Goal: Transaction & Acquisition: Purchase product/service

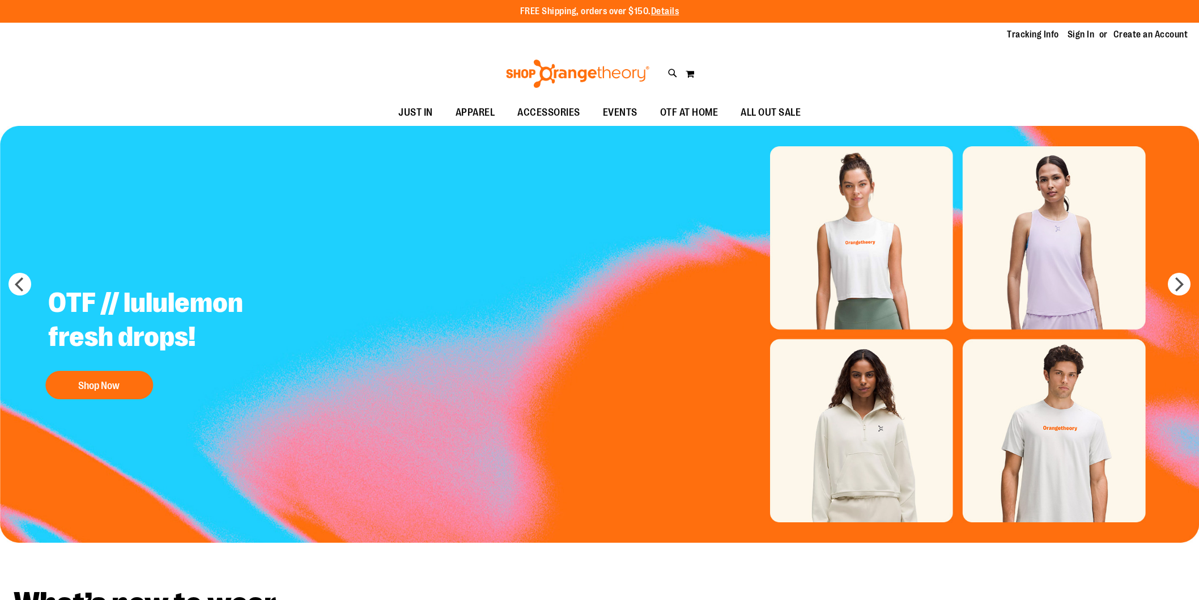
click at [1069, 37] on link "Sign In" at bounding box center [1081, 34] width 27 height 12
click at [1068, 36] on link "Sign In" at bounding box center [1081, 34] width 27 height 12
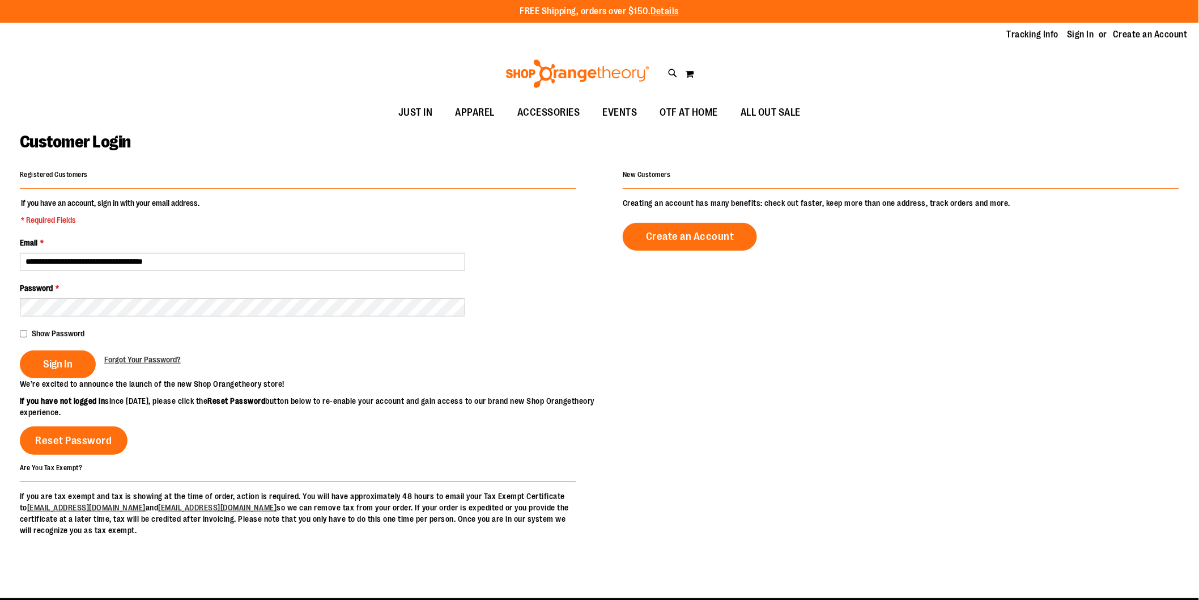
type input "**********"
click at [45, 372] on button "Sign In" at bounding box center [58, 364] width 76 height 28
click at [66, 364] on span "Sign In" at bounding box center [57, 364] width 29 height 12
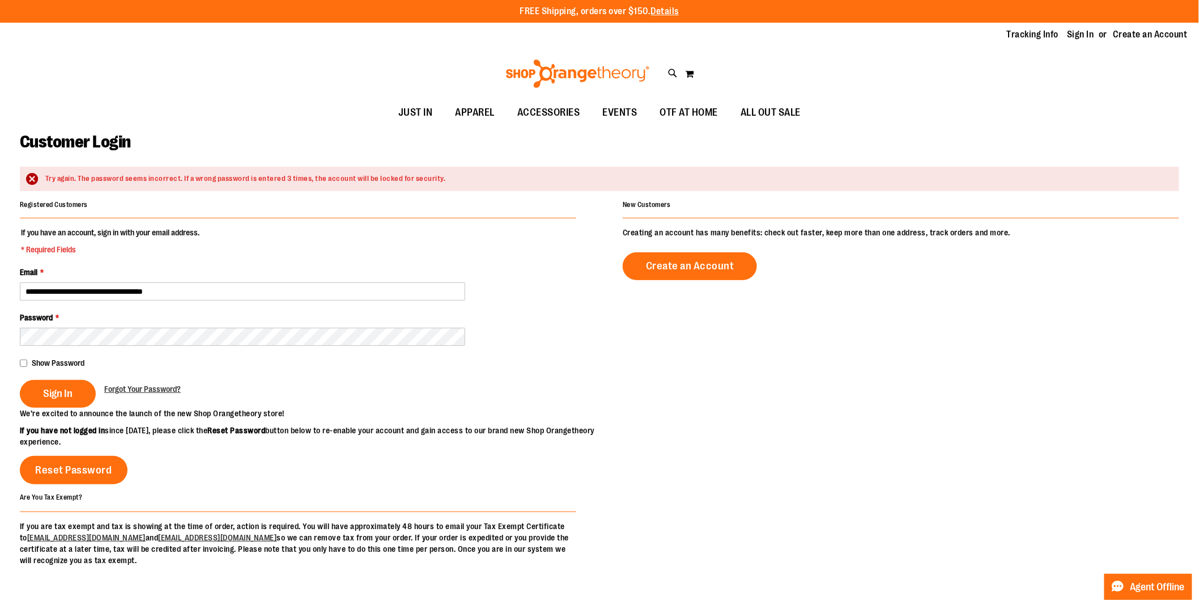
click at [20, 380] on button "Sign In" at bounding box center [58, 394] width 76 height 28
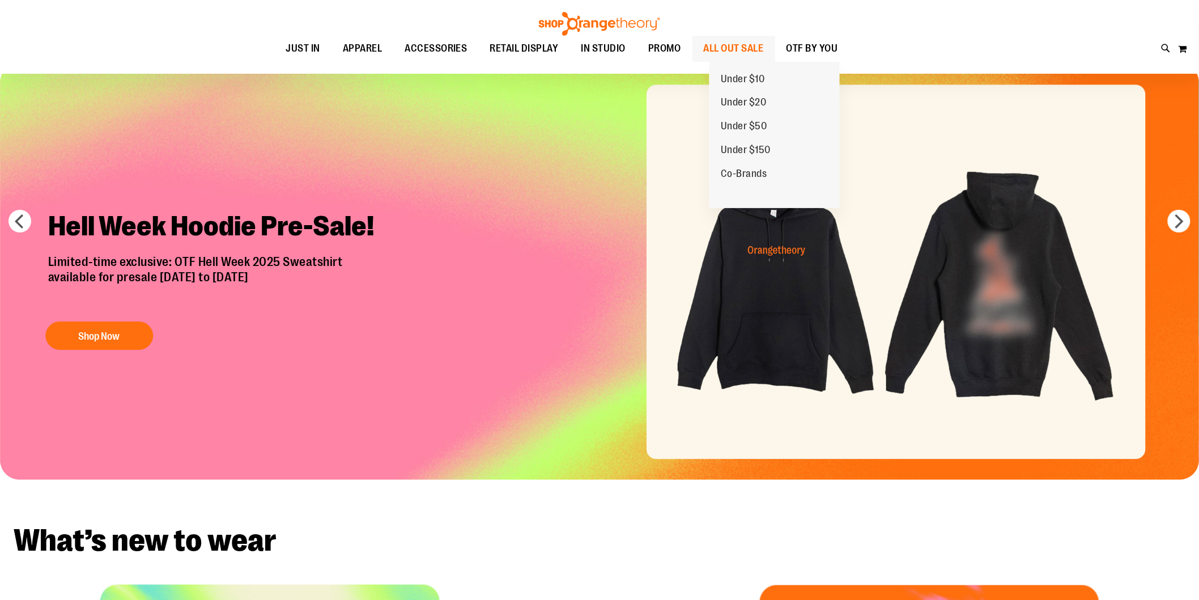
scroll to position [63, 0]
type input "**********"
click at [757, 46] on span "ALL OUT SALE" at bounding box center [734, 49] width 60 height 26
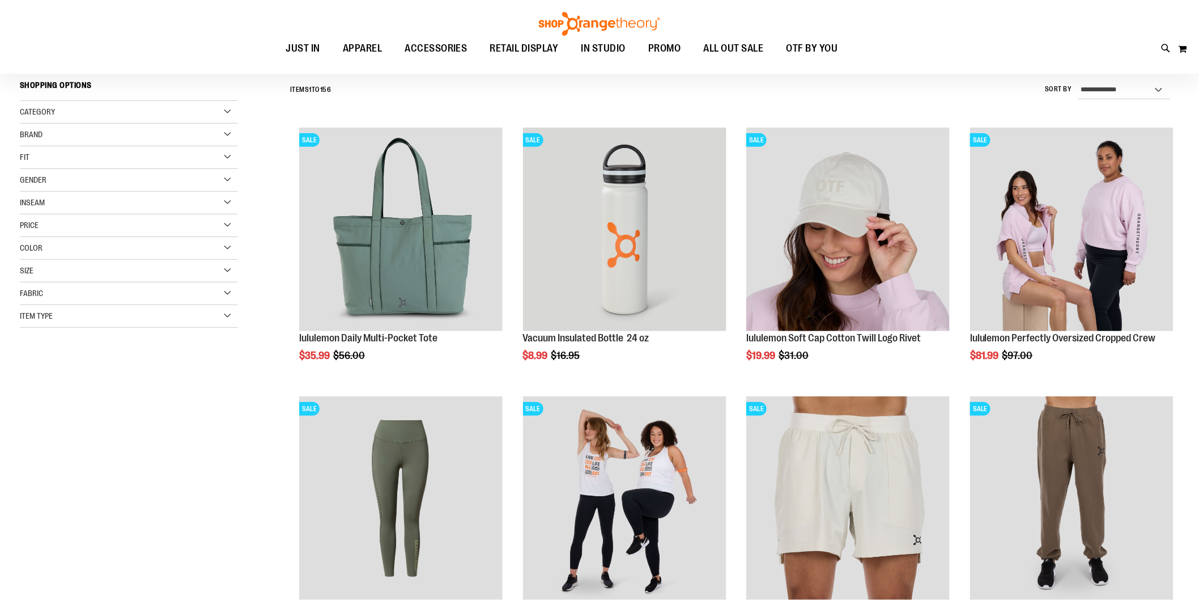
scroll to position [126, 0]
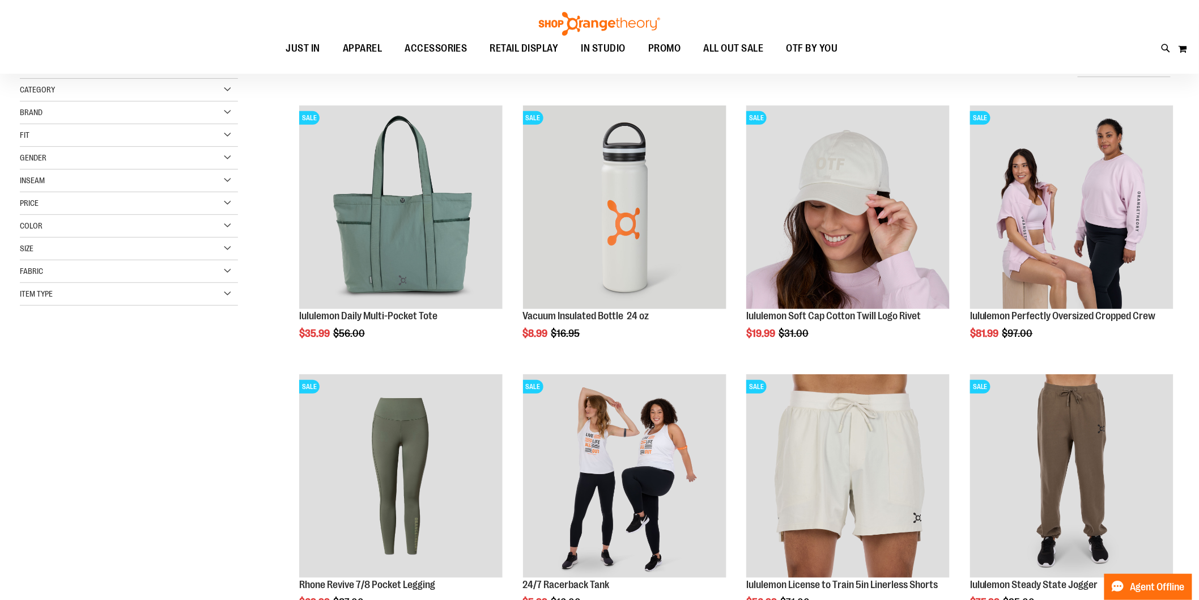
type input "**********"
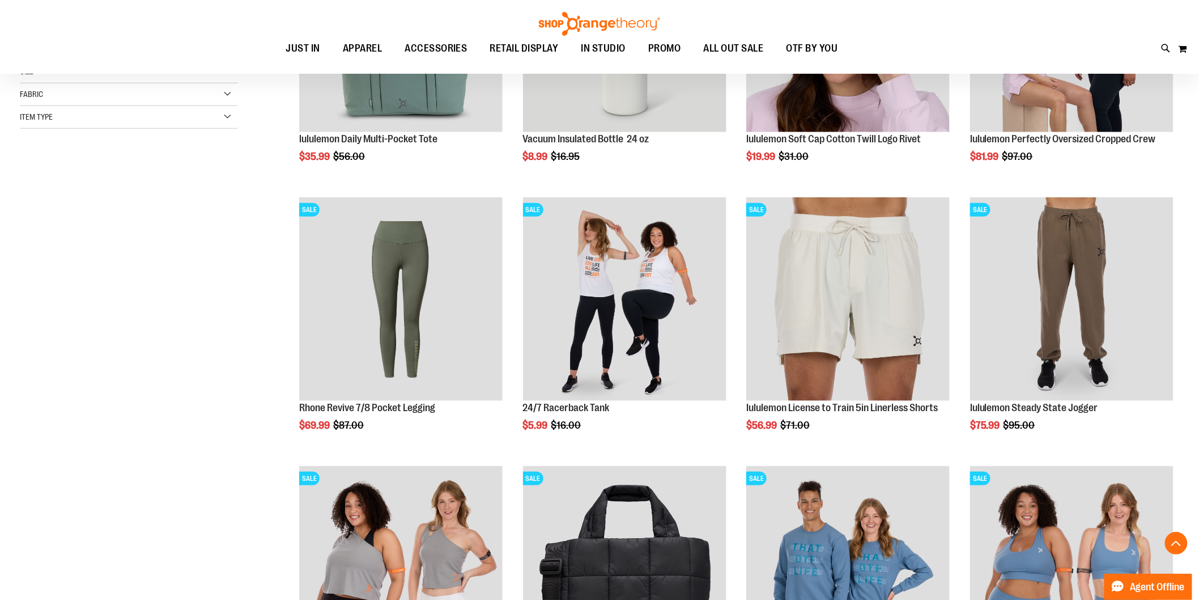
scroll to position [305, 0]
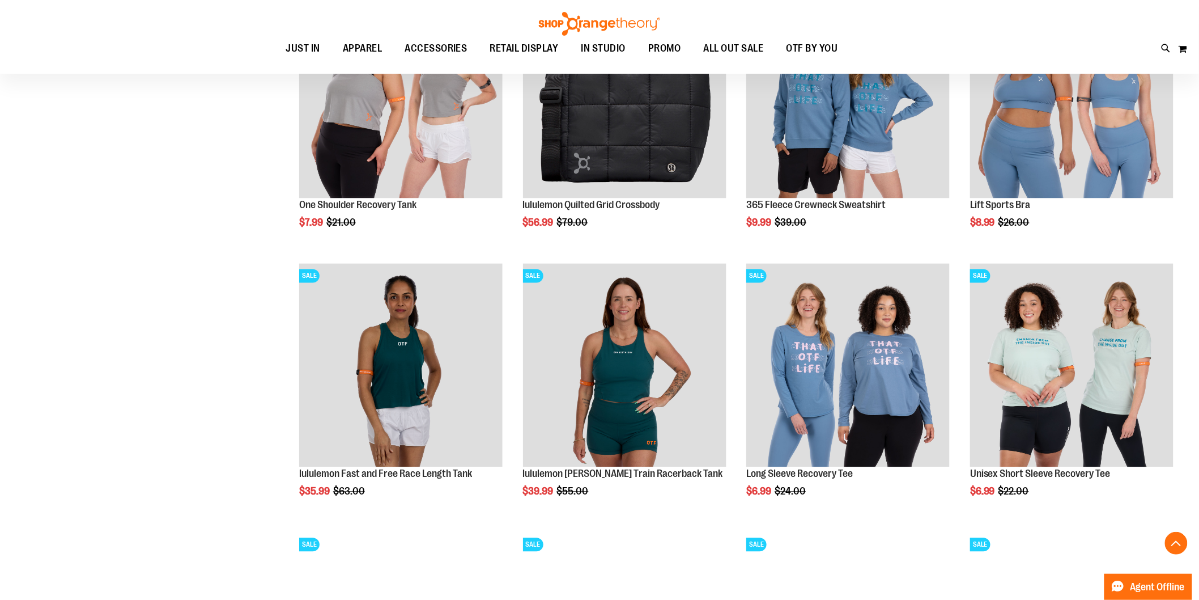
scroll to position [778, 0]
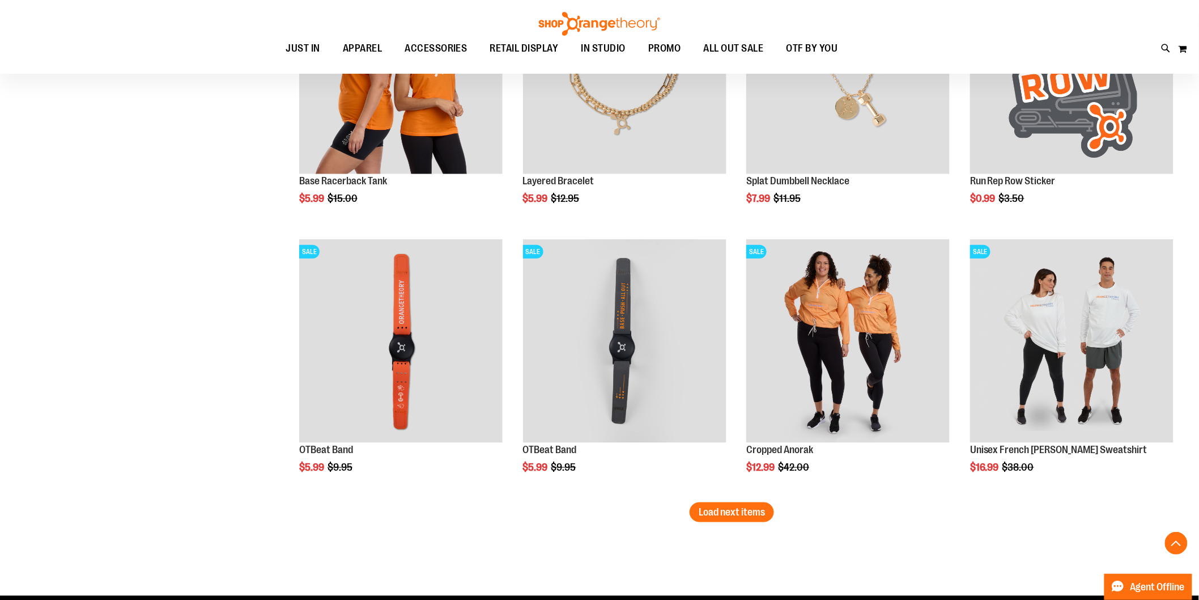
scroll to position [2144, 0]
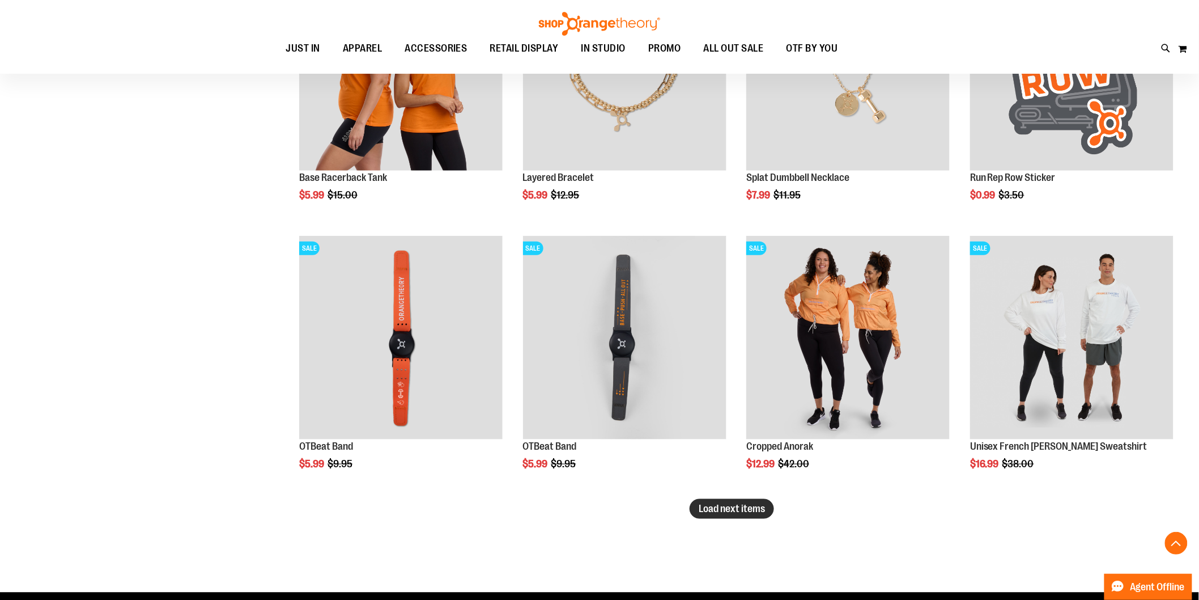
click at [747, 513] on span "Load next items" at bounding box center [732, 508] width 66 height 11
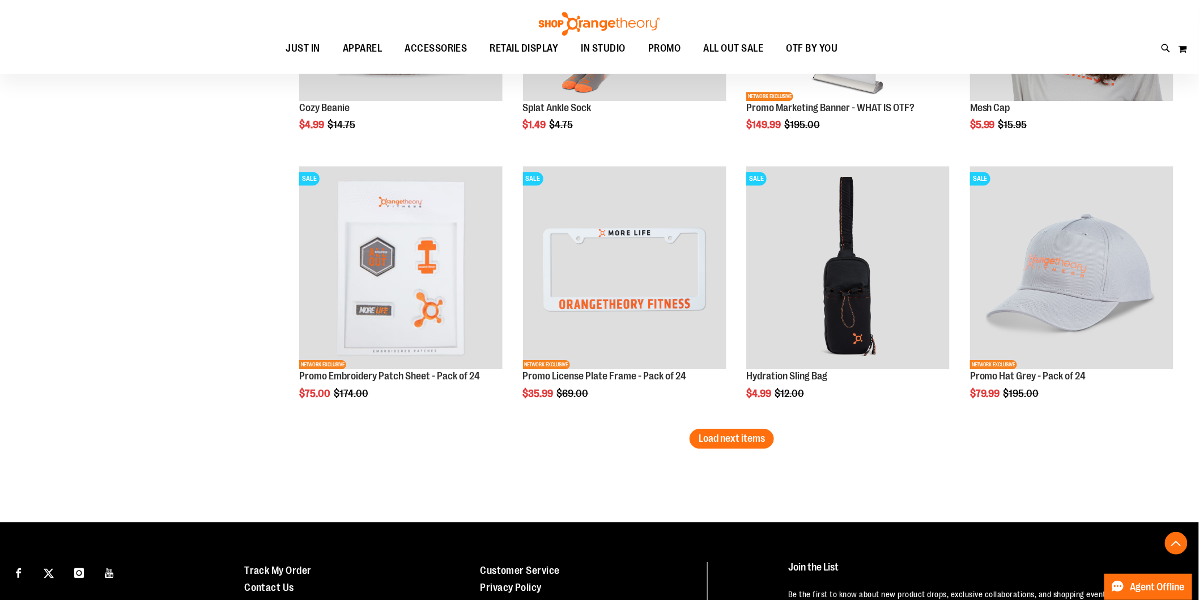
scroll to position [3023, 0]
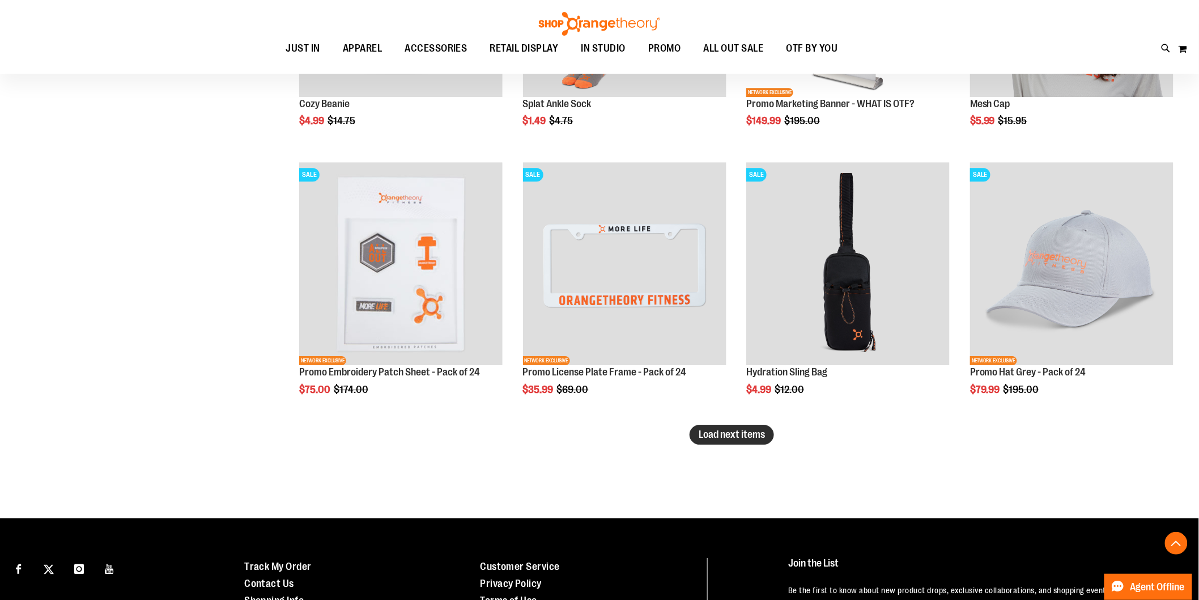
click at [753, 433] on span "Load next items" at bounding box center [732, 433] width 66 height 11
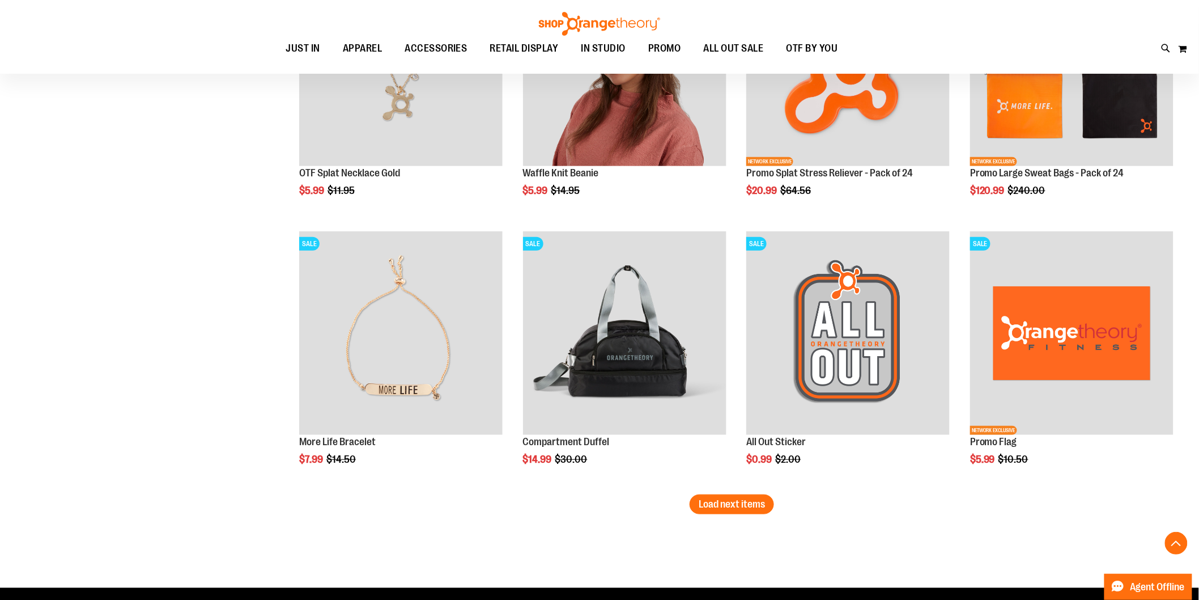
scroll to position [3765, 0]
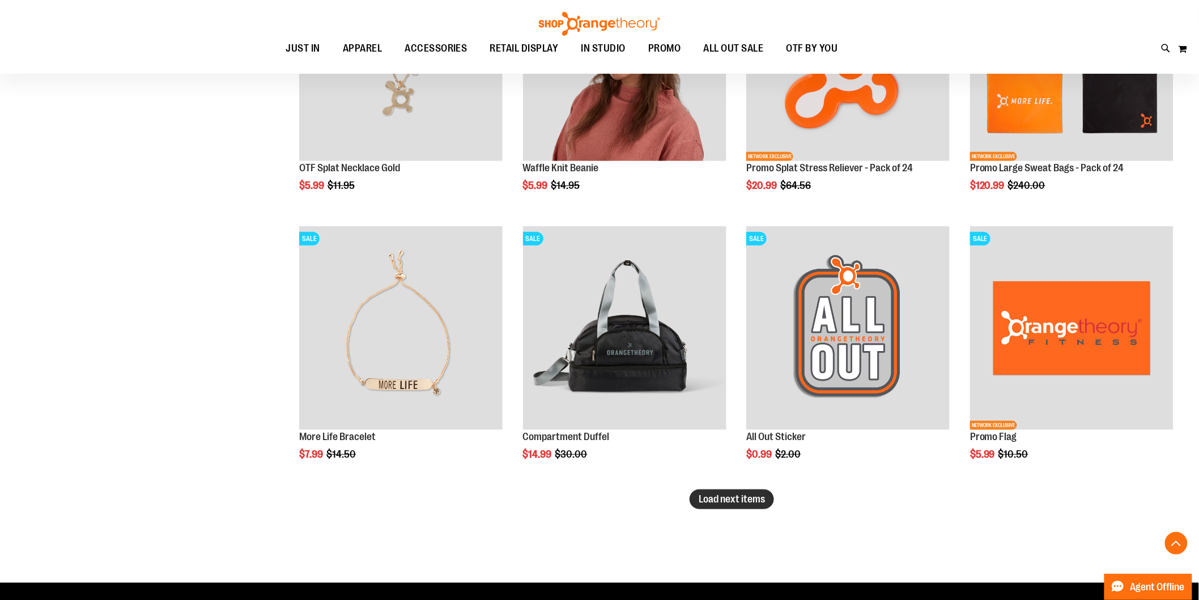
click at [750, 503] on span "Load next items" at bounding box center [732, 498] width 66 height 11
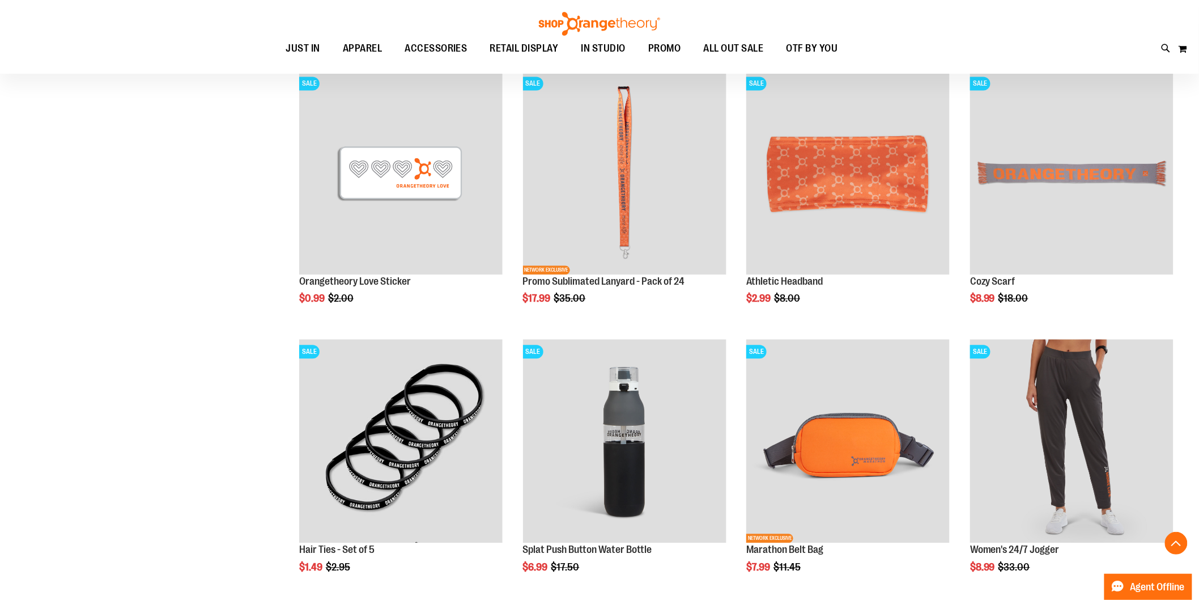
scroll to position [4527, 0]
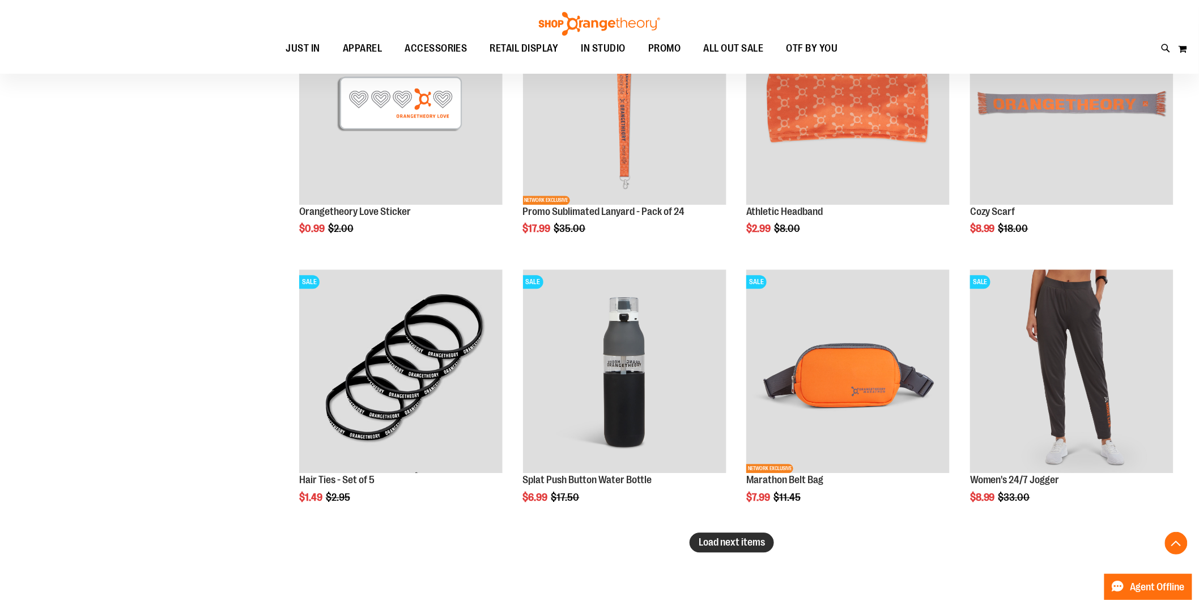
click at [734, 541] on span "Load next items" at bounding box center [732, 541] width 66 height 11
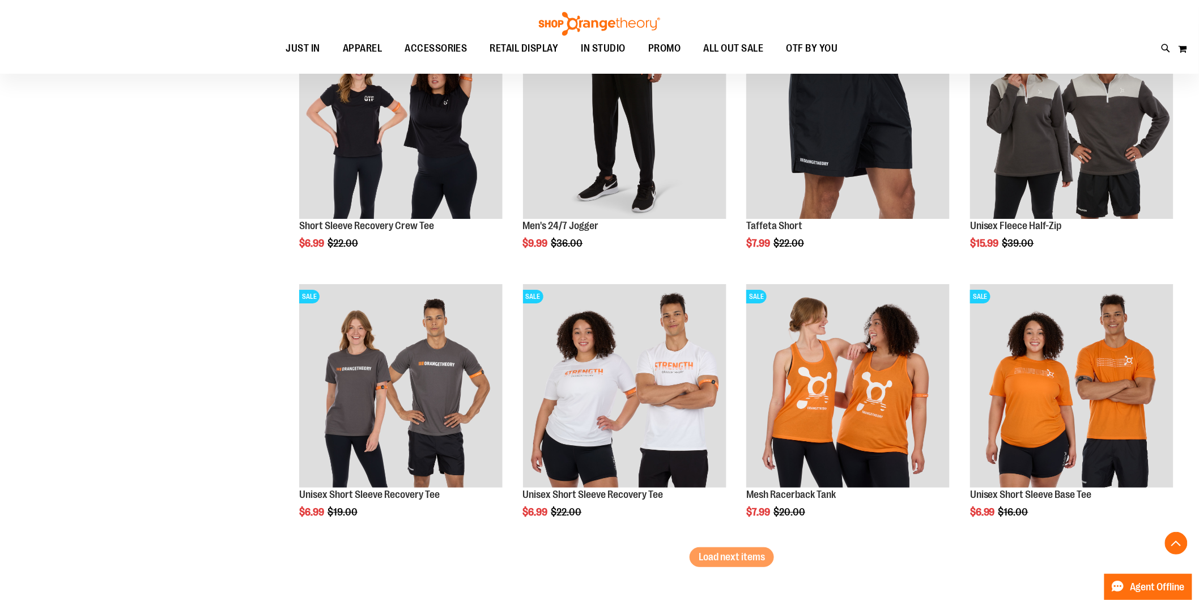
scroll to position [5325, 0]
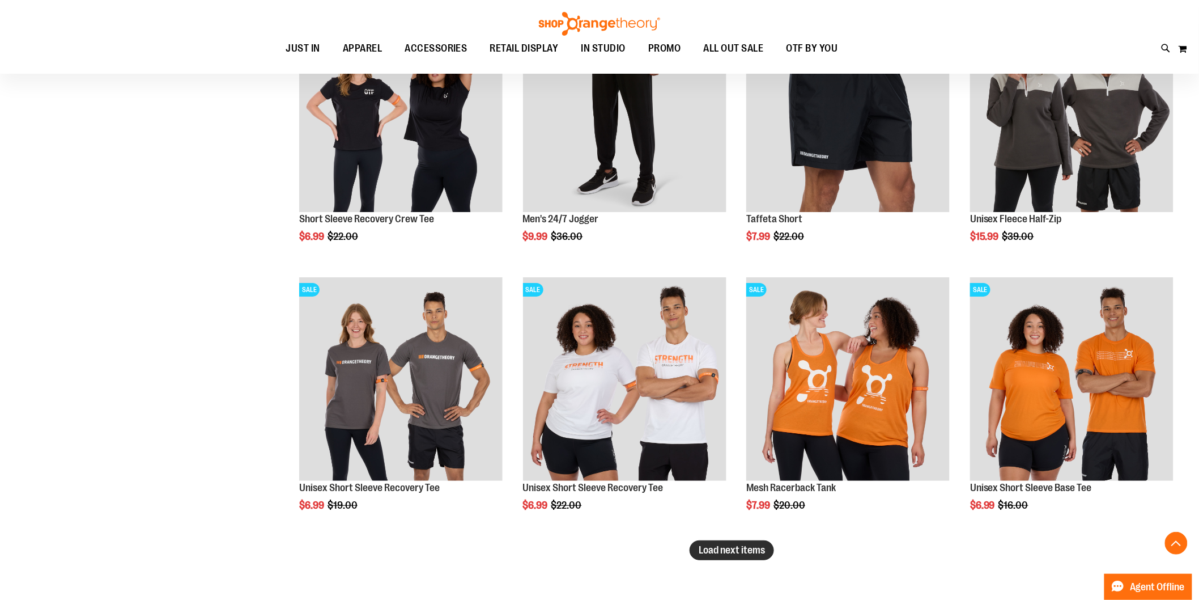
click at [711, 542] on button "Load next items" at bounding box center [732, 550] width 84 height 20
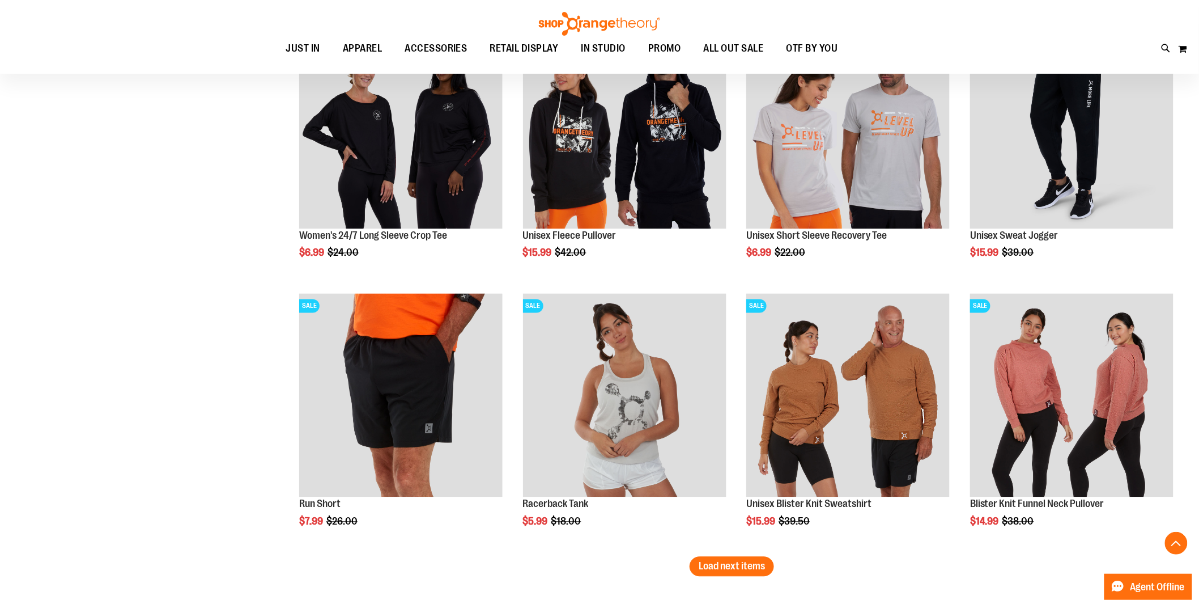
scroll to position [6129, 0]
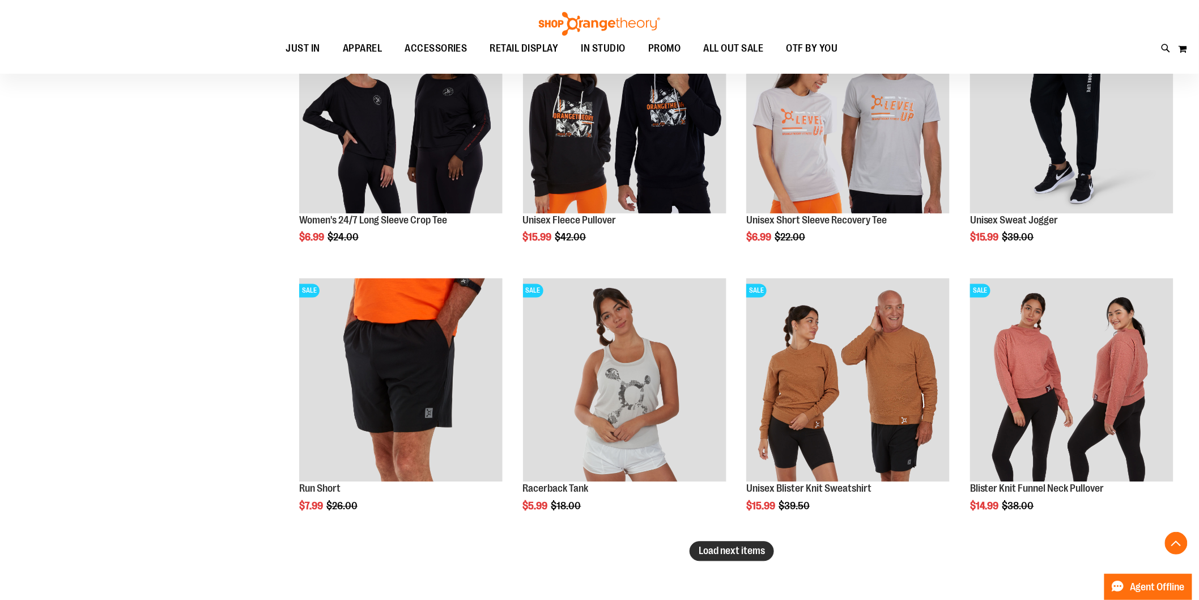
click at [733, 550] on span "Load next items" at bounding box center [732, 550] width 66 height 11
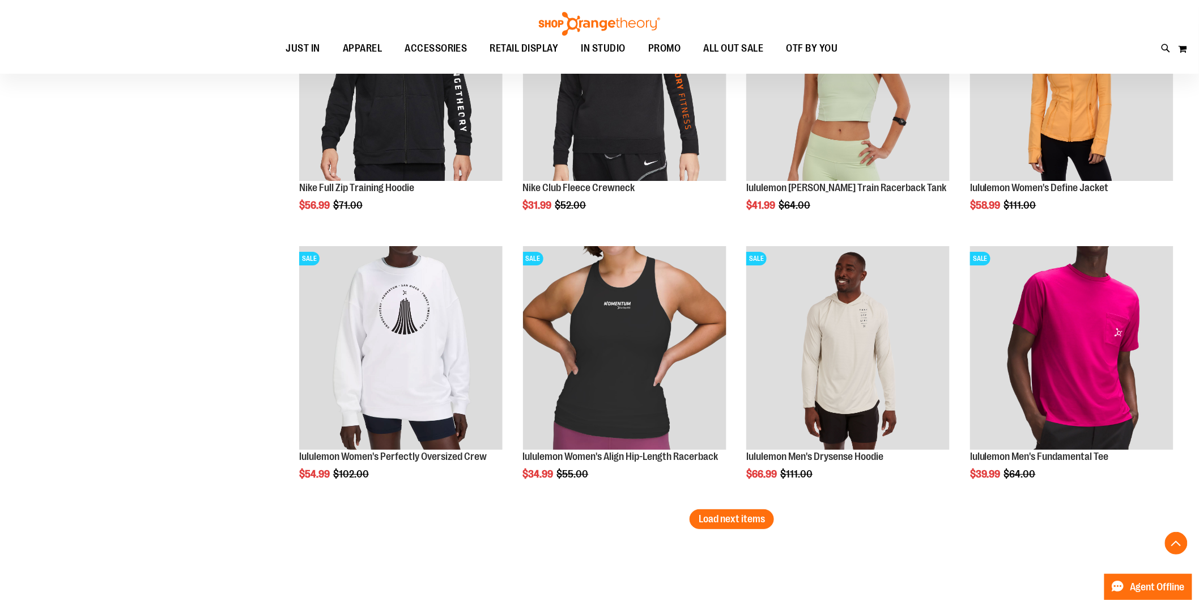
scroll to position [7018, 0]
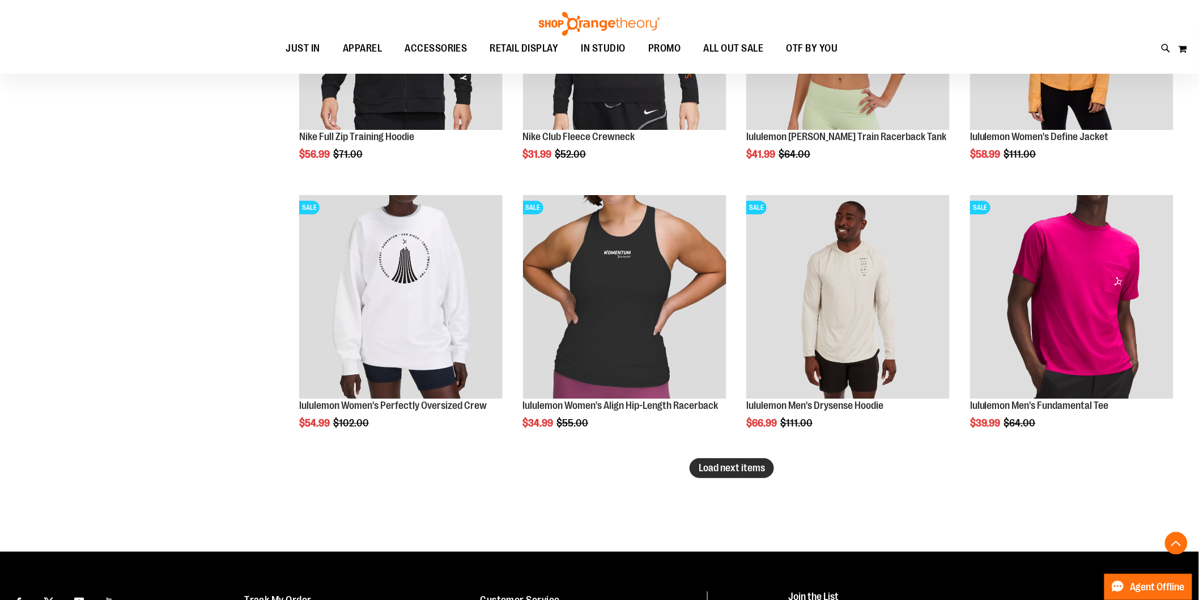
click at [743, 469] on span "Load next items" at bounding box center [732, 467] width 66 height 11
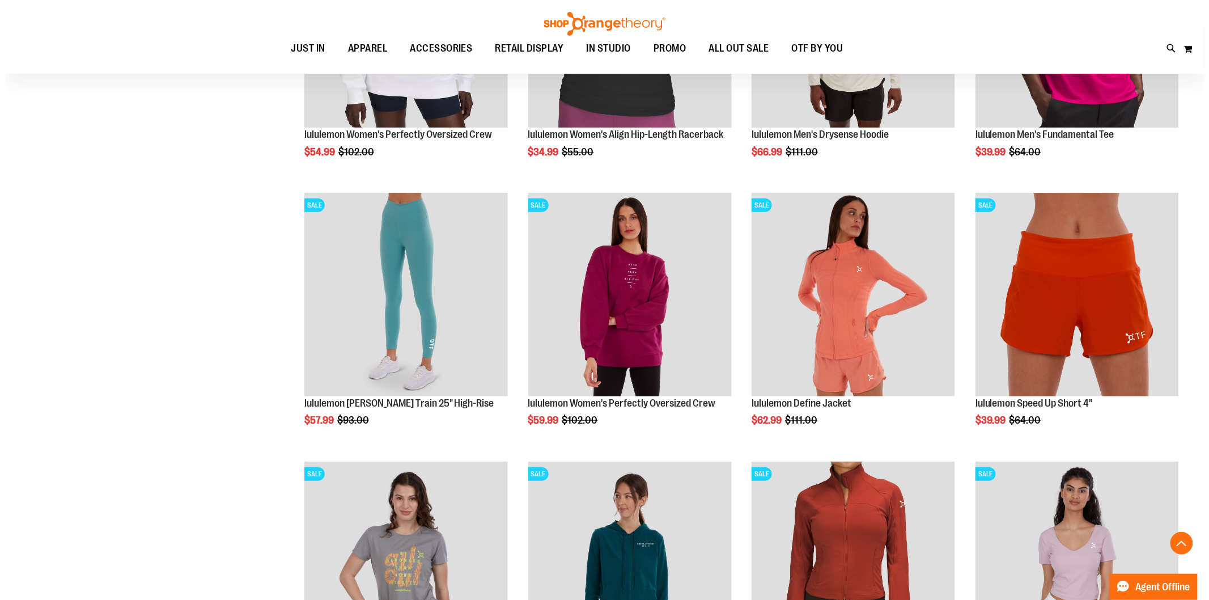
scroll to position [7298, 0]
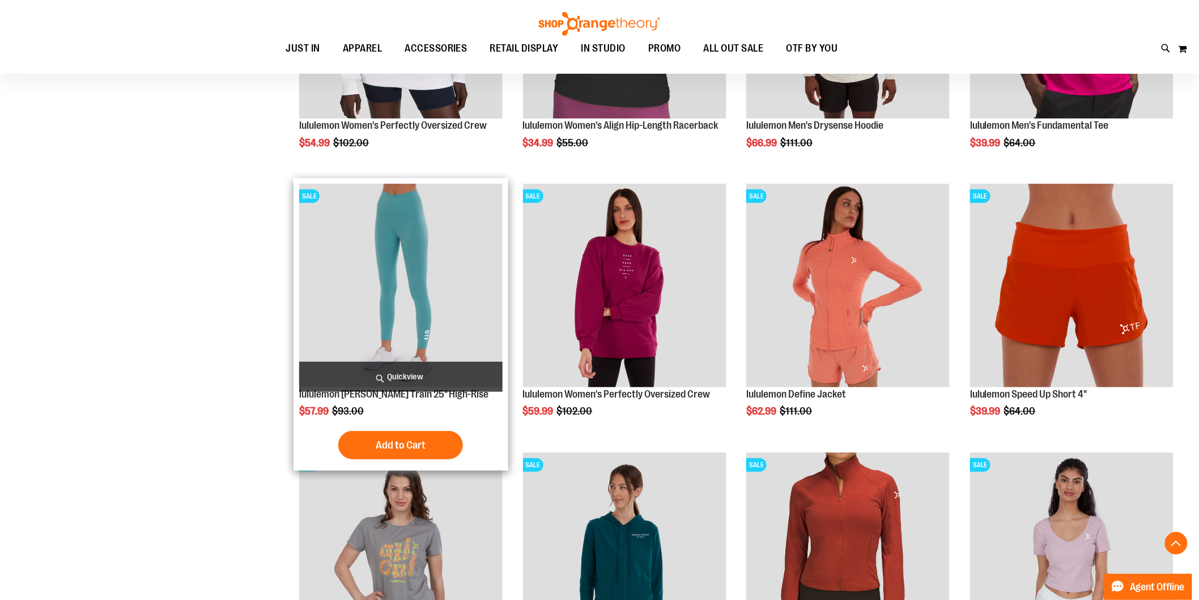
click at [426, 375] on span "Quickview" at bounding box center [400, 377] width 203 height 30
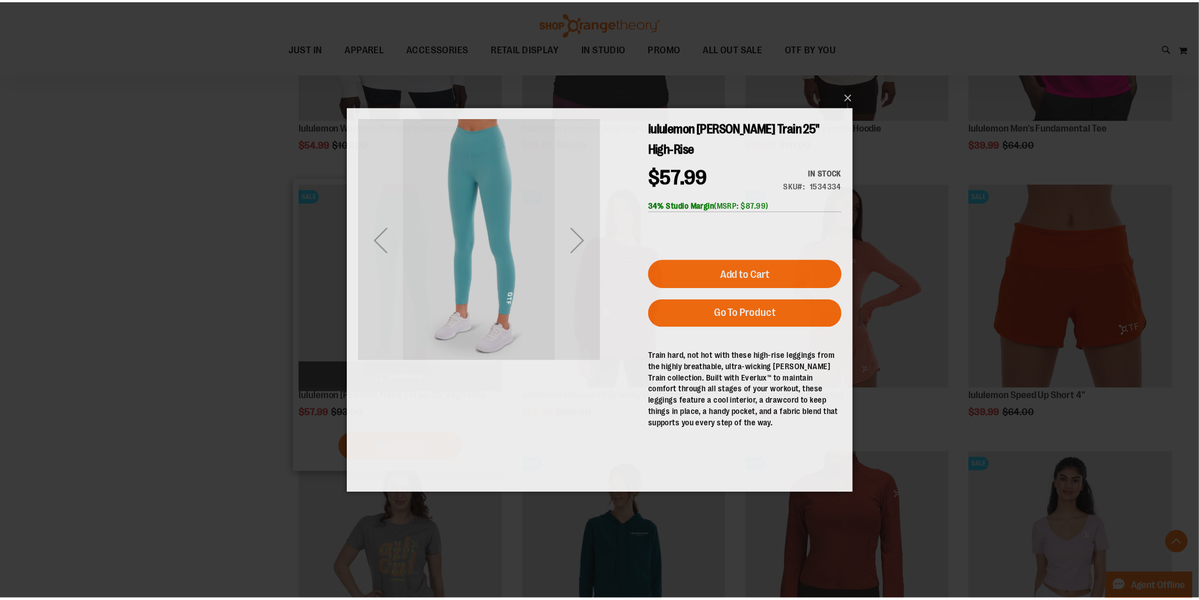
scroll to position [0, 0]
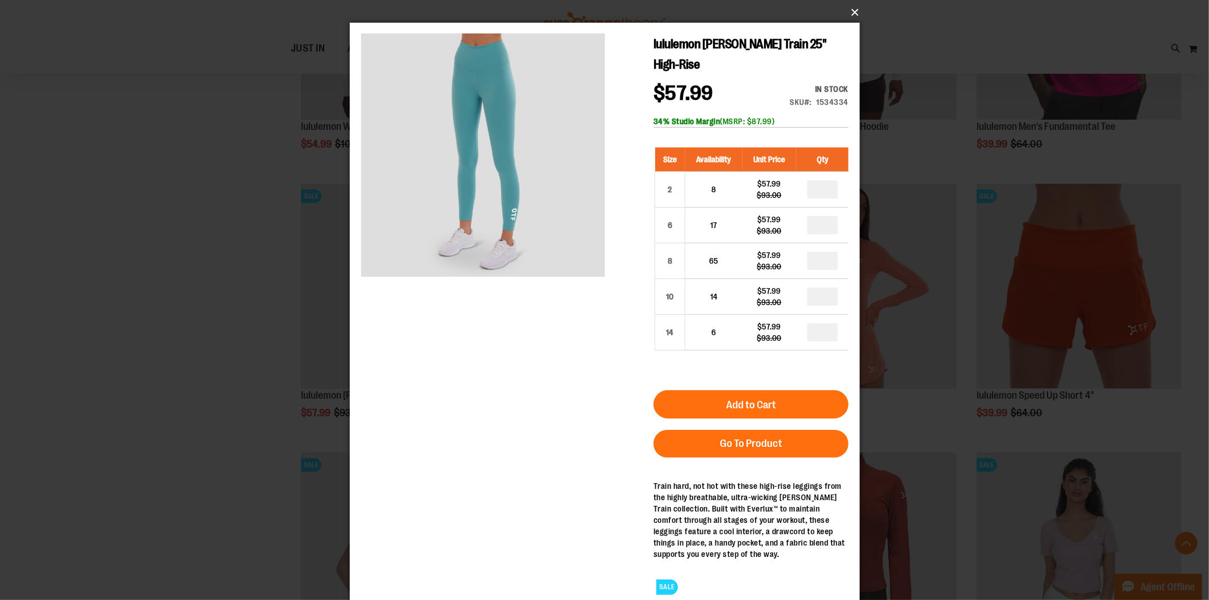
click at [855, 9] on button "×" at bounding box center [608, 12] width 510 height 25
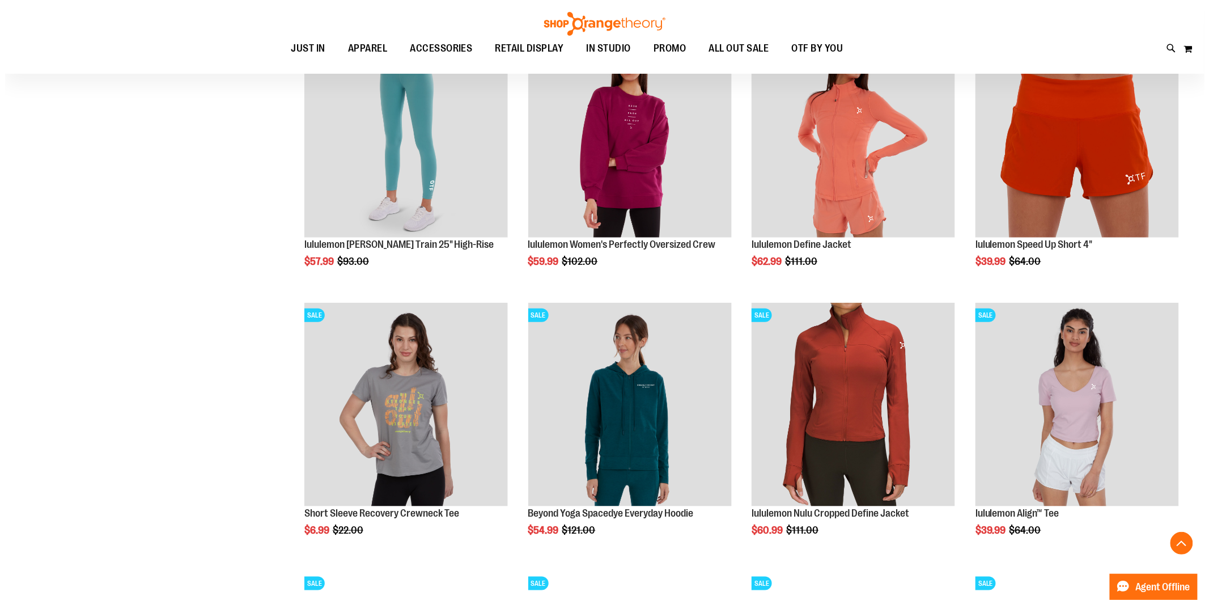
scroll to position [7494, 0]
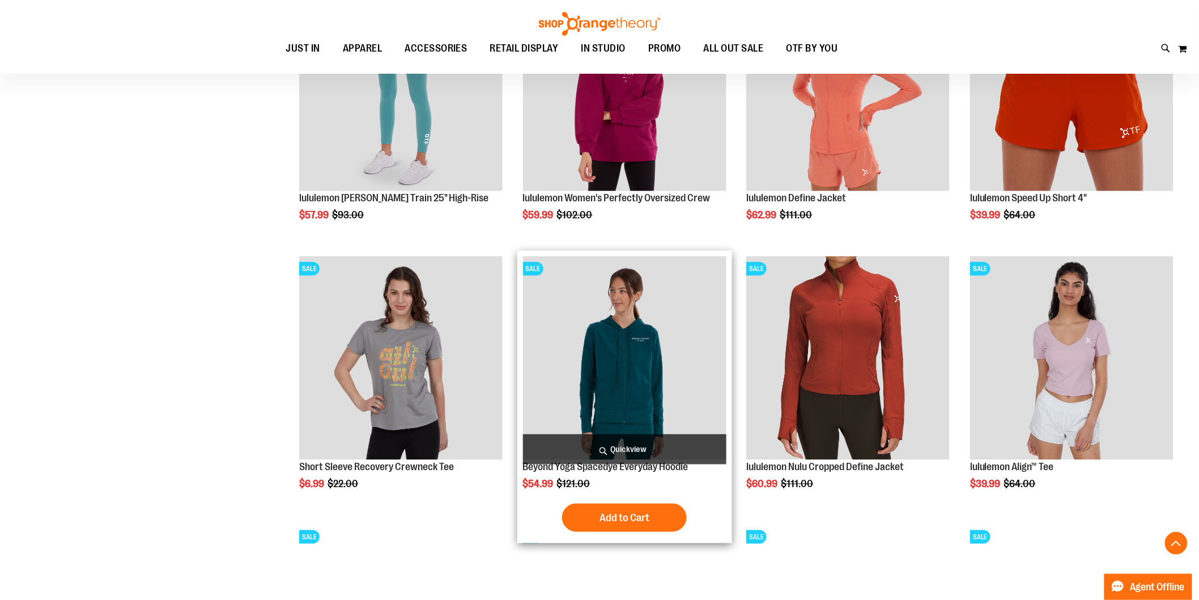
click at [667, 441] on span "Quickview" at bounding box center [624, 449] width 203 height 30
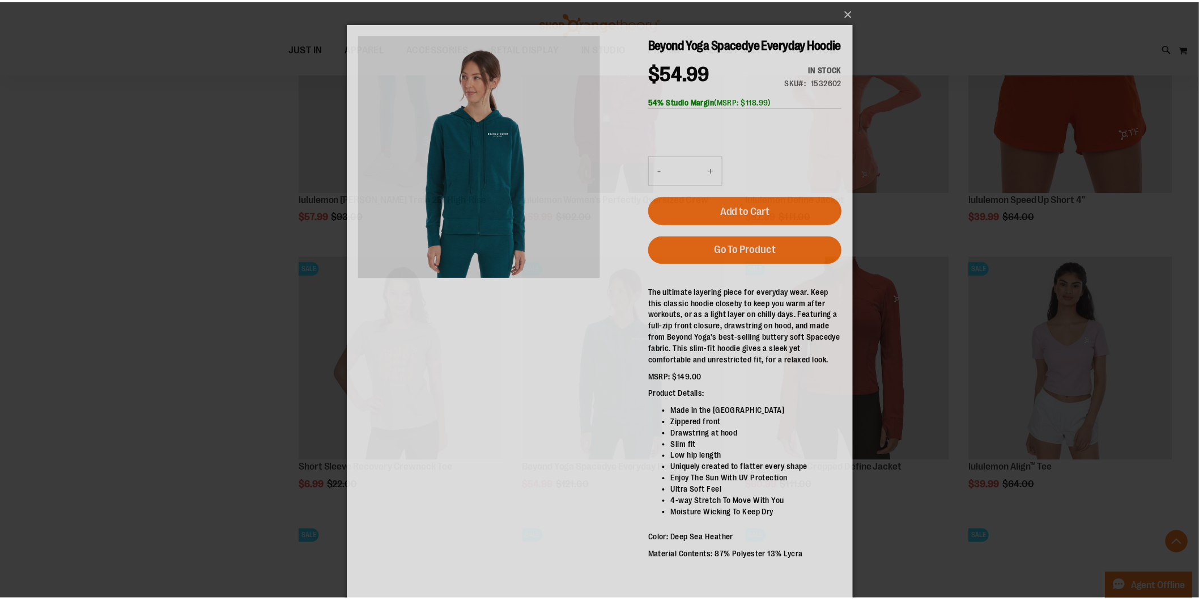
scroll to position [0, 0]
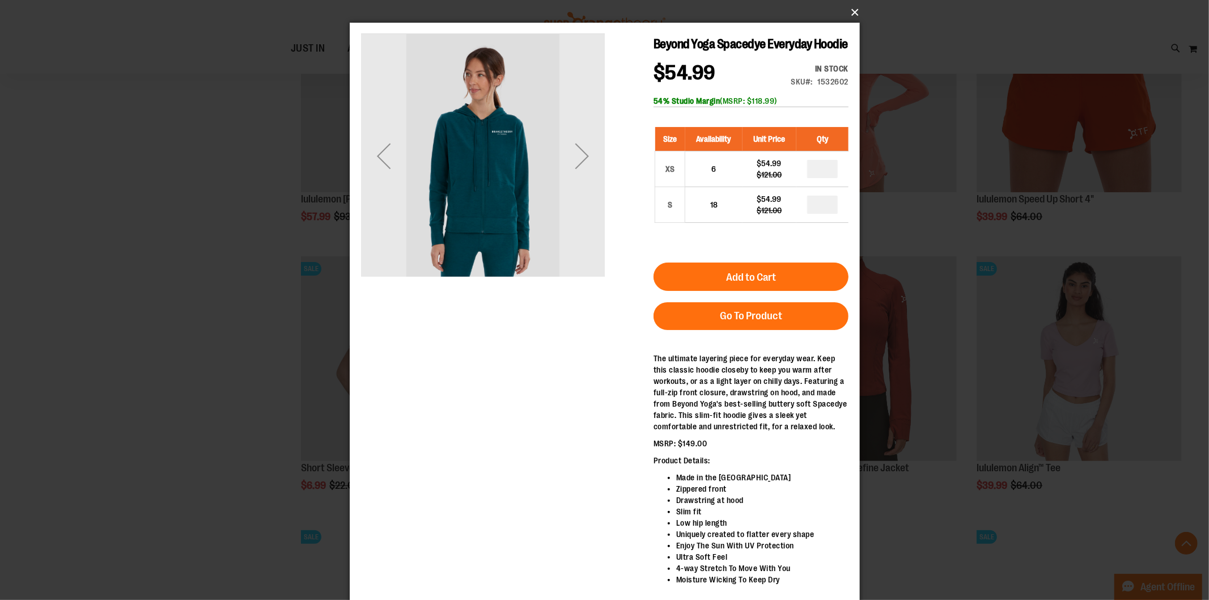
click at [855, 7] on button "×" at bounding box center [608, 12] width 510 height 25
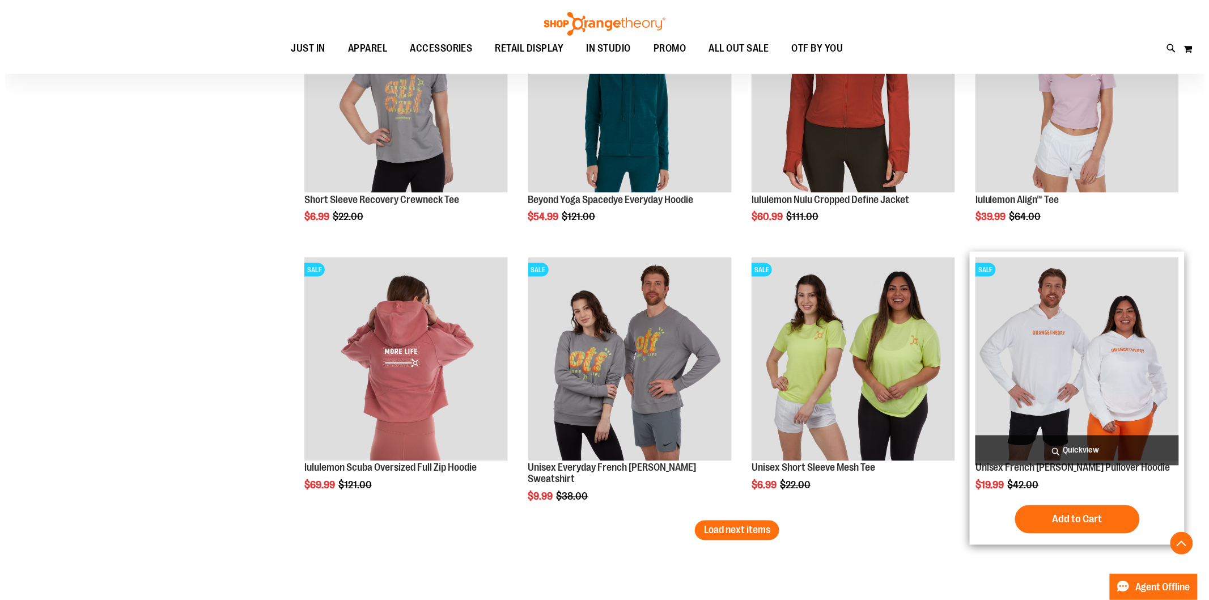
scroll to position [7845, 0]
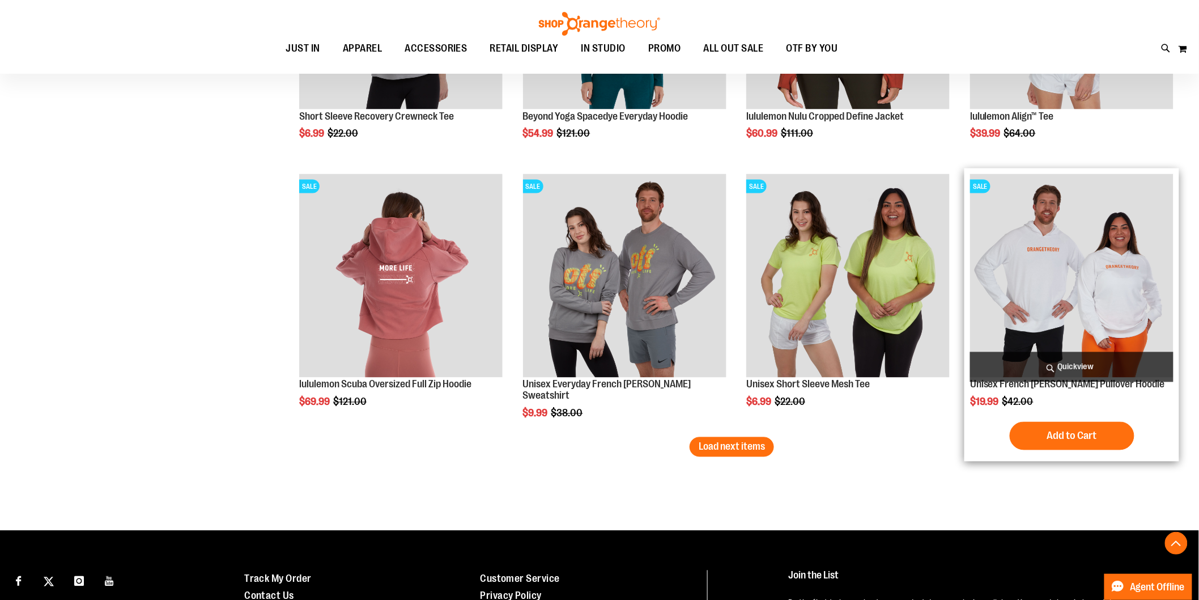
click at [1102, 367] on span "Quickview" at bounding box center [1071, 367] width 203 height 30
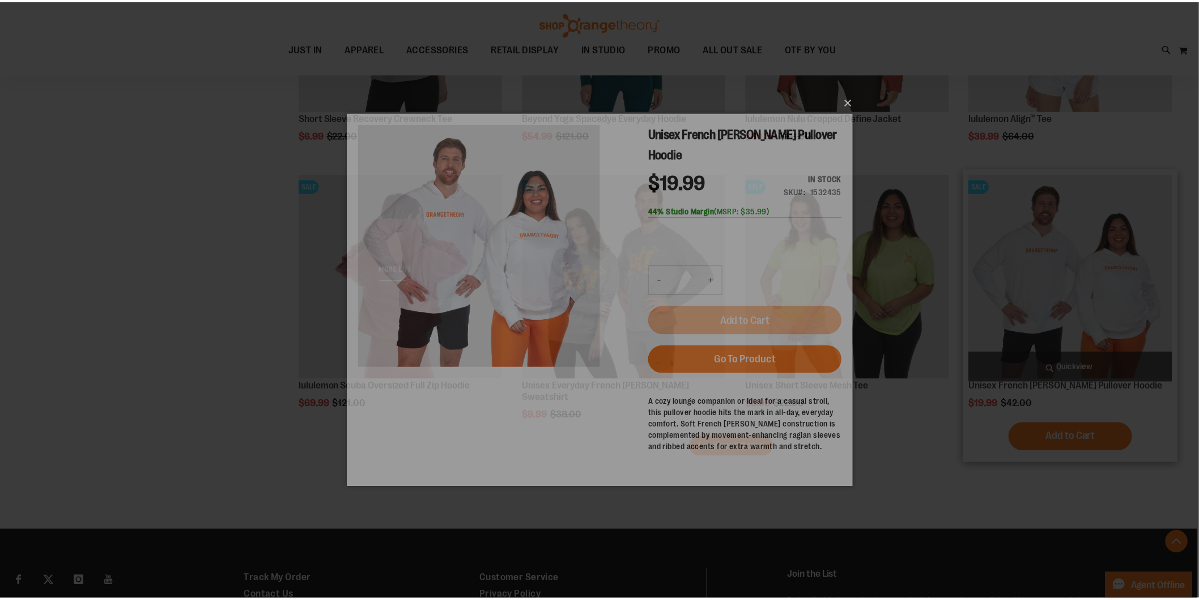
scroll to position [0, 0]
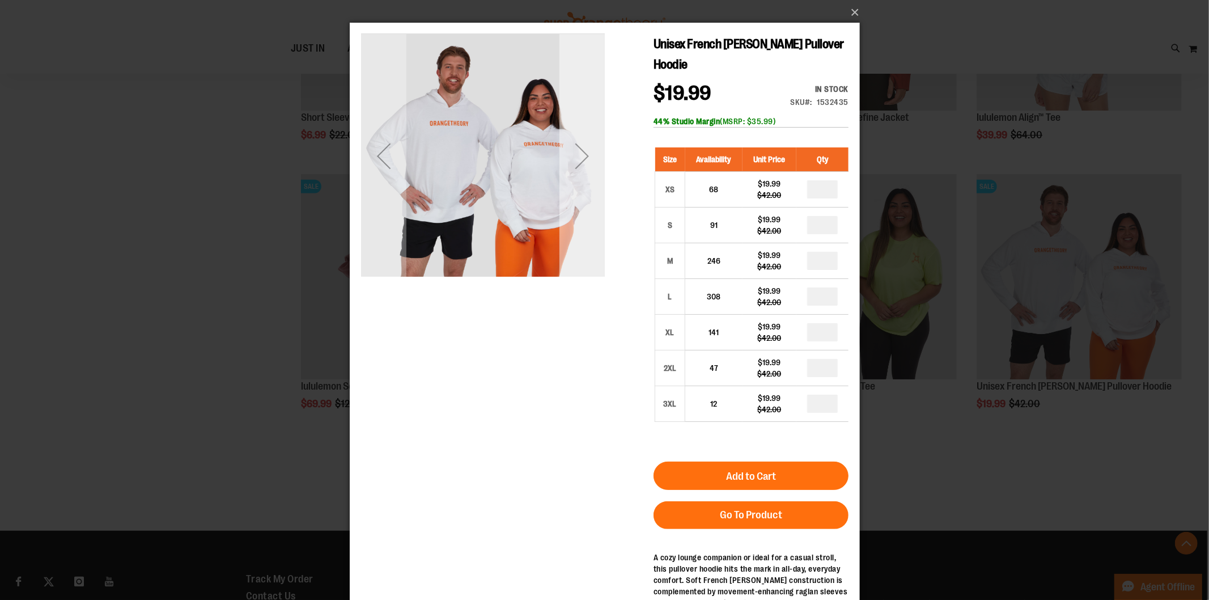
click at [588, 153] on div "Next" at bounding box center [581, 155] width 45 height 45
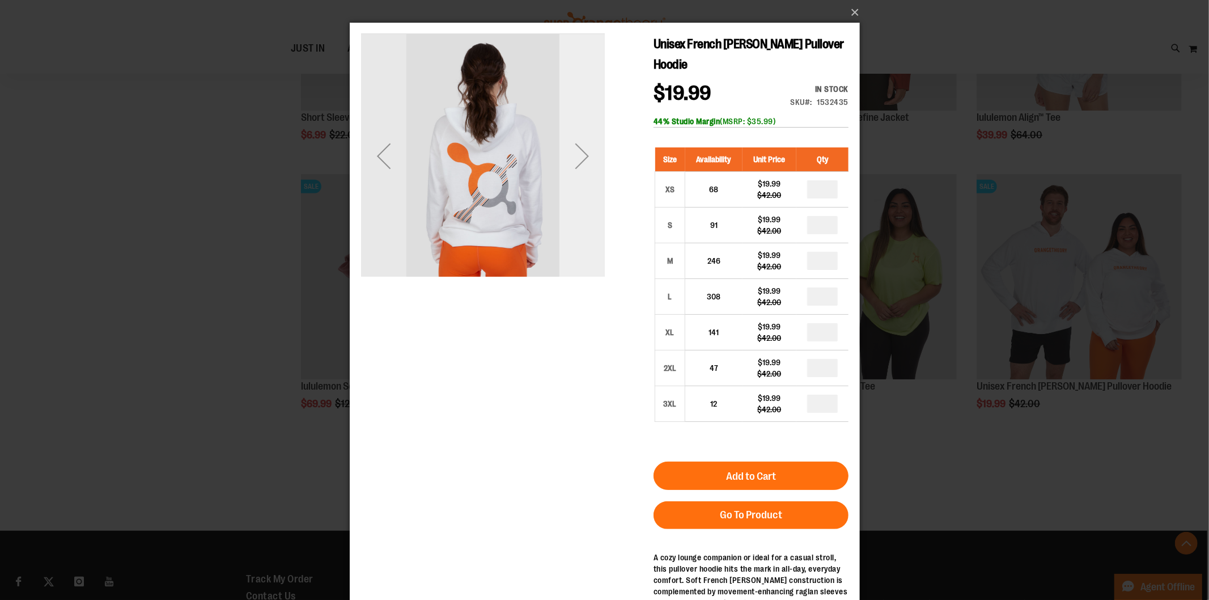
click at [581, 153] on div "Next" at bounding box center [581, 155] width 45 height 45
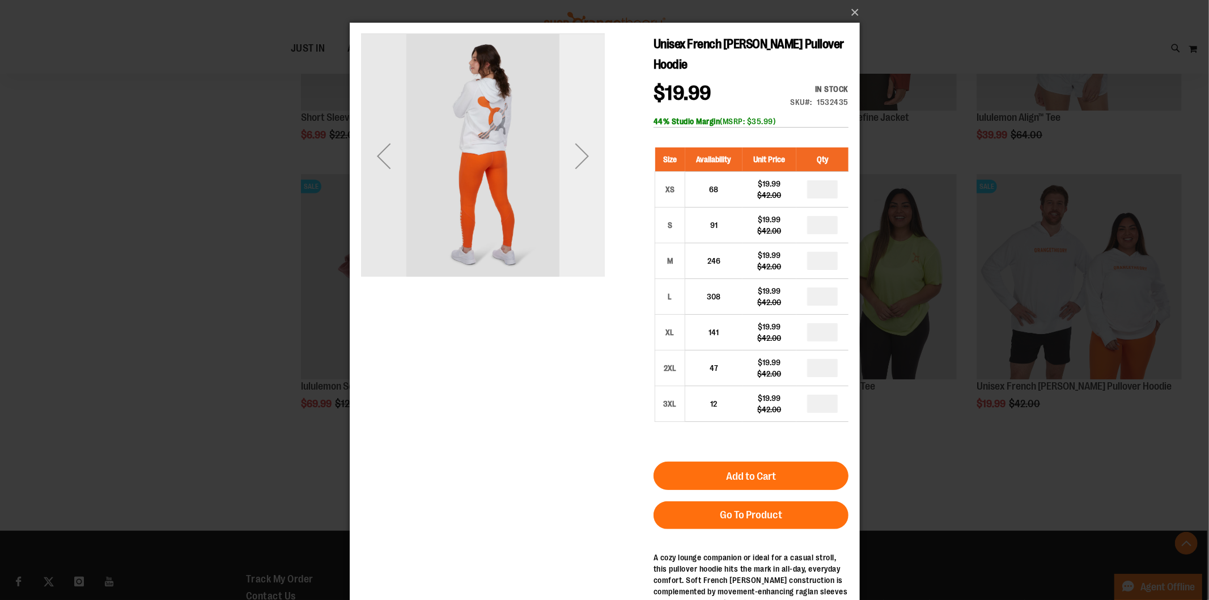
click at [581, 153] on div "Next" at bounding box center [581, 155] width 45 height 45
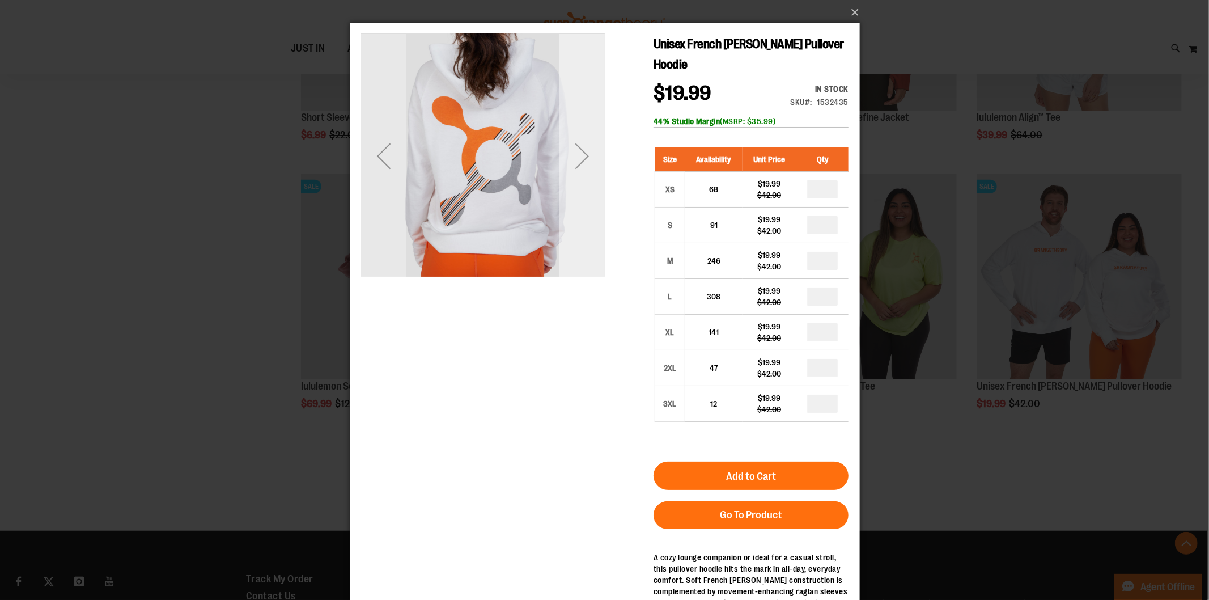
click at [581, 153] on div "Next" at bounding box center [581, 155] width 45 height 45
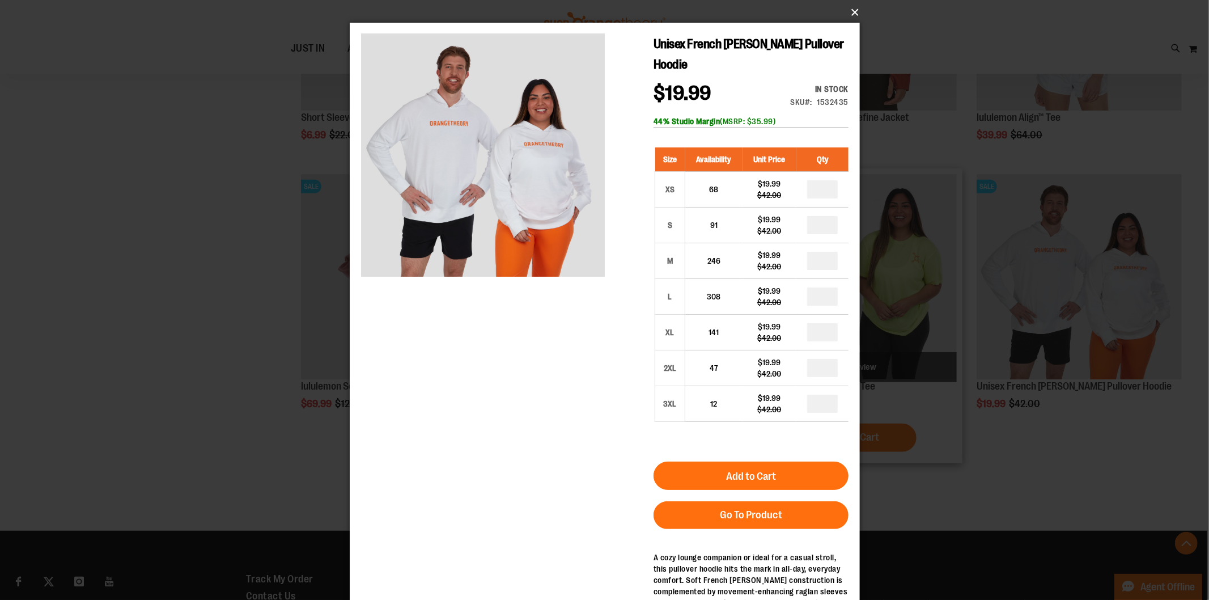
drag, startPoint x: 854, startPoint y: 11, endPoint x: 829, endPoint y: 276, distance: 265.8
click at [853, 10] on button "×" at bounding box center [608, 12] width 510 height 25
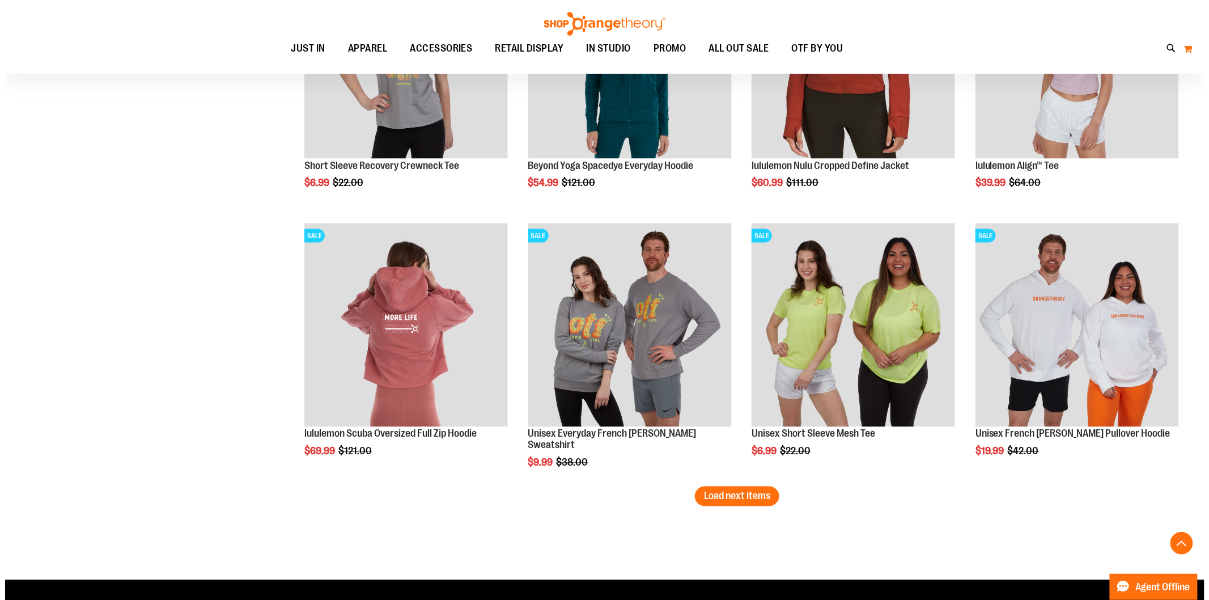
scroll to position [7782, 0]
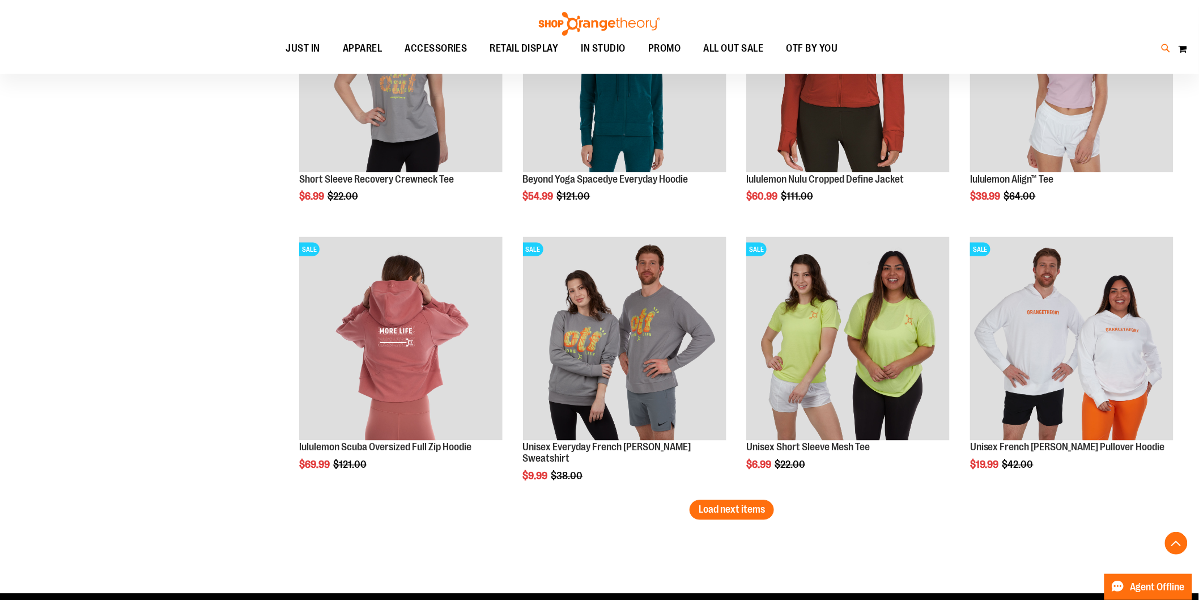
click at [1166, 45] on icon at bounding box center [1167, 48] width 10 height 13
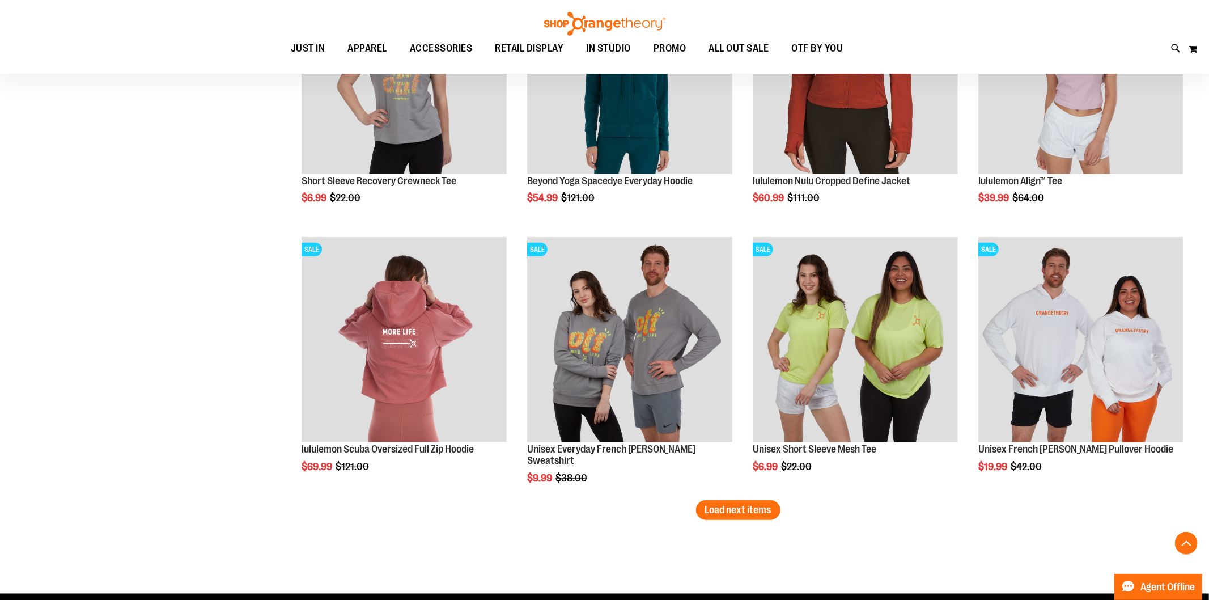
type input "*"
type input "**********"
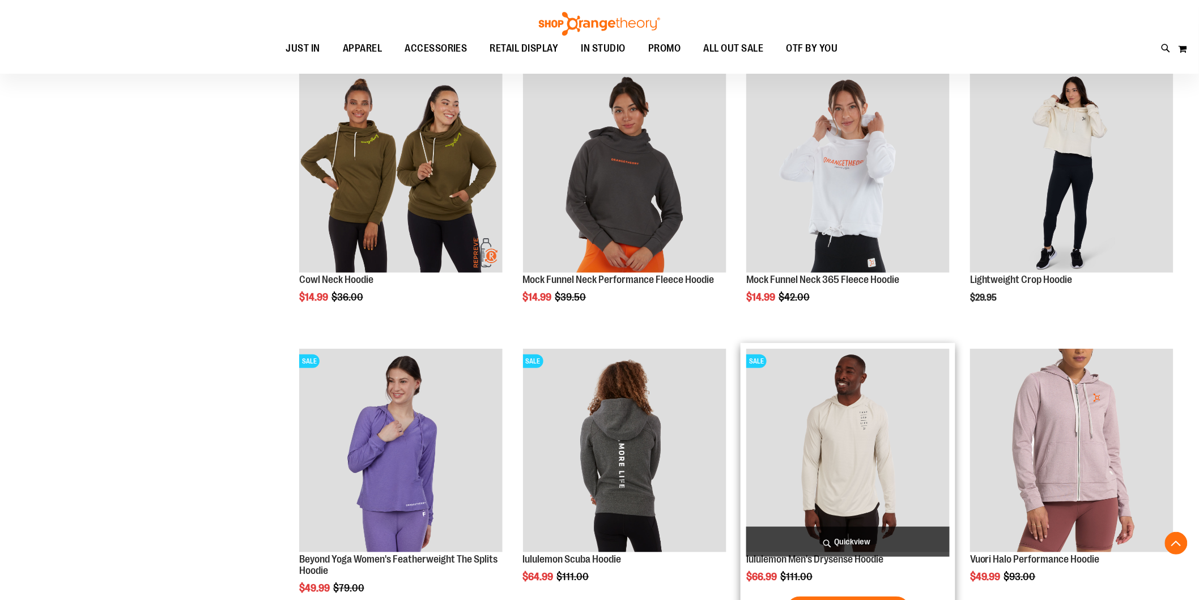
scroll to position [251, 0]
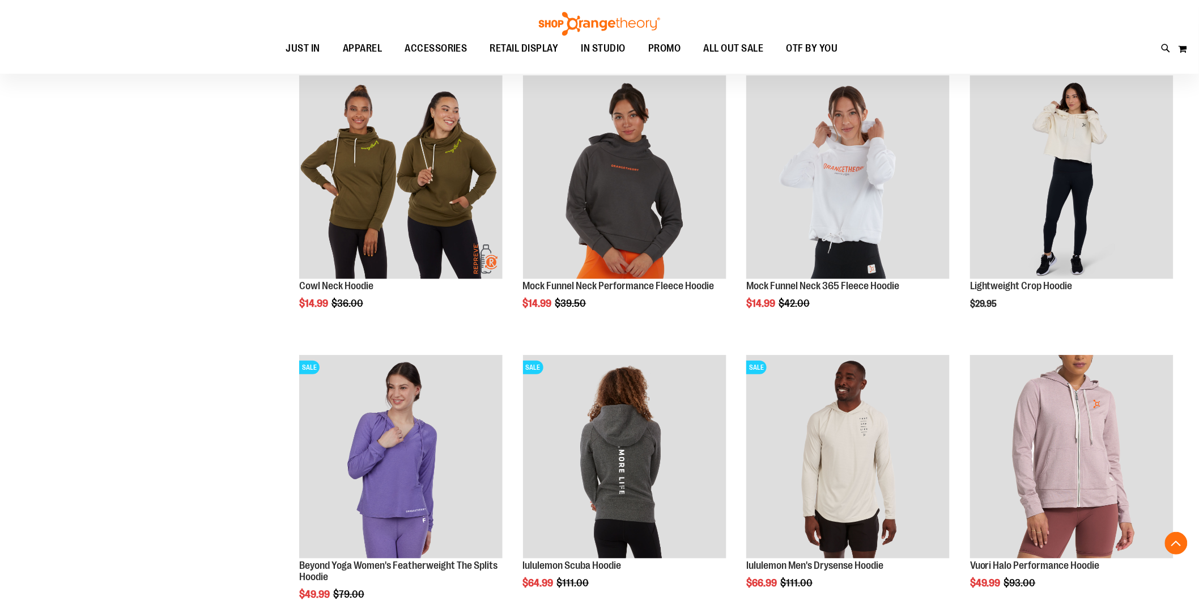
type input "**********"
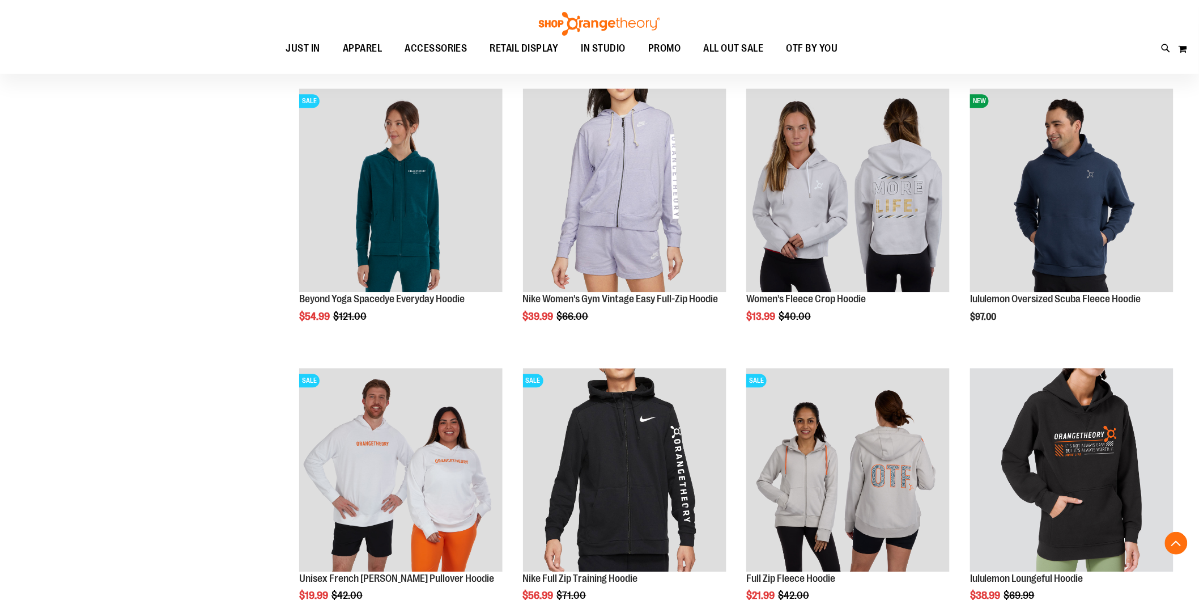
scroll to position [1104, 0]
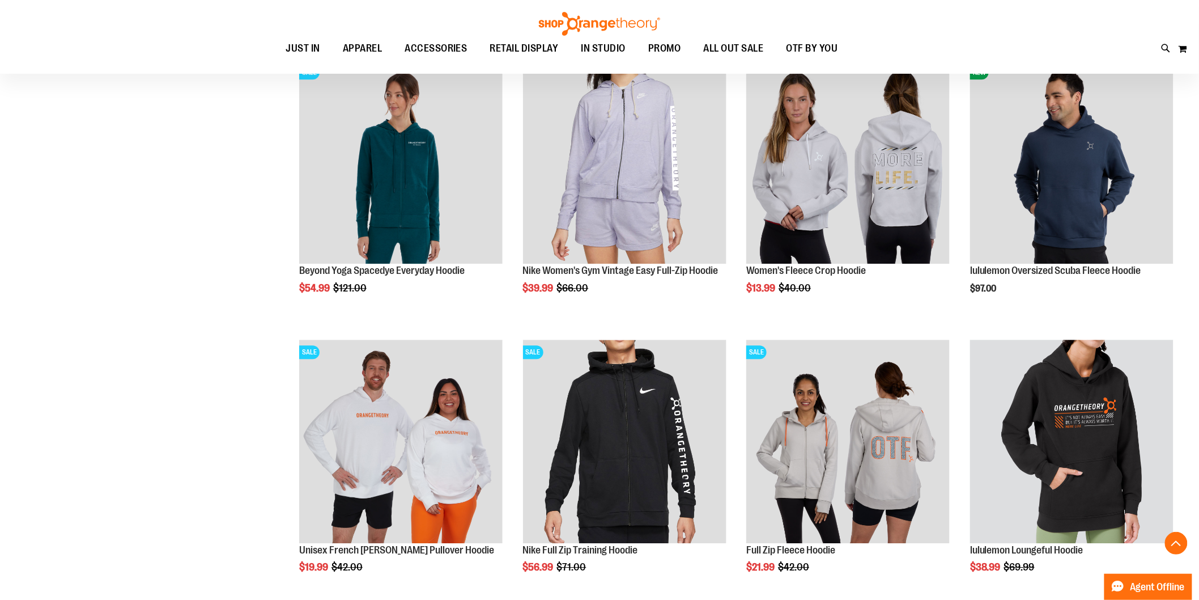
drag, startPoint x: 1204, startPoint y: 44, endPoint x: 1208, endPoint y: 120, distance: 76.6
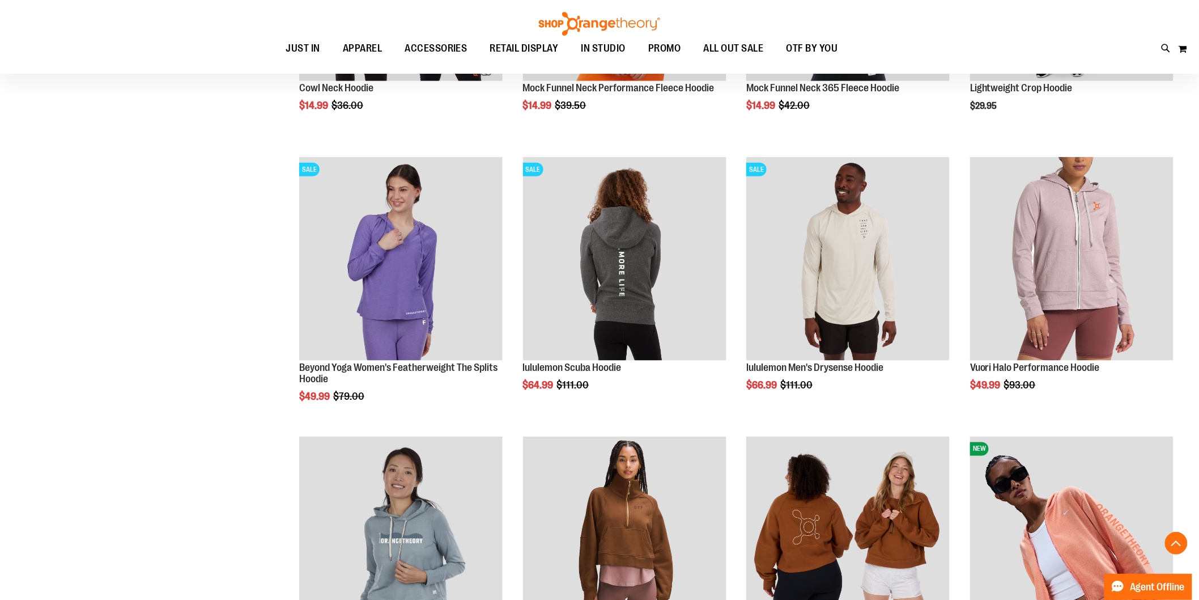
scroll to position [0, 0]
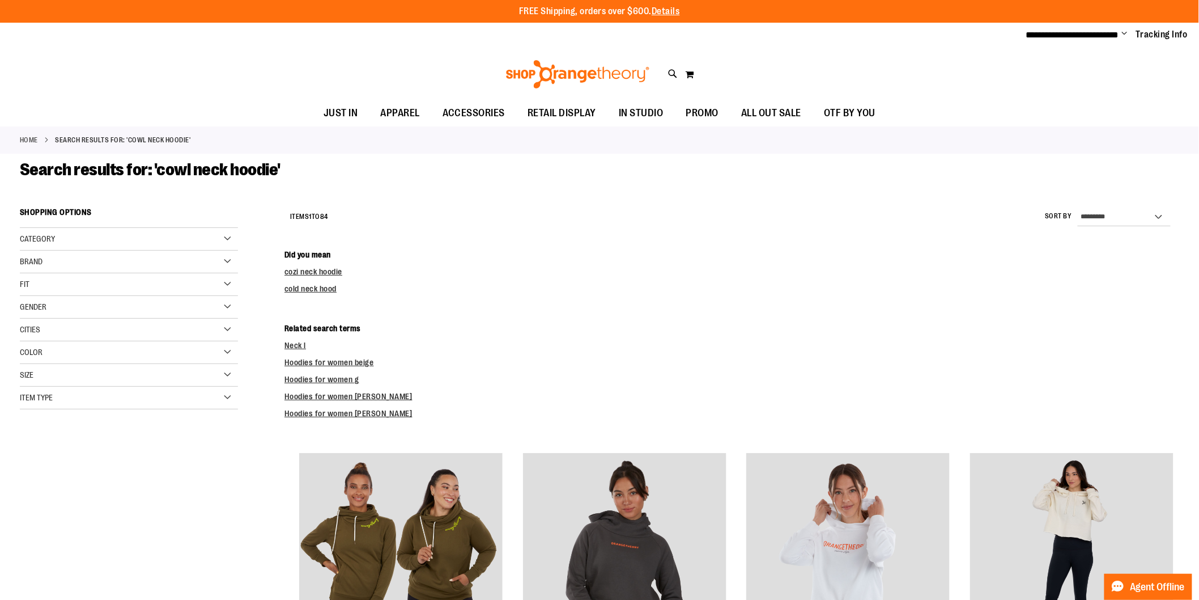
click at [36, 139] on link "Home" at bounding box center [29, 140] width 18 height 10
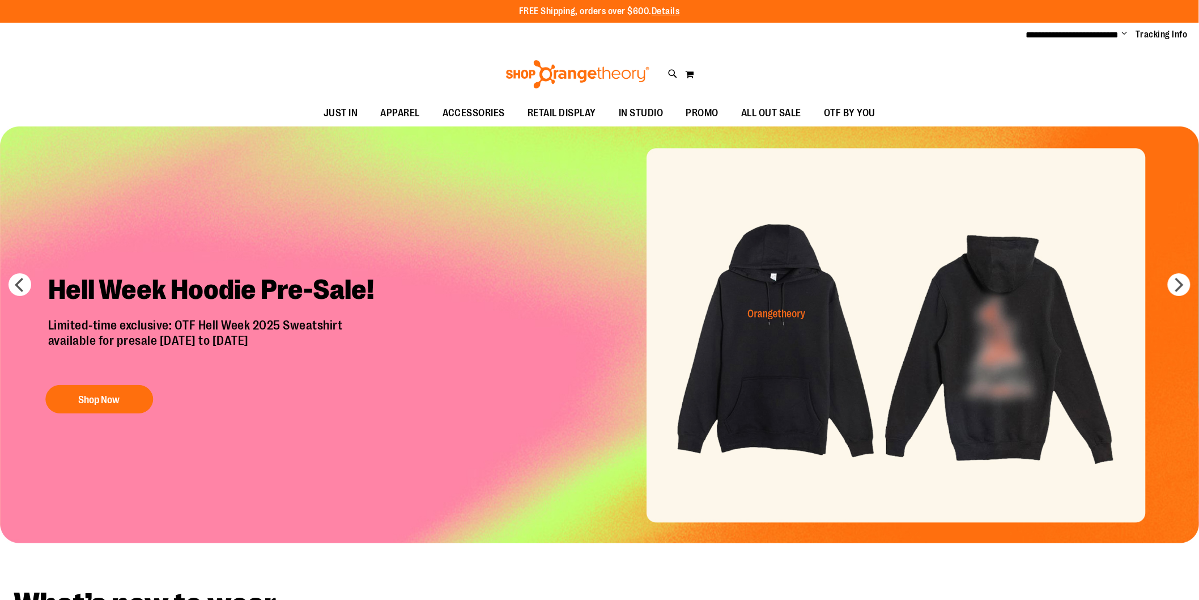
type input "**********"
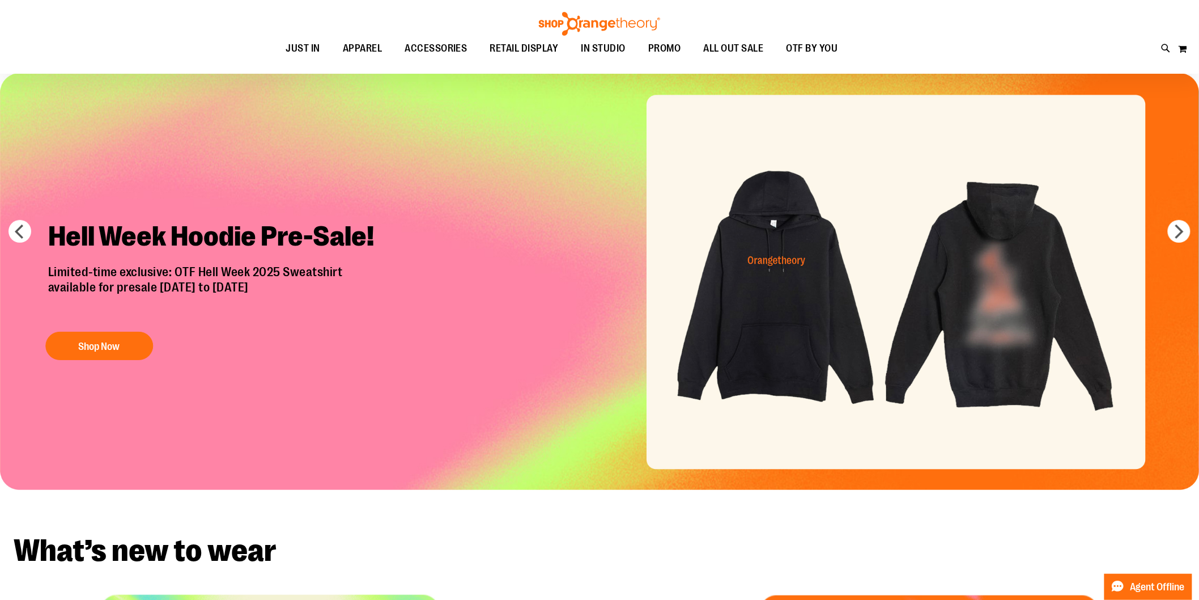
scroll to position [36, 0]
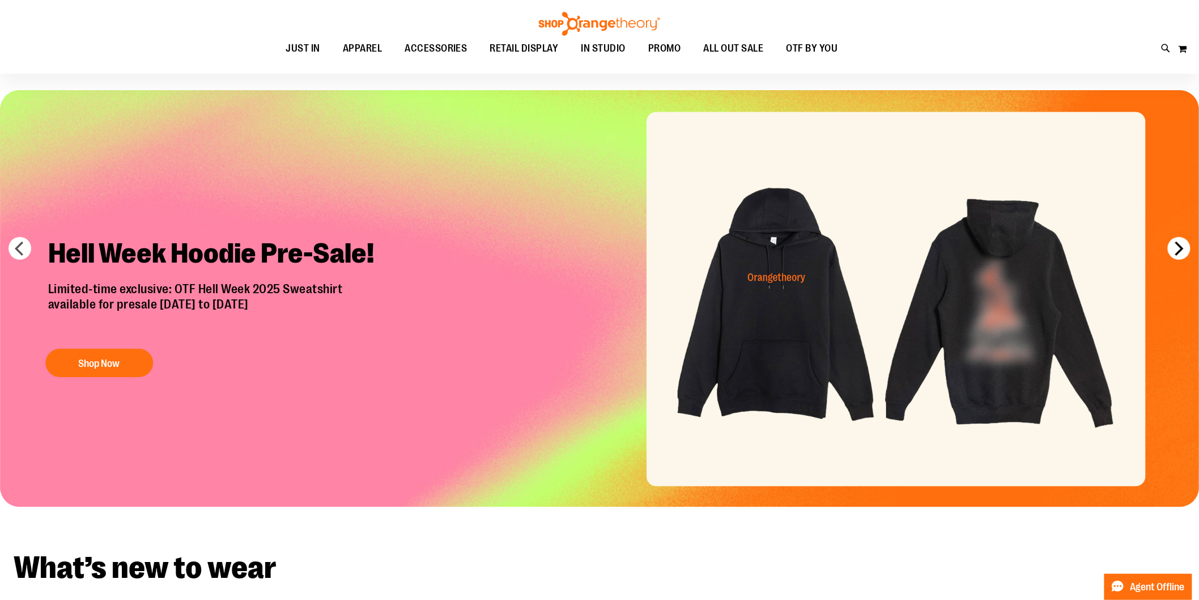
click at [1181, 245] on button "next" at bounding box center [1179, 248] width 23 height 23
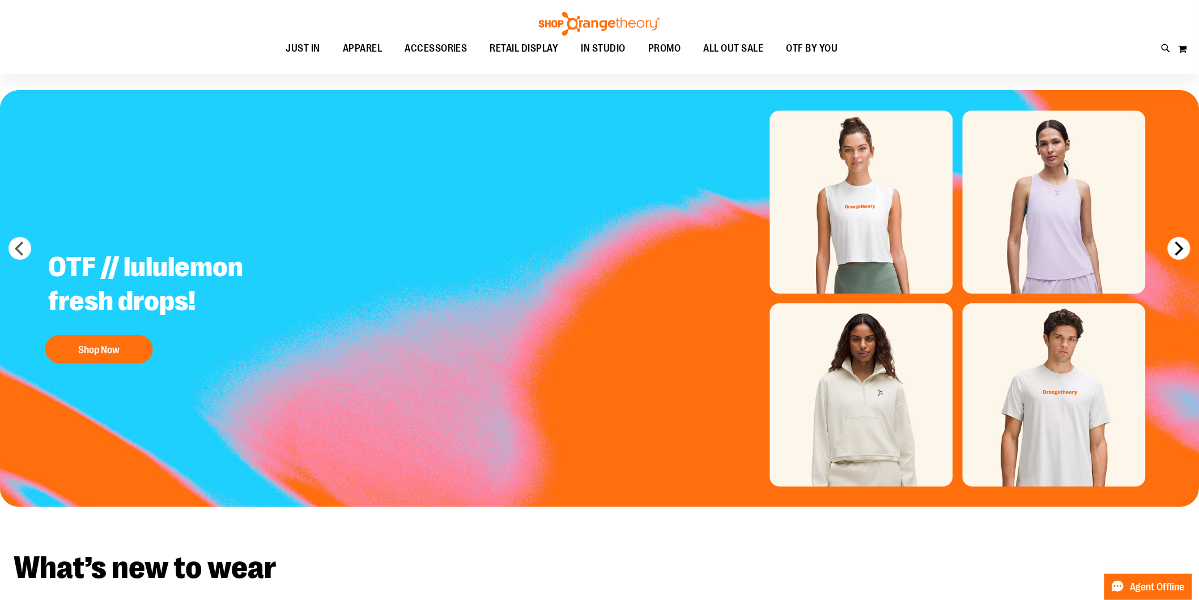
click at [1181, 245] on button "next" at bounding box center [1179, 248] width 23 height 23
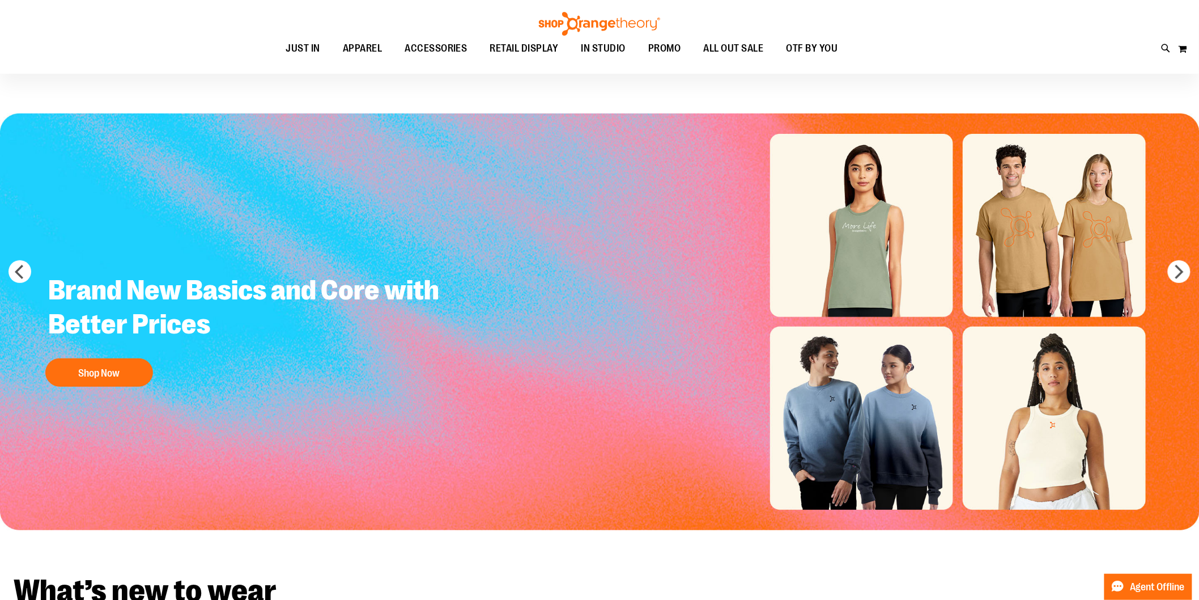
scroll to position [0, 0]
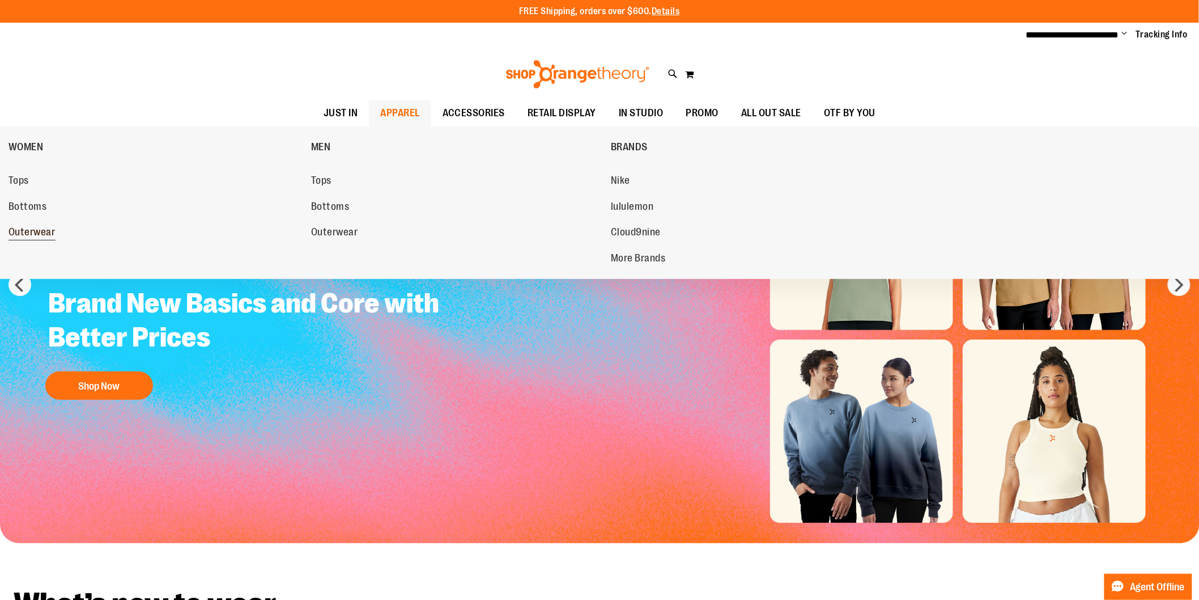
click at [44, 232] on span "Outerwear" at bounding box center [32, 233] width 47 height 14
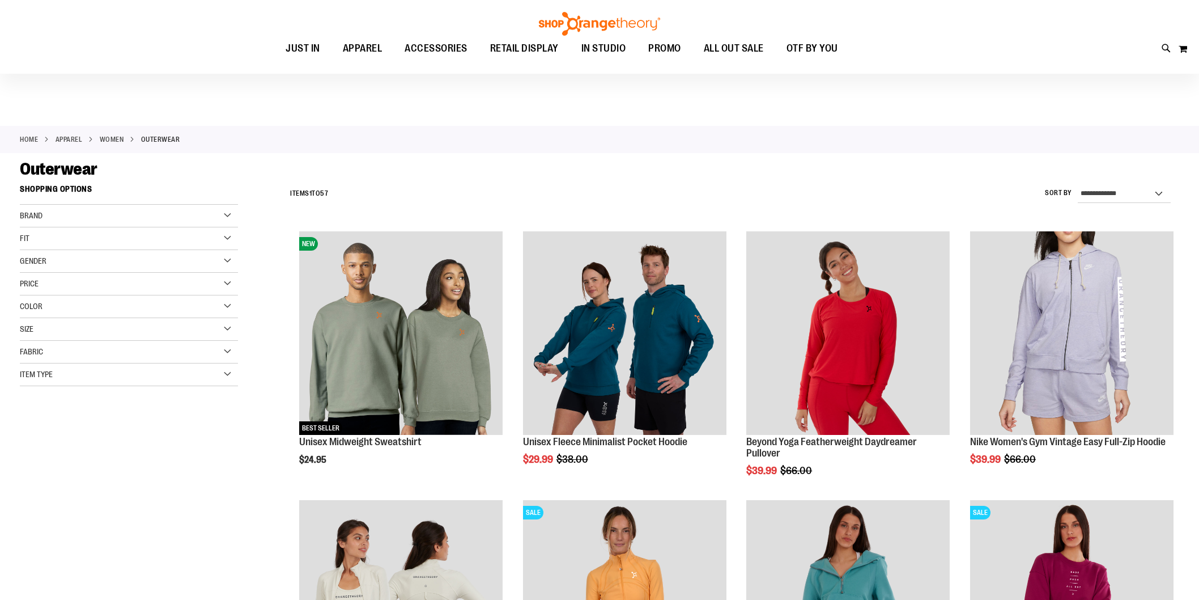
scroll to position [27, 0]
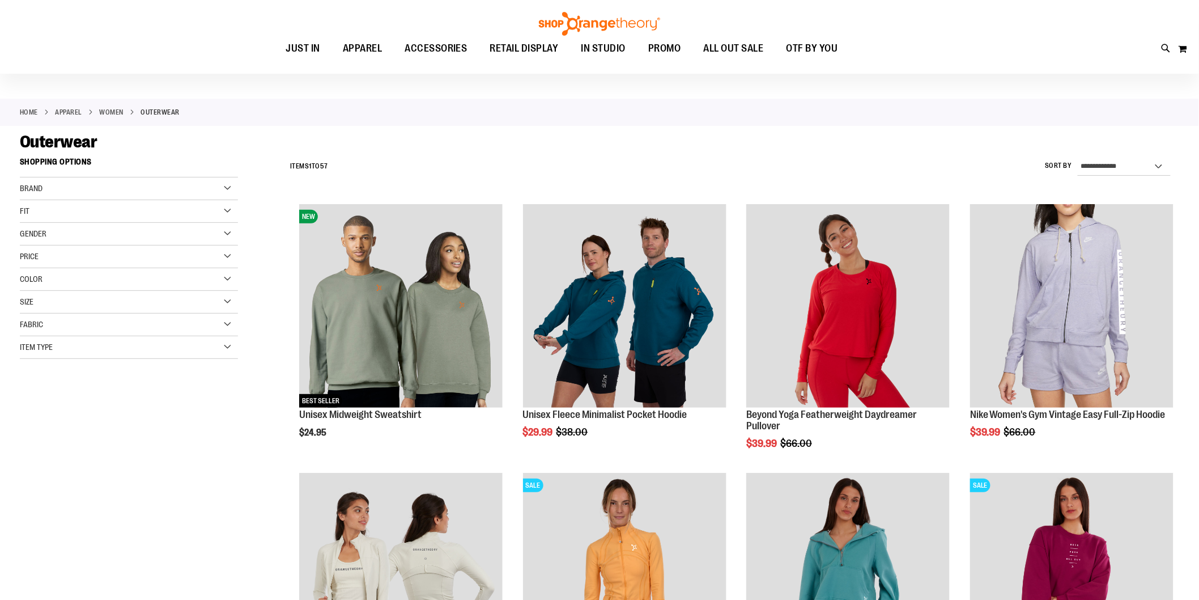
type input "**********"
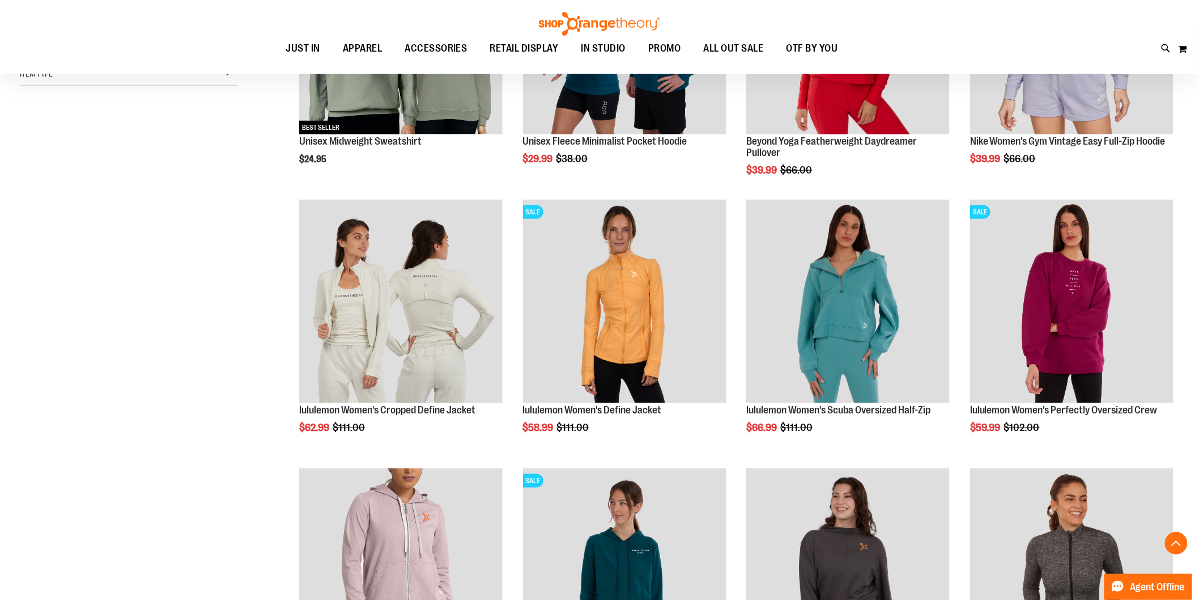
scroll to position [301, 0]
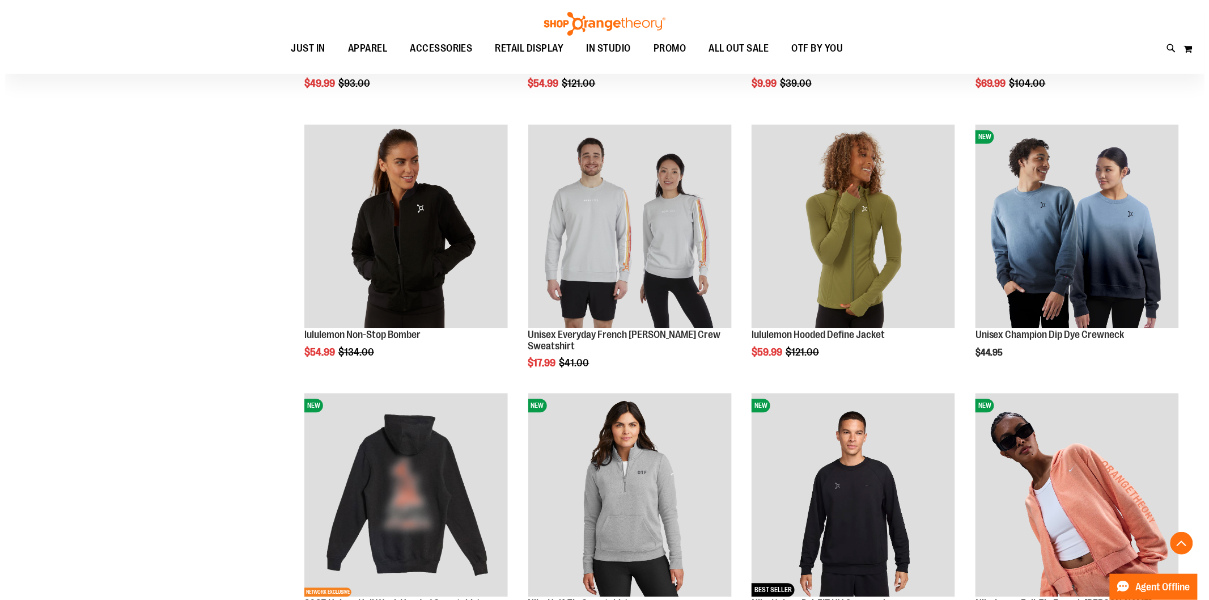
scroll to position [899, 0]
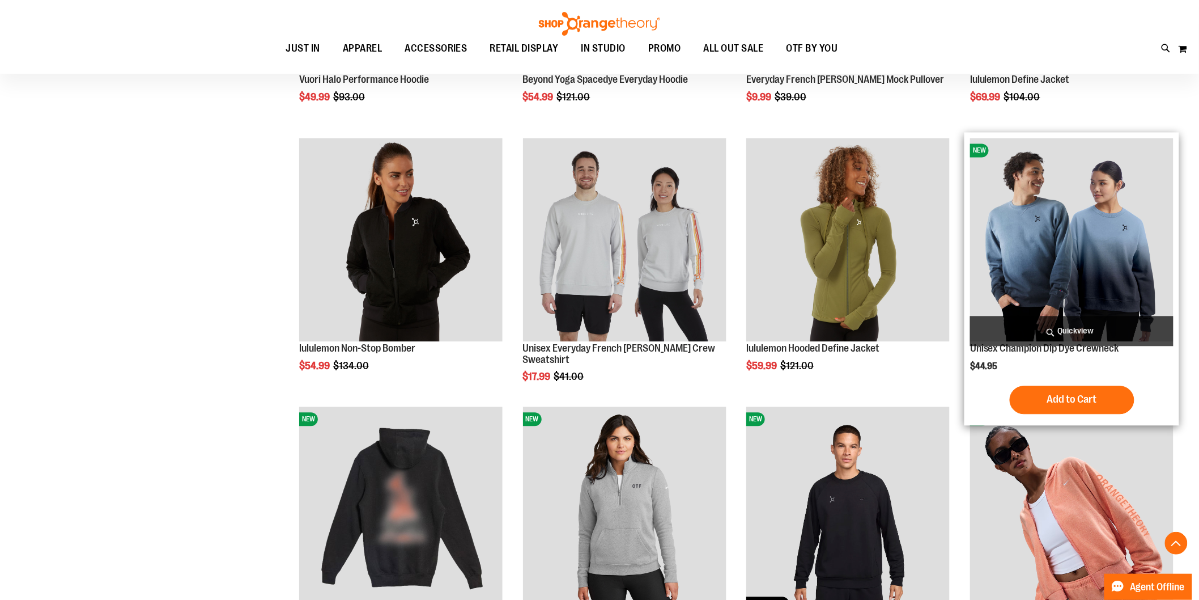
click at [1135, 326] on span "Quickview" at bounding box center [1071, 331] width 203 height 30
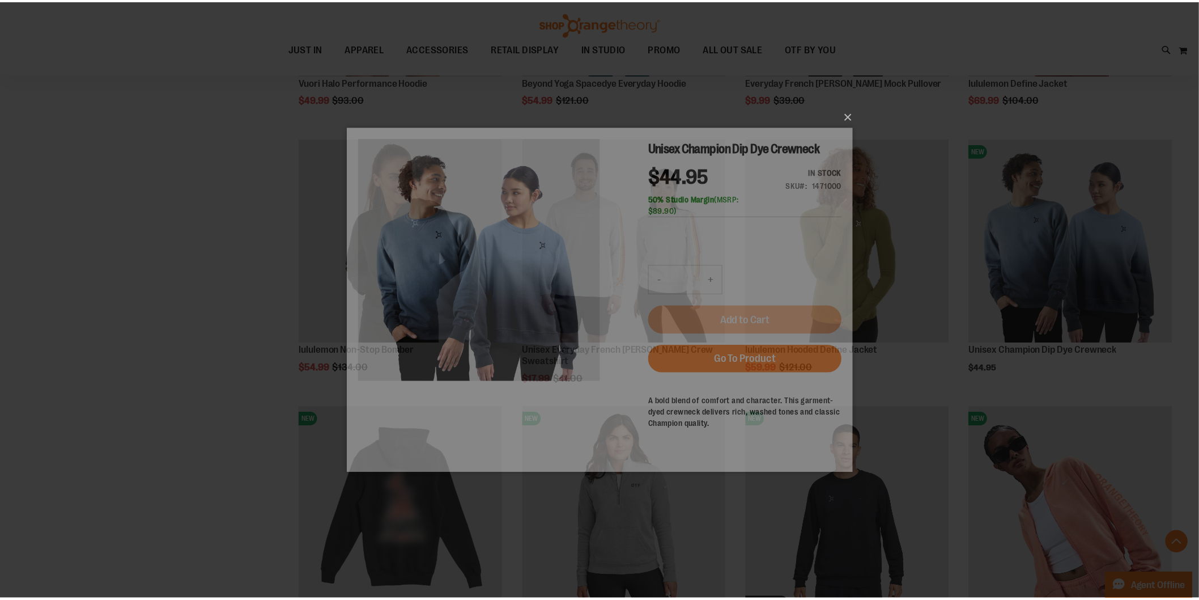
scroll to position [0, 0]
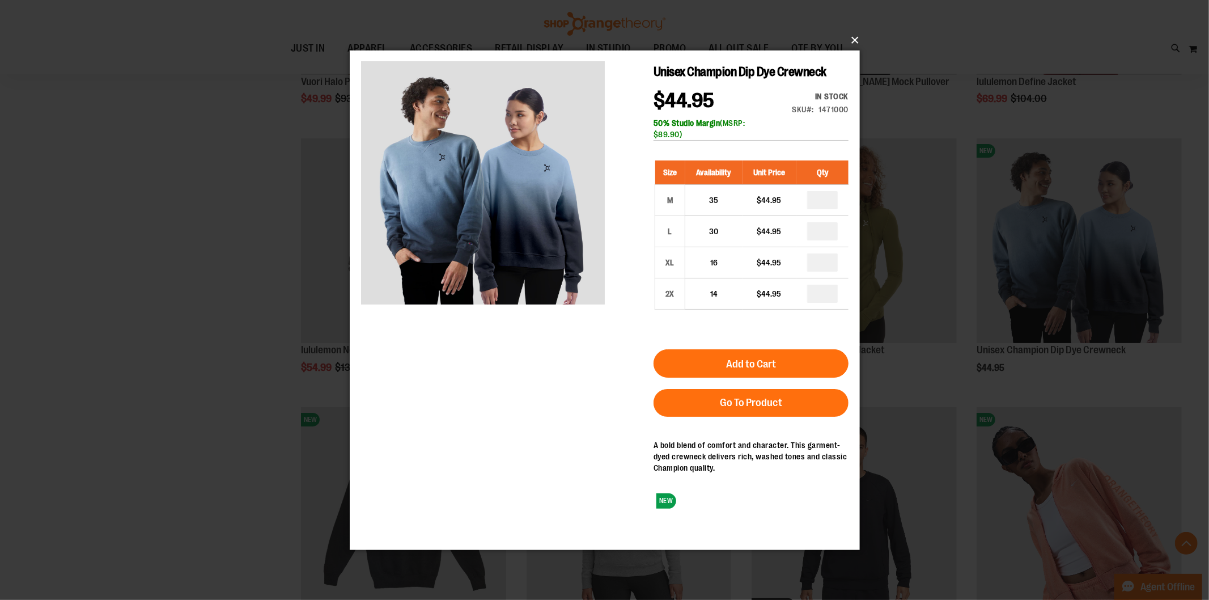
click at [849, 37] on button "×" at bounding box center [608, 40] width 510 height 25
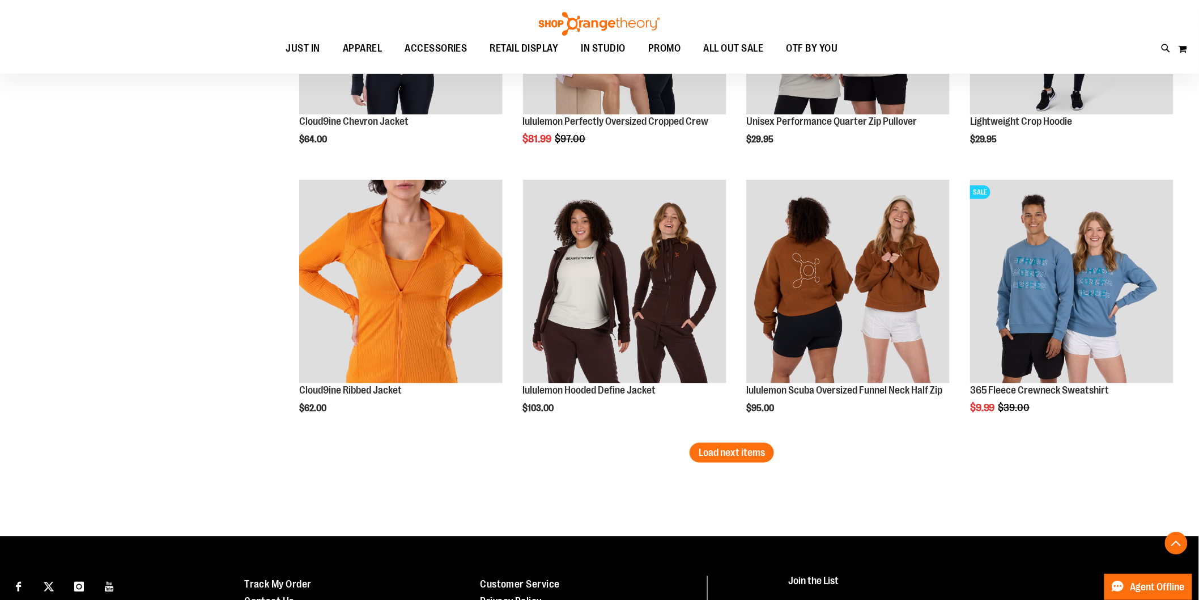
scroll to position [2210, 0]
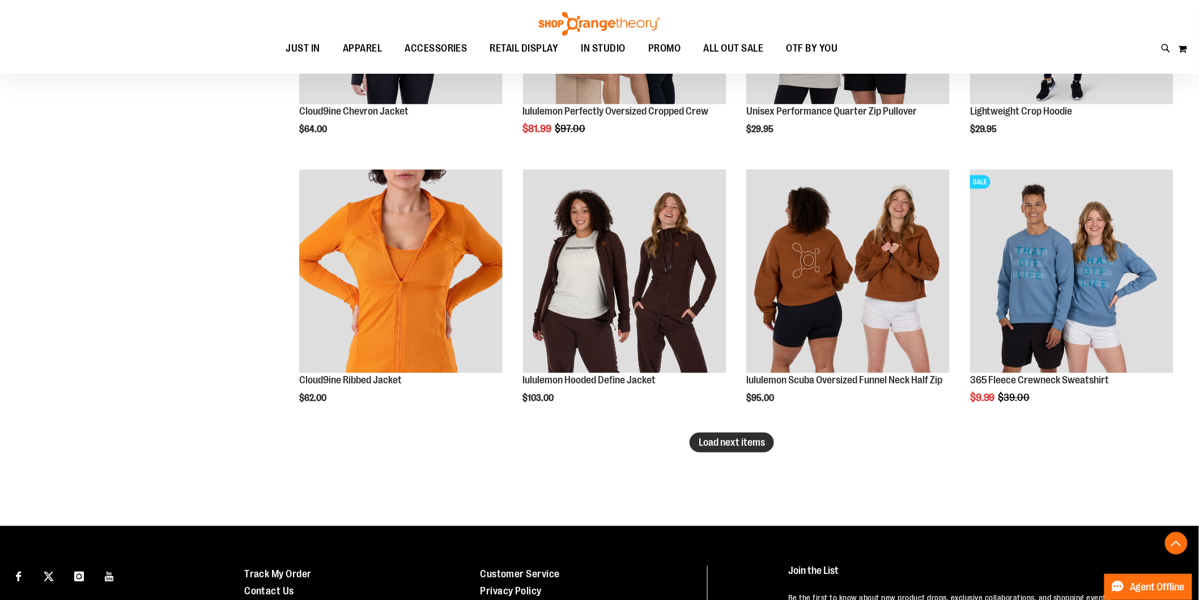
click at [754, 447] on span "Load next items" at bounding box center [732, 441] width 66 height 11
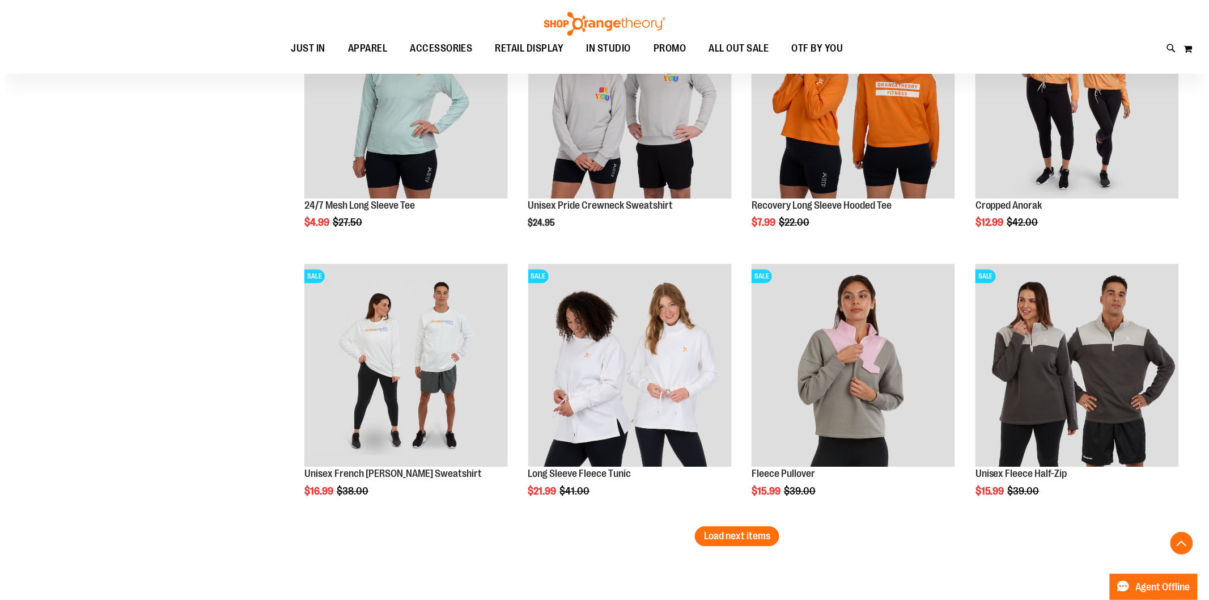
scroll to position [2808, 0]
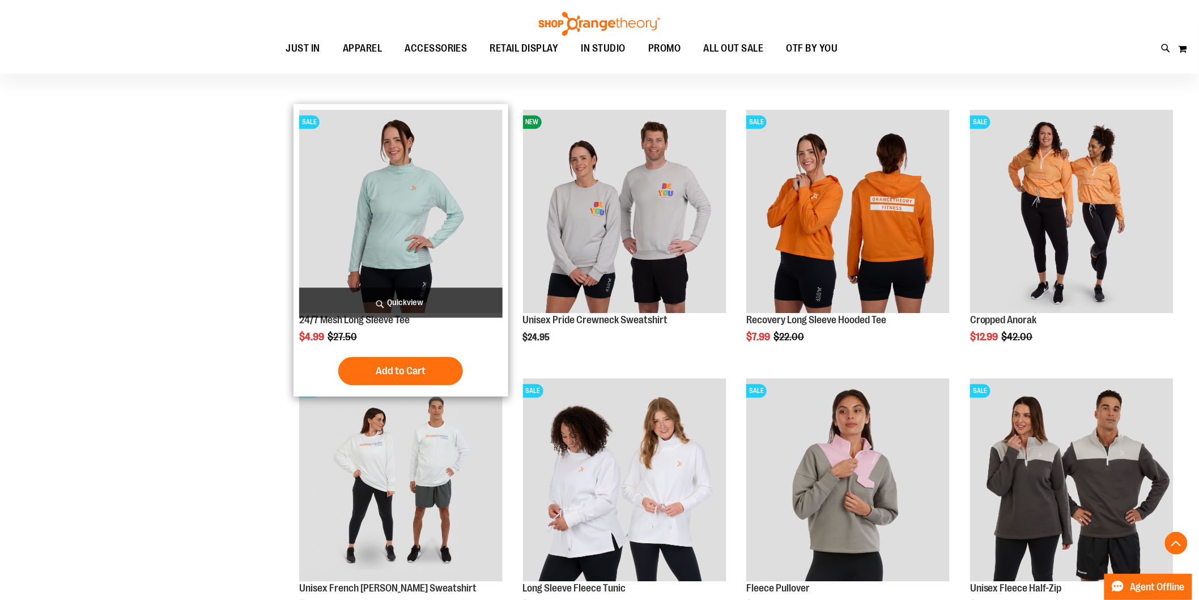
click at [411, 293] on span "Quickview" at bounding box center [400, 302] width 203 height 30
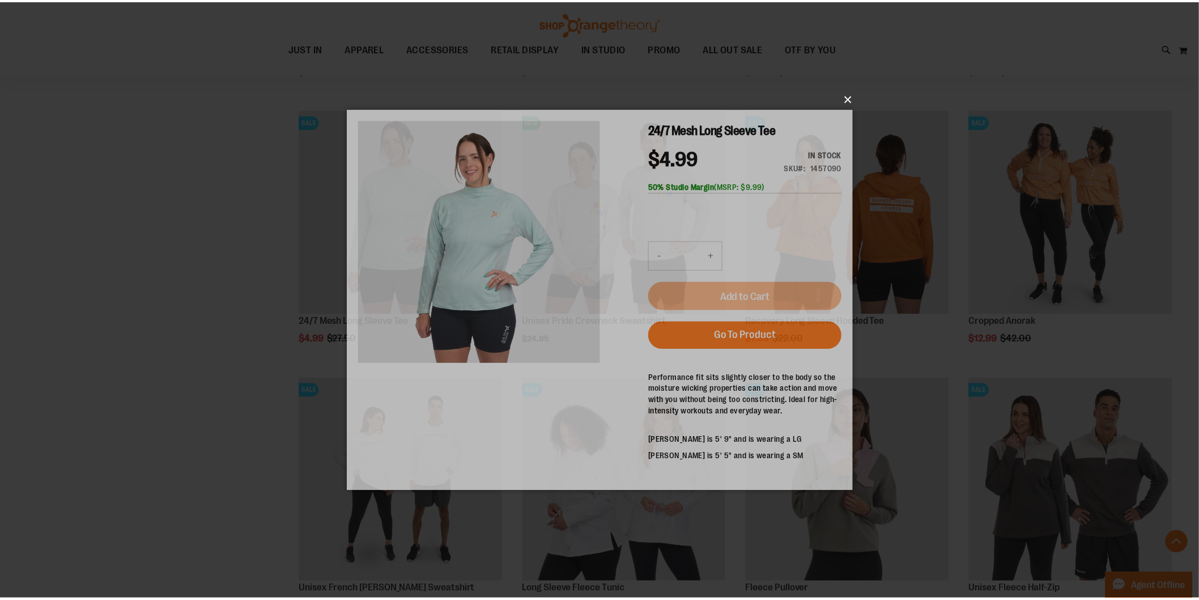
scroll to position [0, 0]
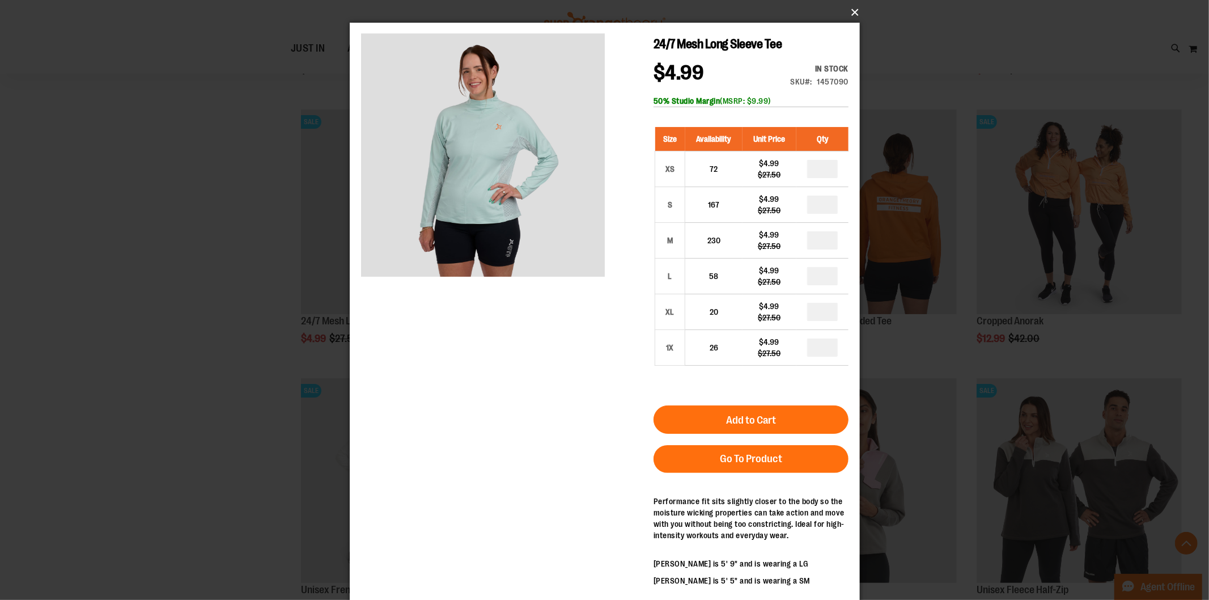
click at [851, 11] on button "×" at bounding box center [608, 12] width 510 height 25
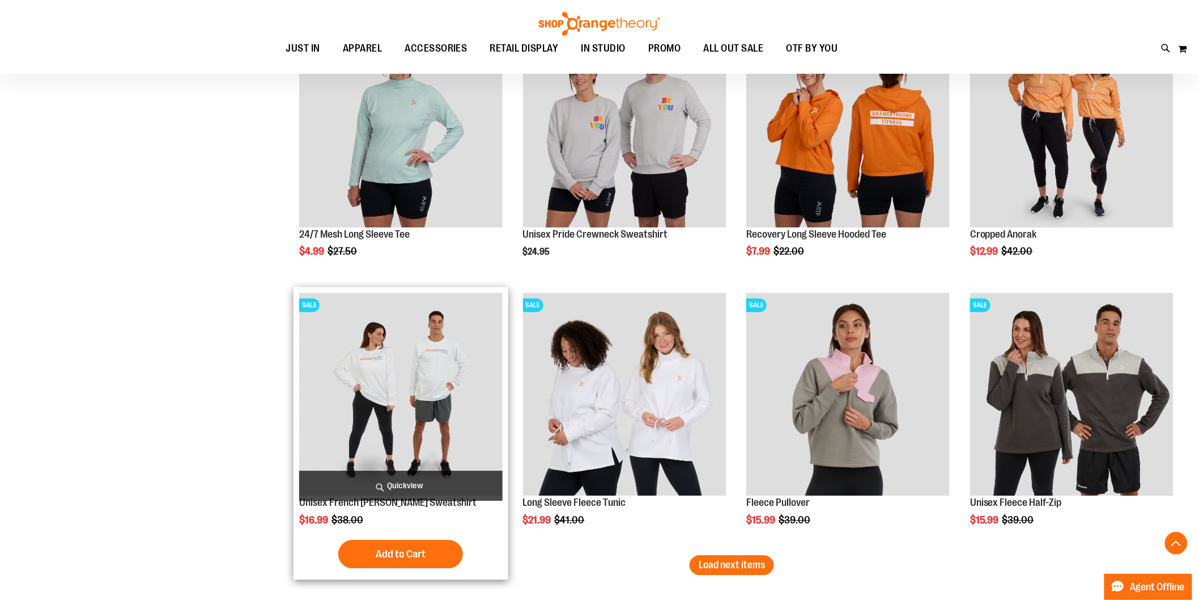
scroll to position [2933, 0]
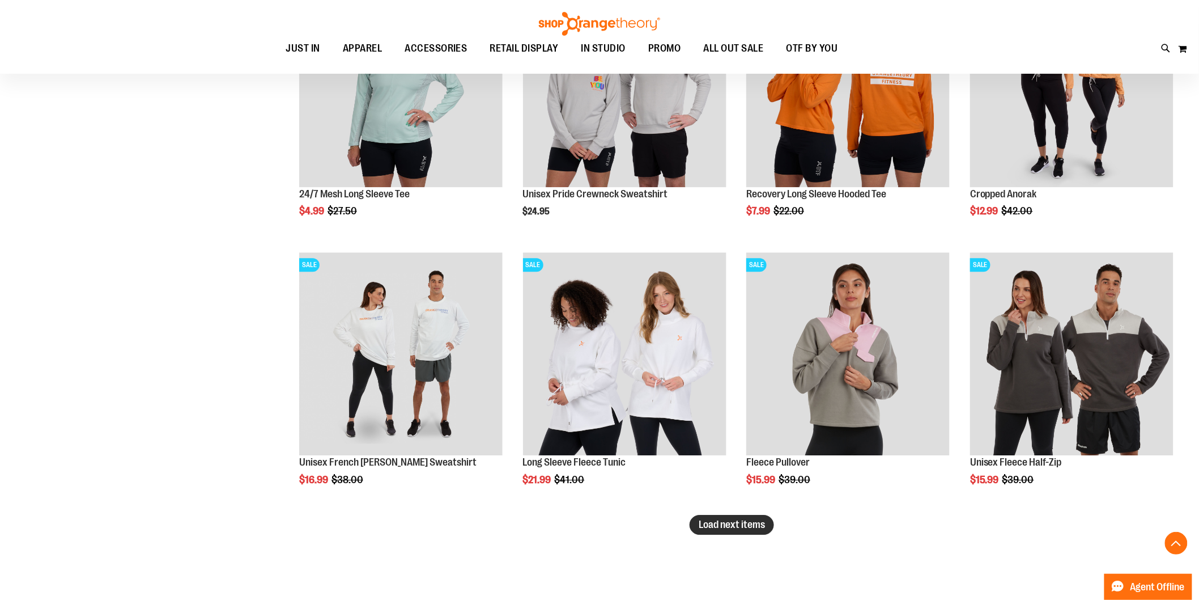
click at [750, 527] on span "Load next items" at bounding box center [732, 524] width 66 height 11
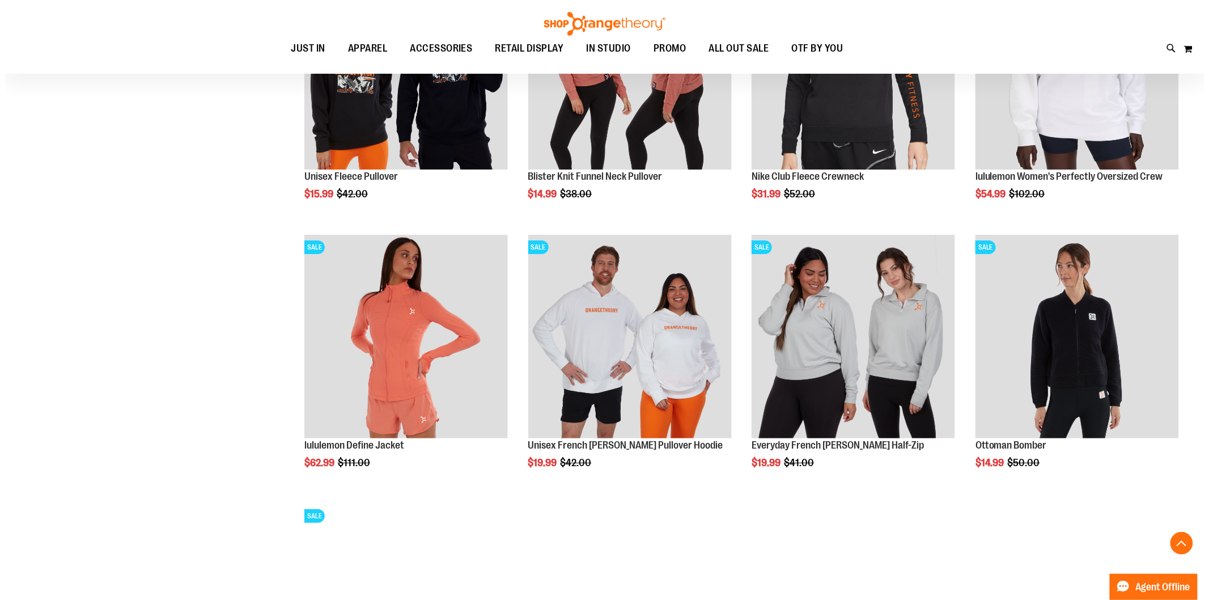
scroll to position [3498, 0]
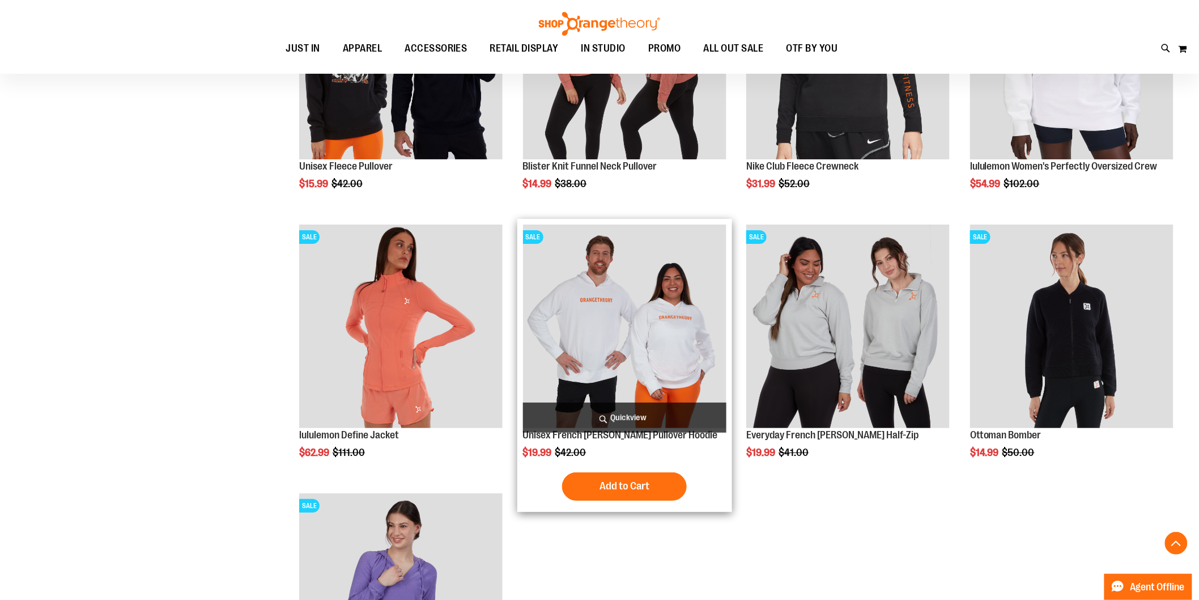
click at [657, 414] on span "Quickview" at bounding box center [624, 417] width 203 height 30
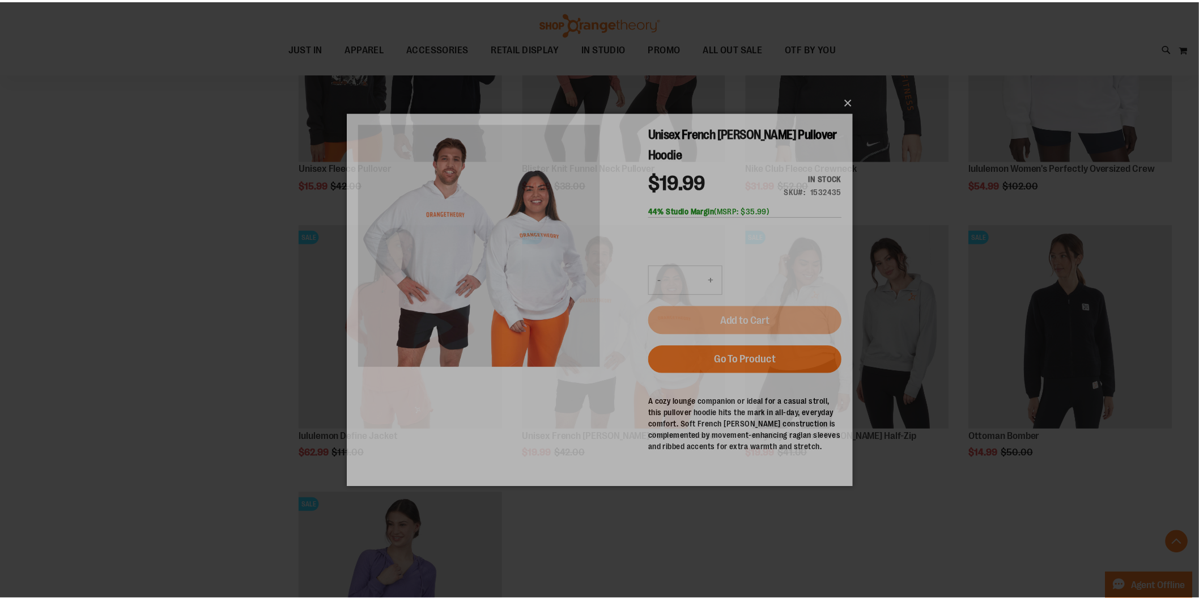
scroll to position [0, 0]
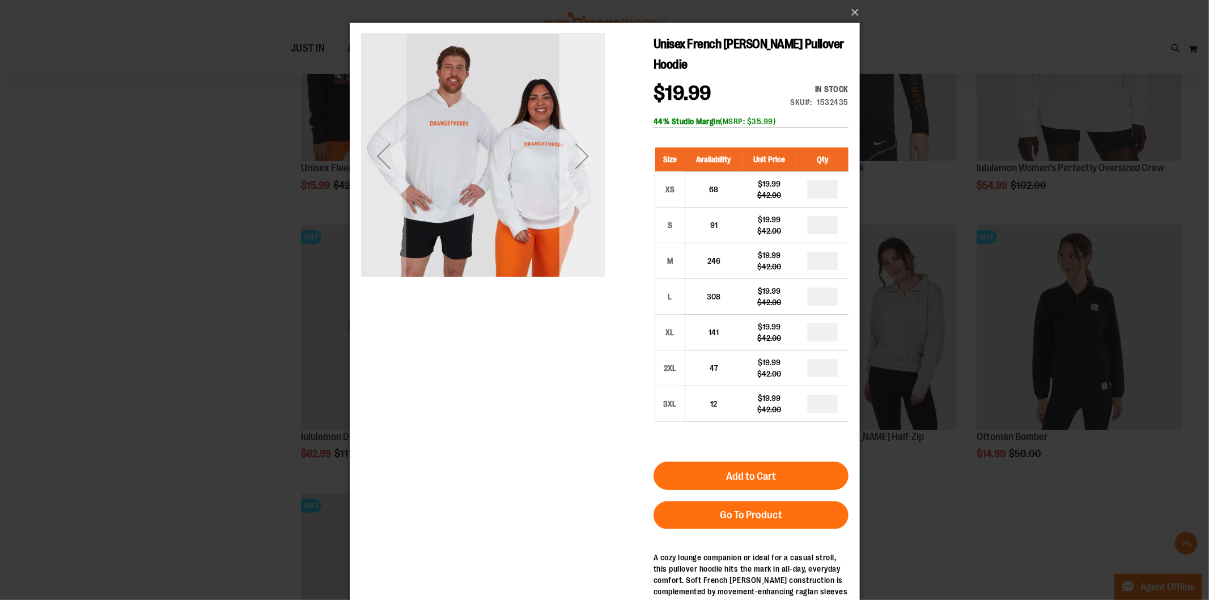
click at [574, 160] on div "Next" at bounding box center [581, 155] width 45 height 45
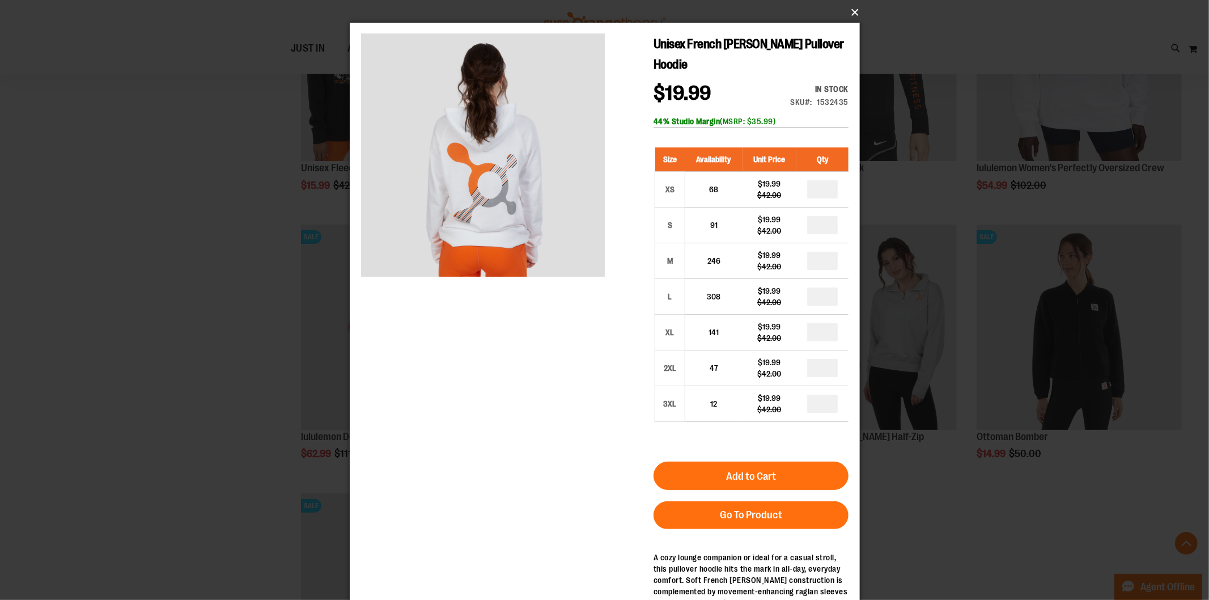
click at [852, 14] on button "×" at bounding box center [608, 12] width 510 height 25
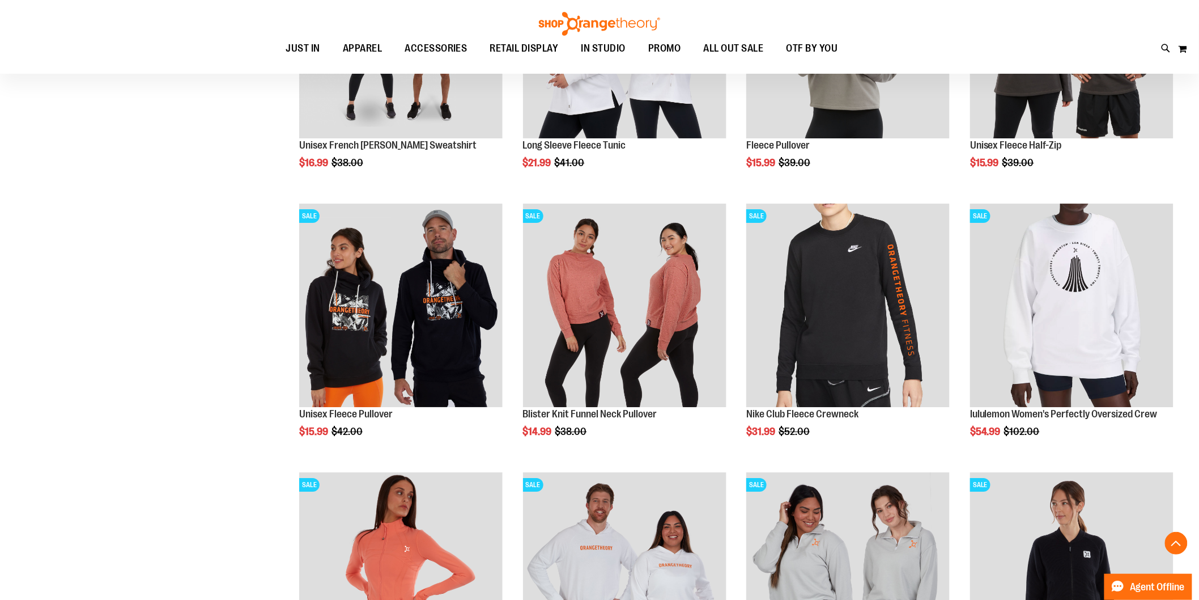
scroll to position [3191, 0]
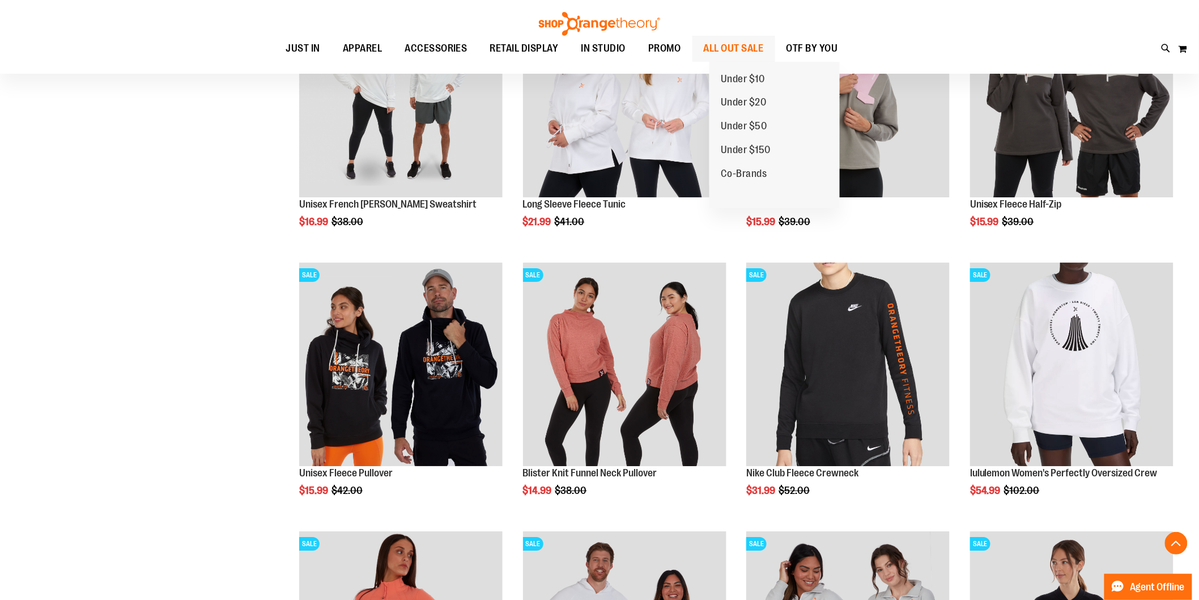
click at [751, 46] on span "ALL OUT SALE" at bounding box center [734, 49] width 60 height 26
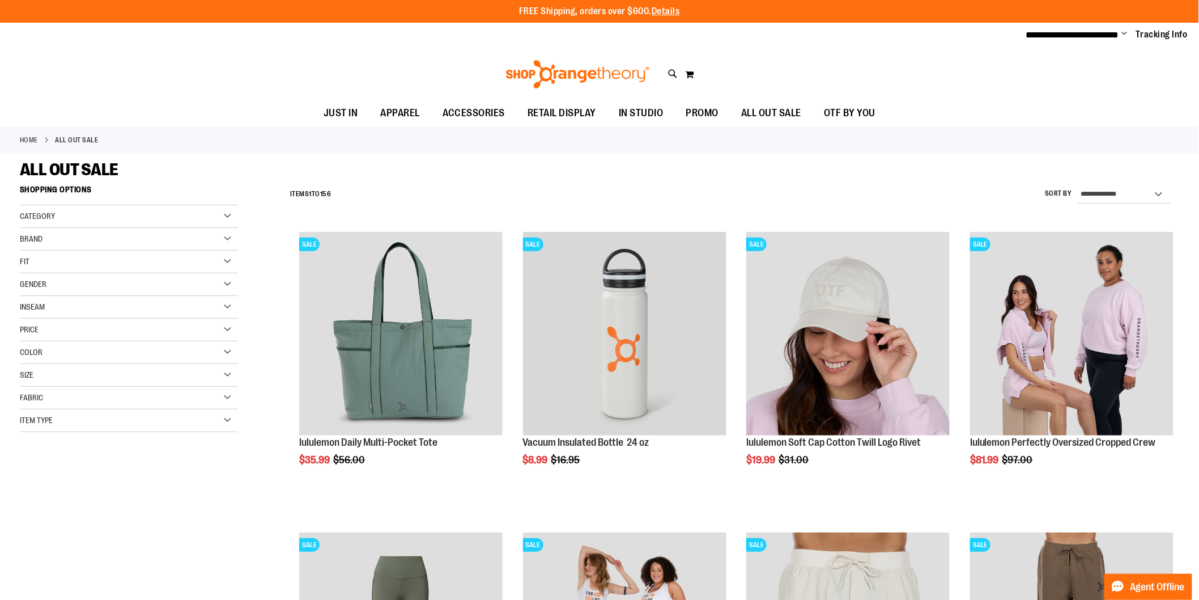
type input "**********"
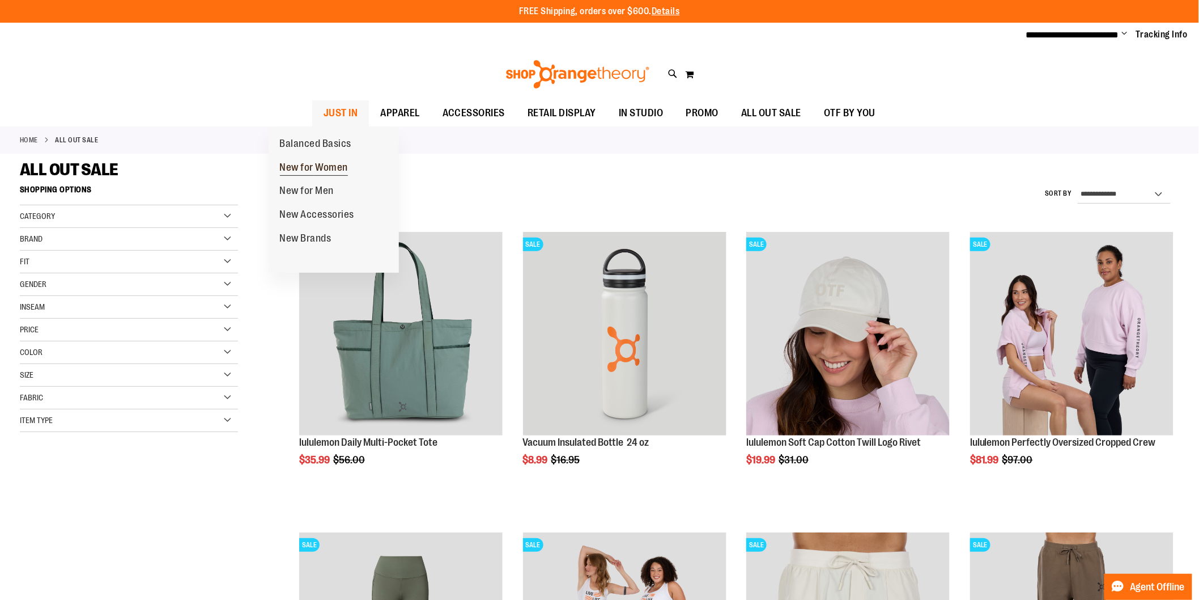
click at [307, 163] on span "New for Women" at bounding box center [314, 169] width 69 height 14
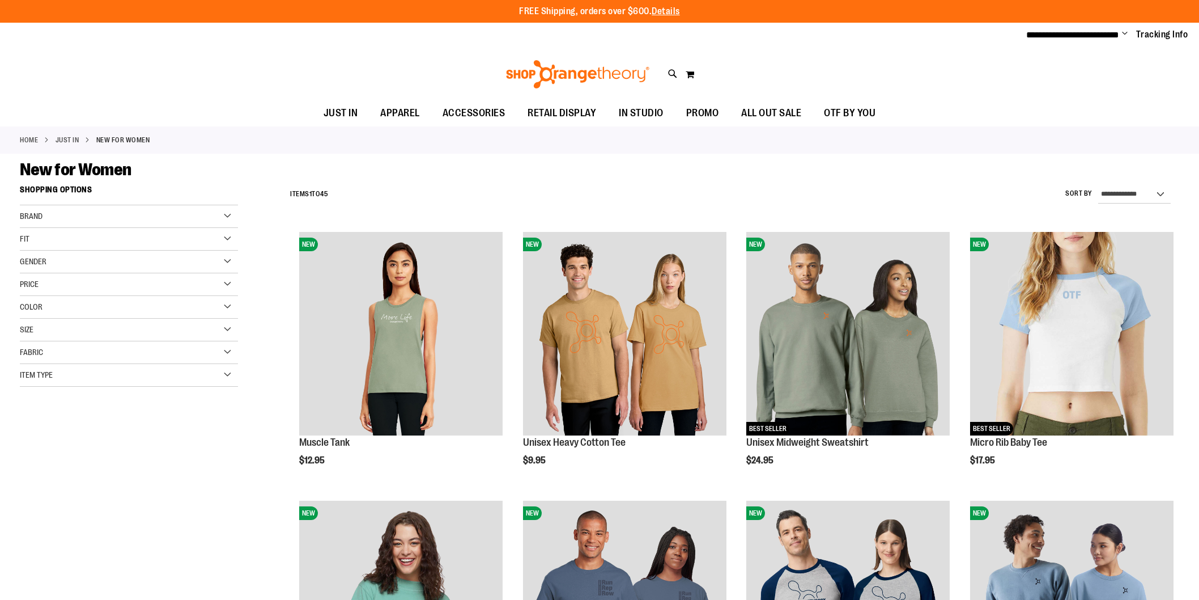
type input "**********"
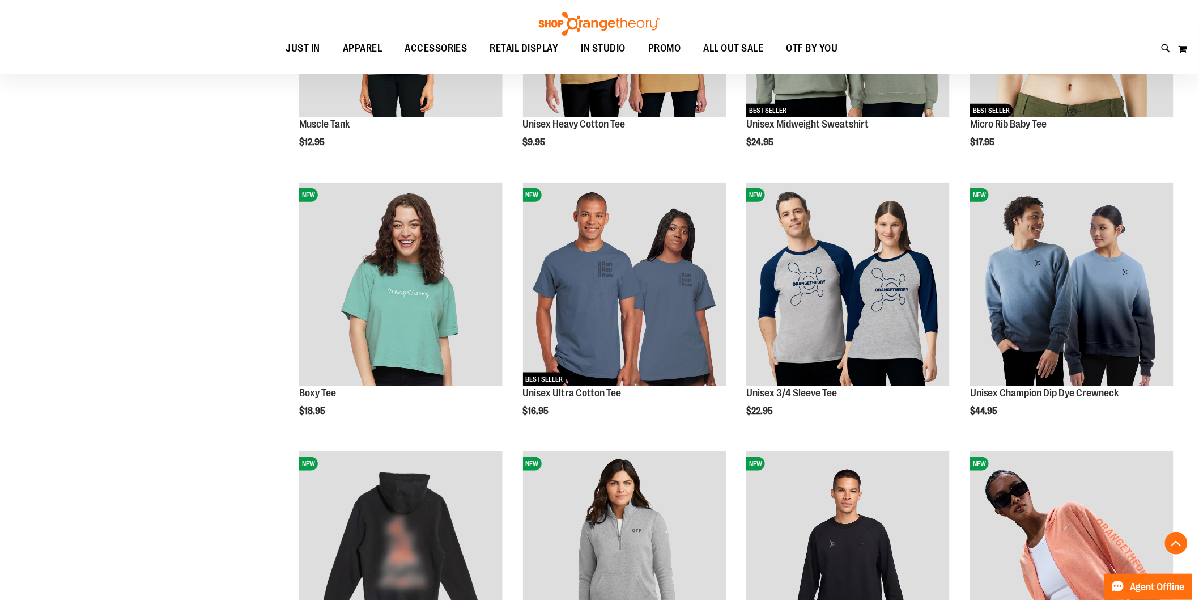
scroll to position [329, 0]
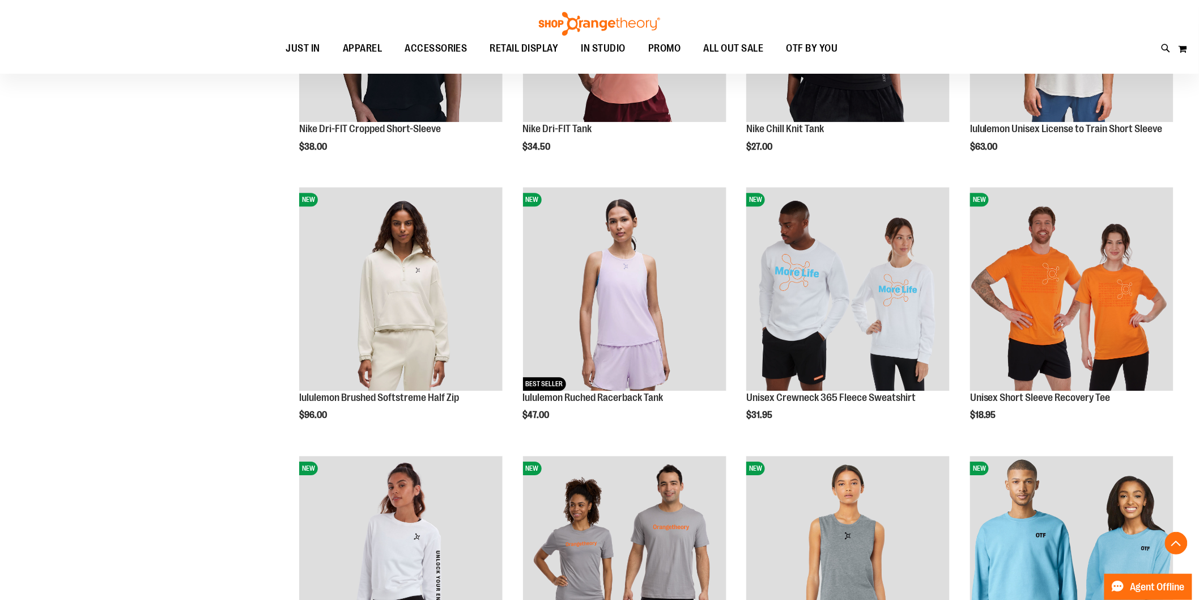
scroll to position [1128, 0]
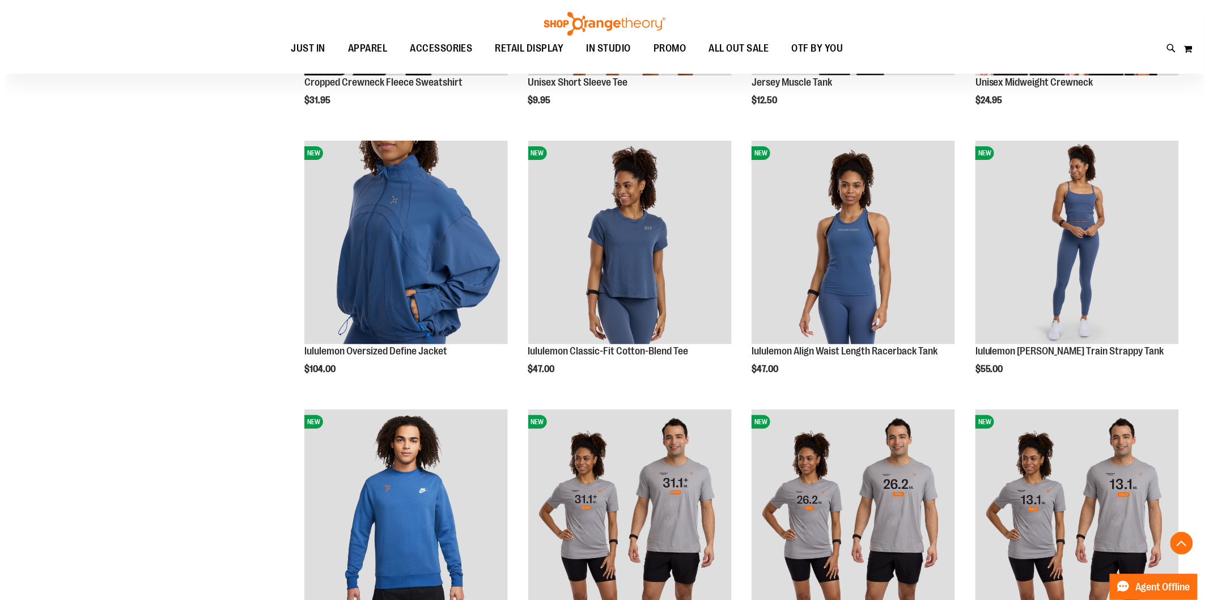
scroll to position [1712, 0]
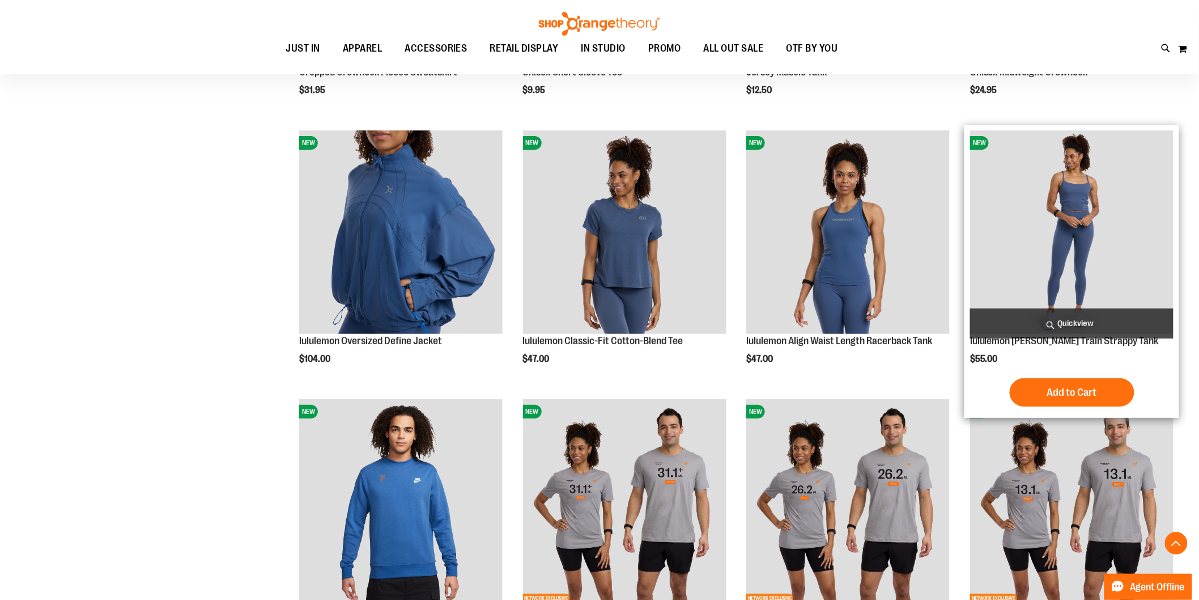
click at [1083, 313] on span "Quickview" at bounding box center [1071, 323] width 203 height 30
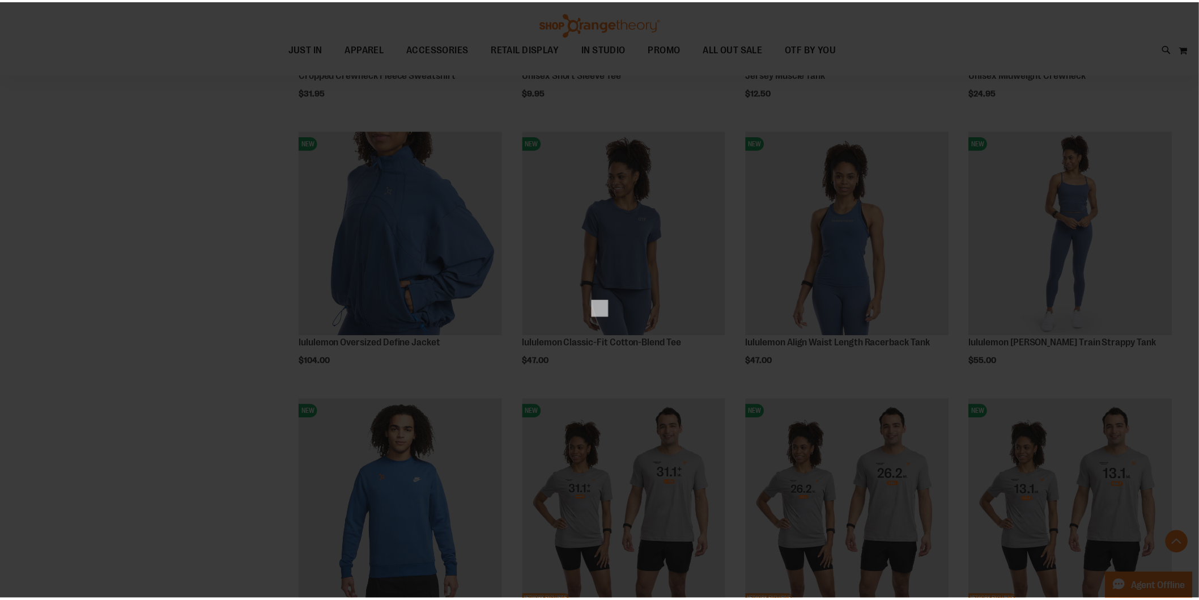
scroll to position [0, 0]
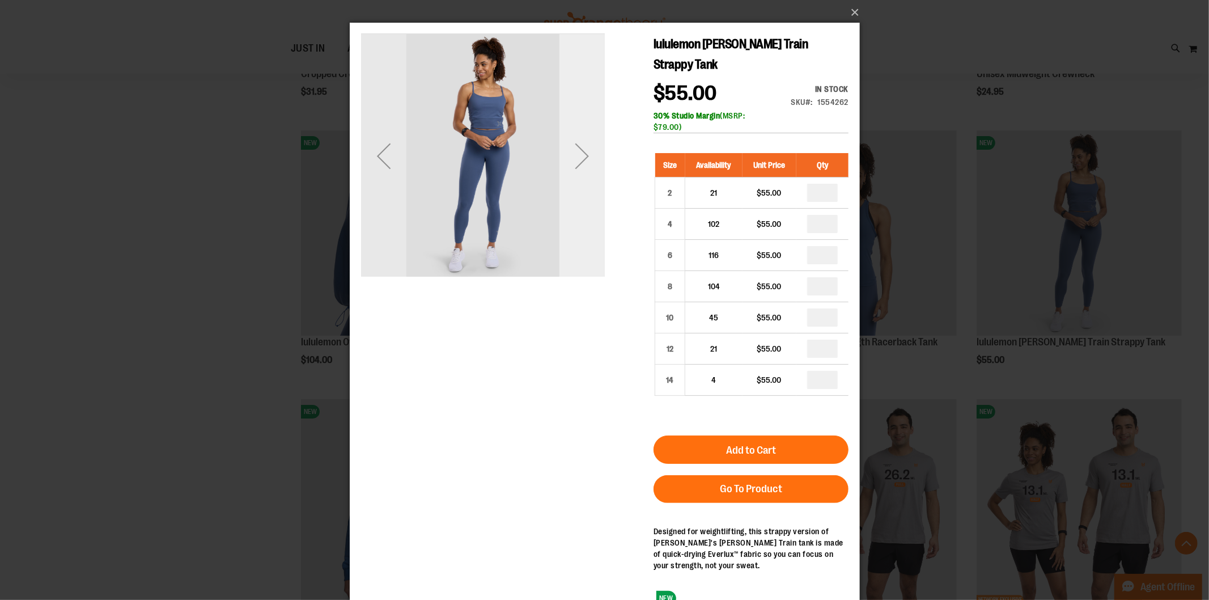
click at [574, 151] on div "Next" at bounding box center [581, 155] width 45 height 45
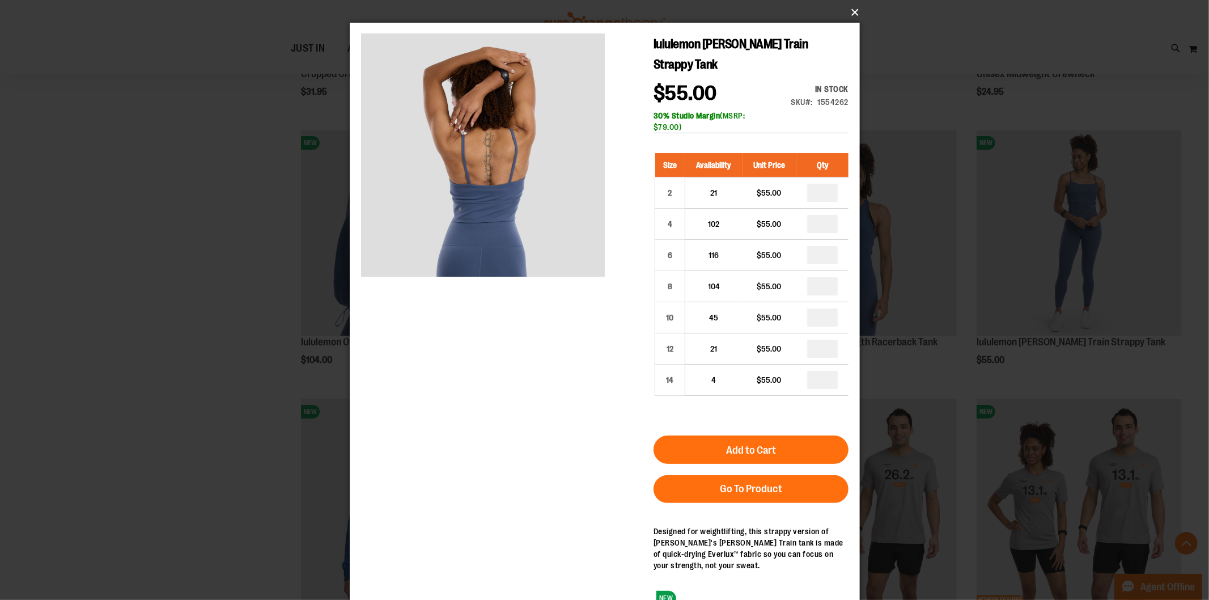
click at [848, 10] on button "×" at bounding box center [608, 12] width 510 height 25
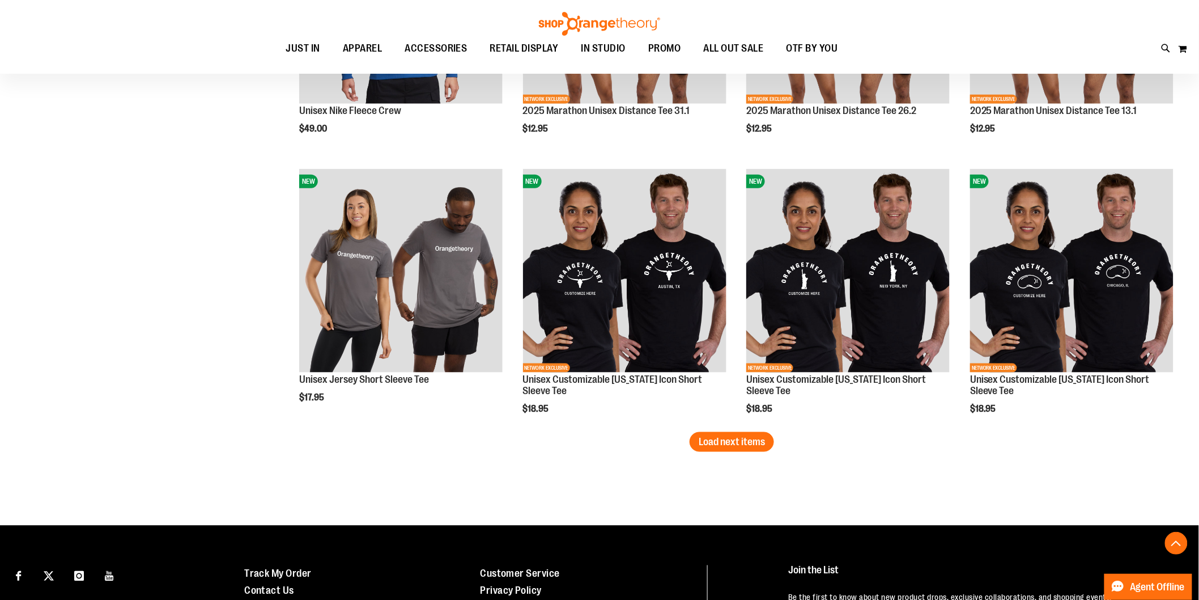
scroll to position [2214, 0]
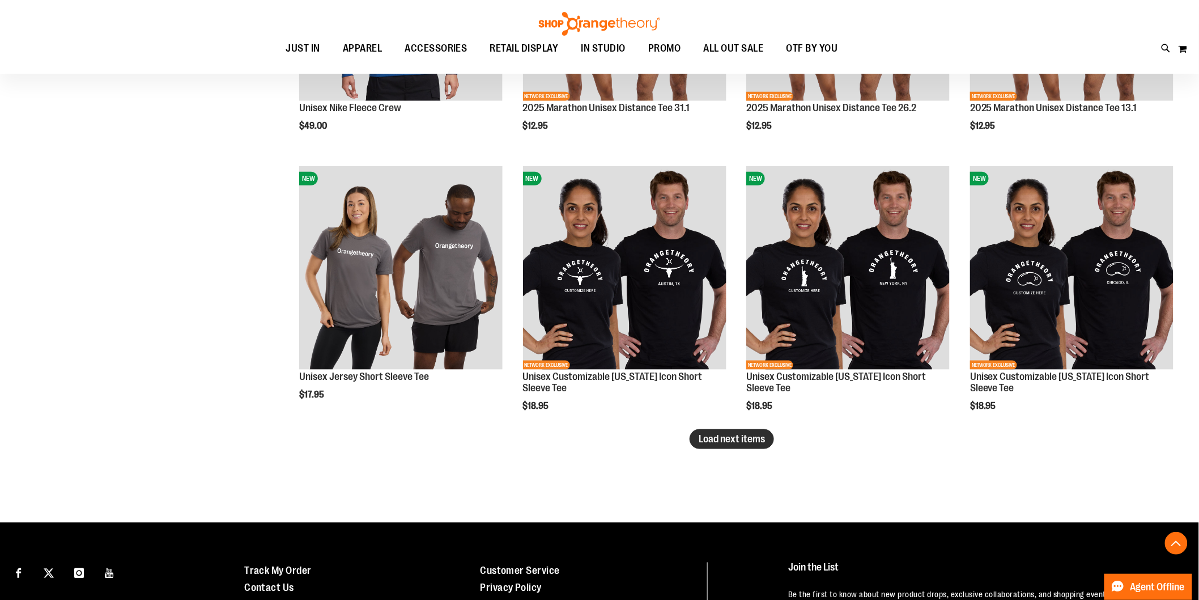
click at [703, 437] on span "Load next items" at bounding box center [732, 438] width 66 height 11
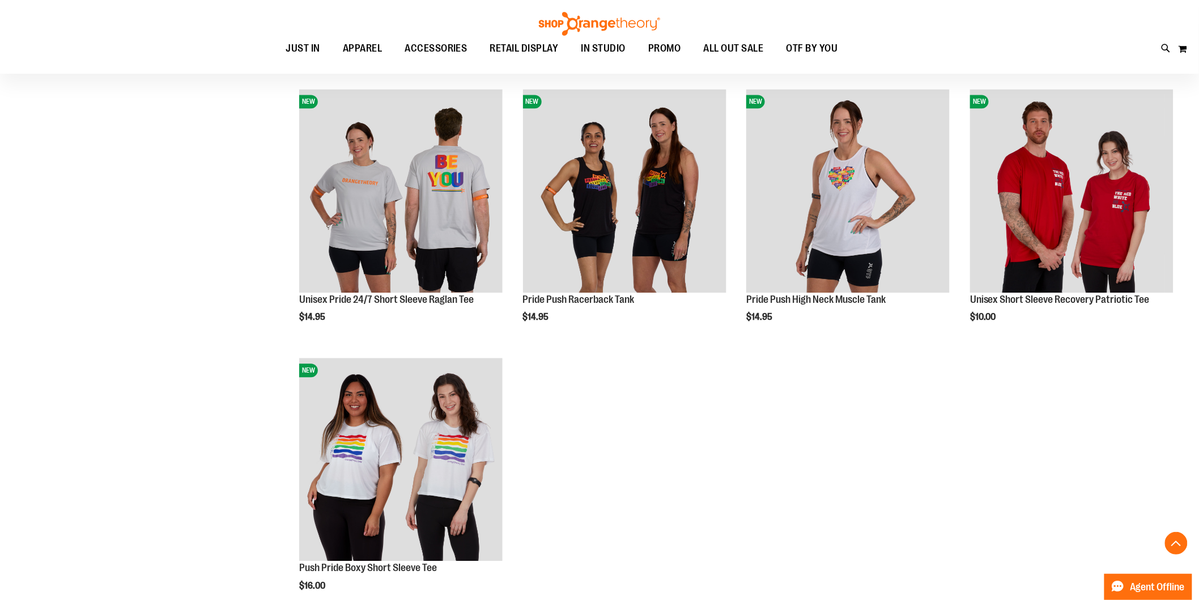
scroll to position [2832, 0]
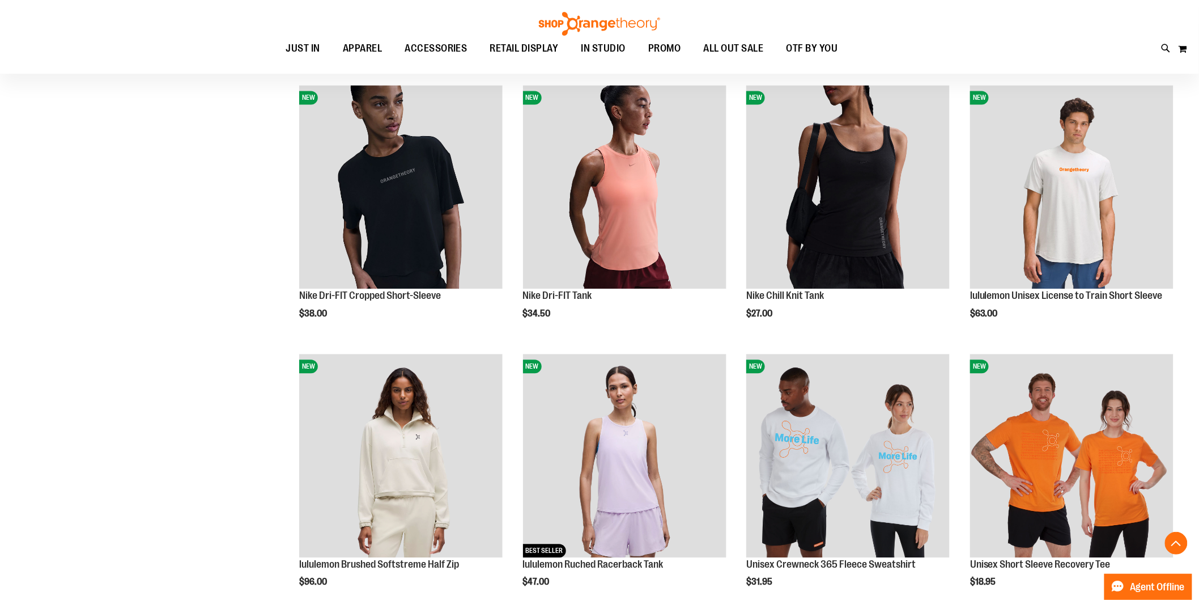
scroll to position [797, 0]
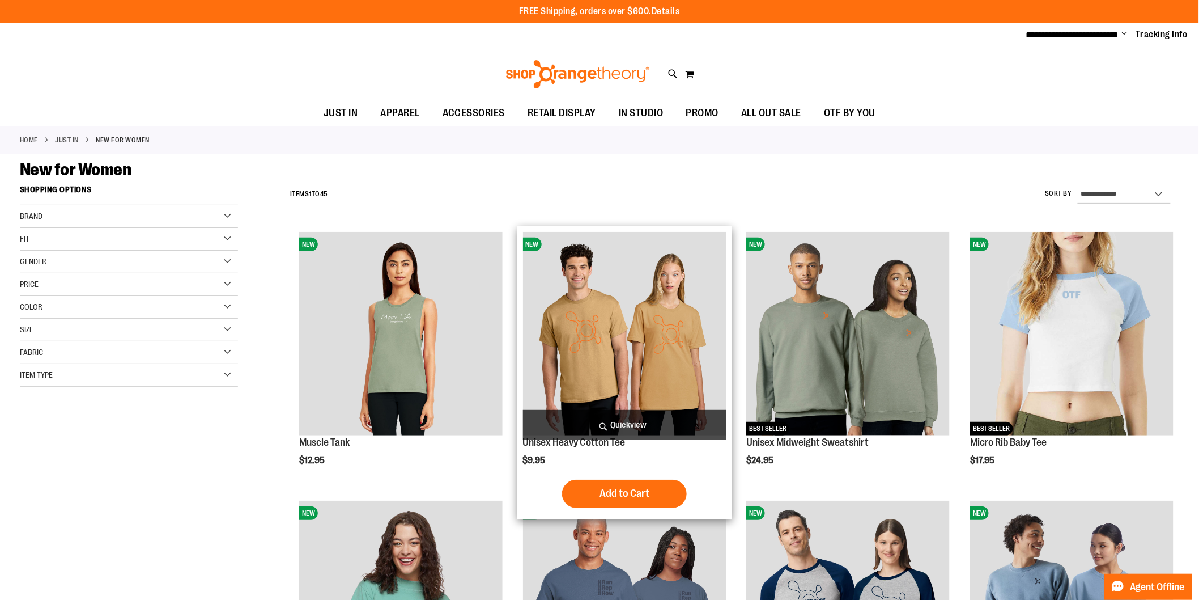
click at [669, 419] on span "Quickview" at bounding box center [624, 425] width 203 height 30
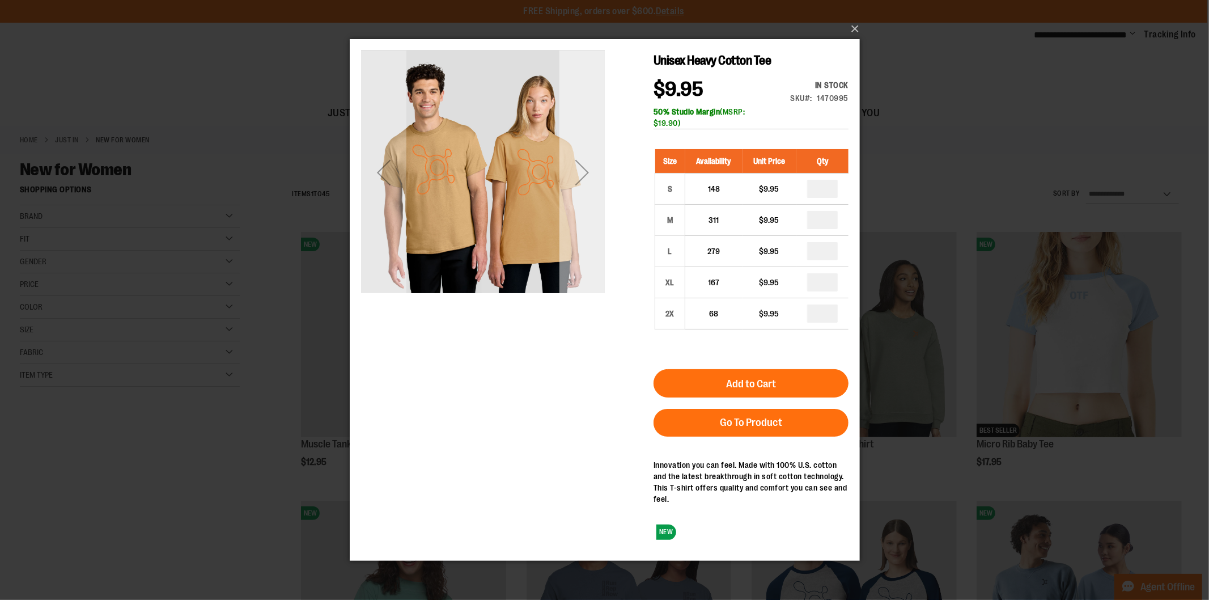
click at [583, 172] on div "Next" at bounding box center [581, 172] width 45 height 45
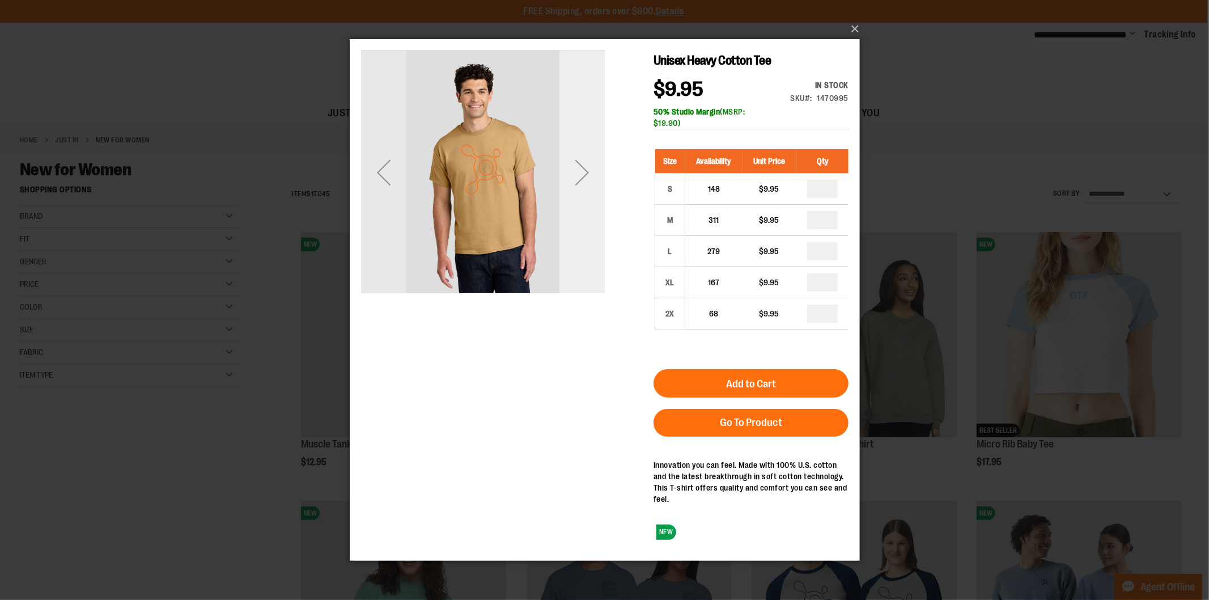
click at [583, 172] on div "Next" at bounding box center [581, 172] width 45 height 45
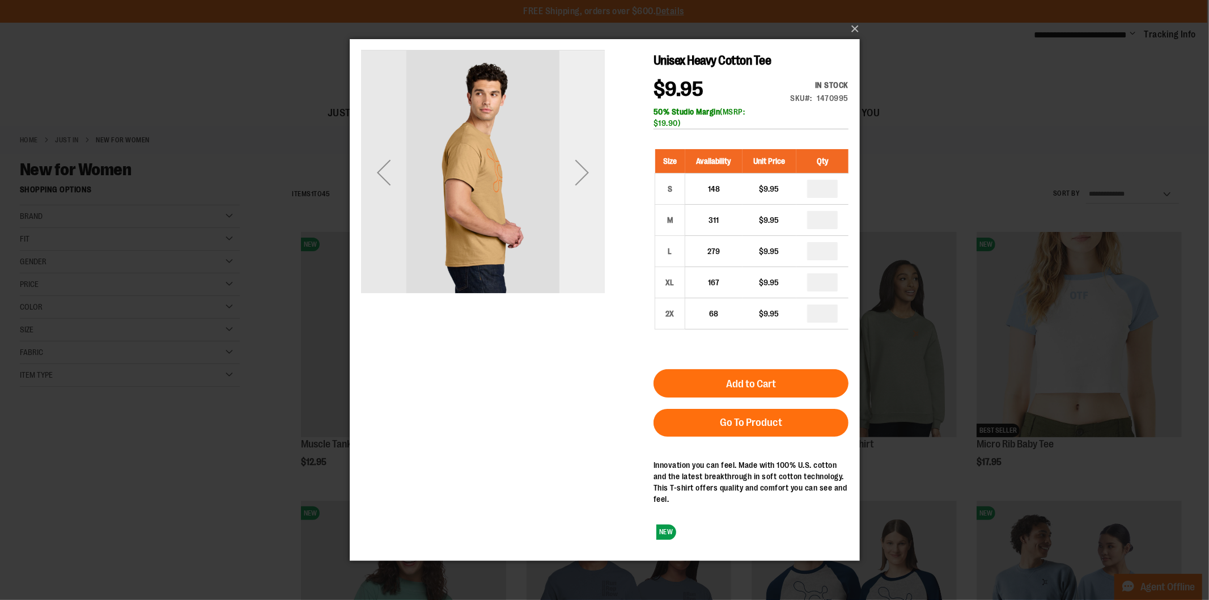
click at [583, 172] on div "Next" at bounding box center [581, 172] width 45 height 45
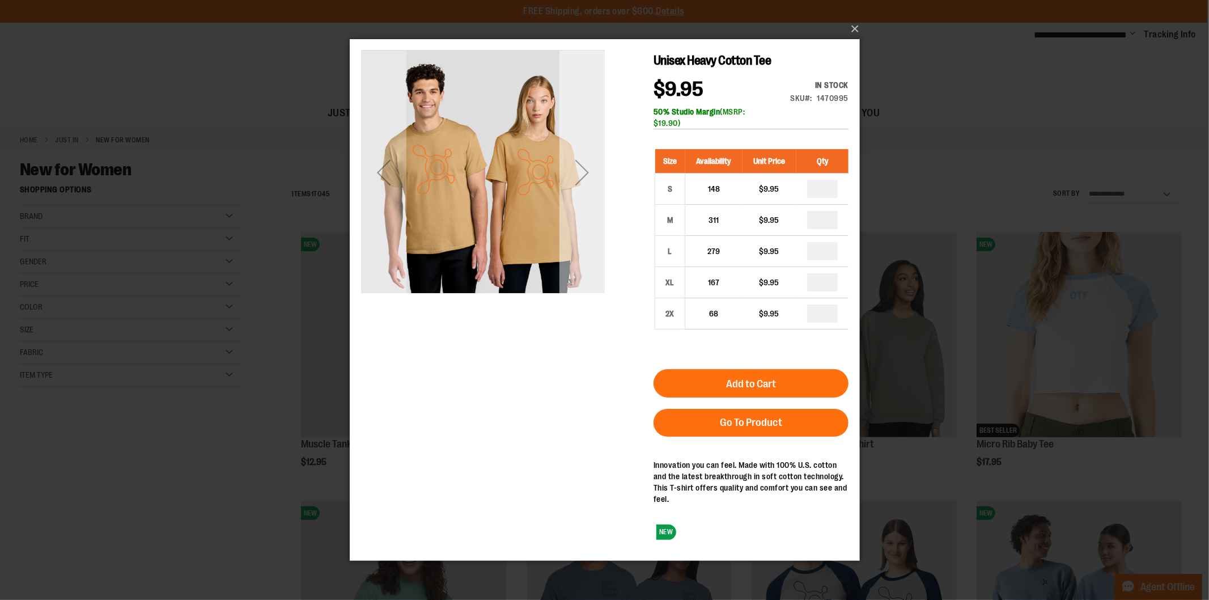
click at [583, 172] on div "Next" at bounding box center [581, 172] width 45 height 45
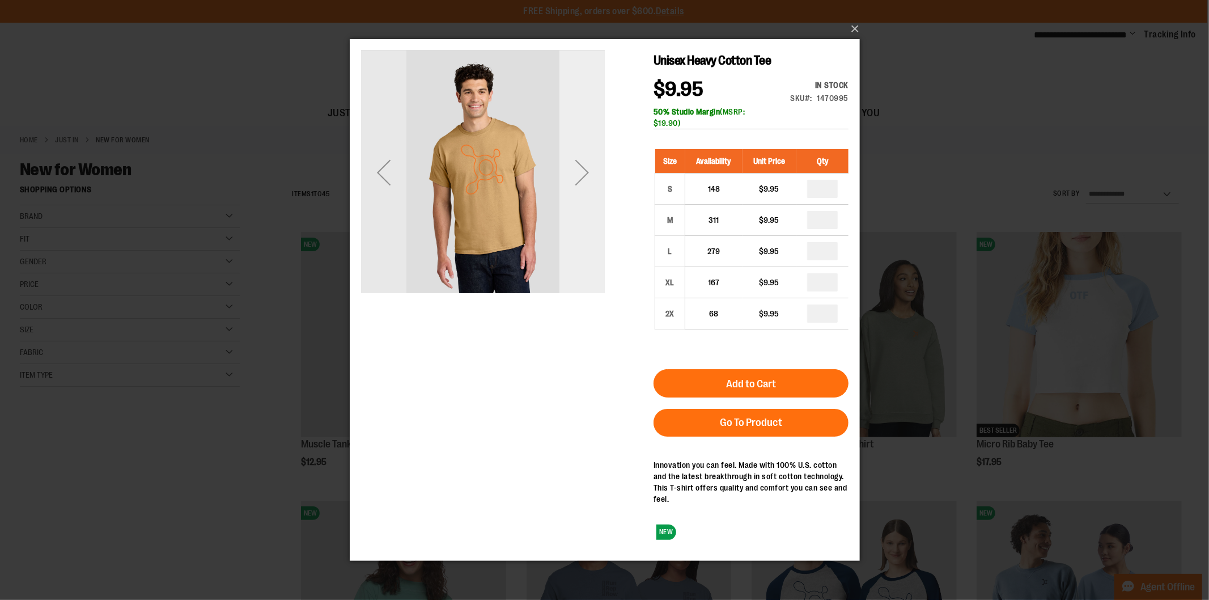
click at [583, 172] on div "Next" at bounding box center [581, 172] width 45 height 45
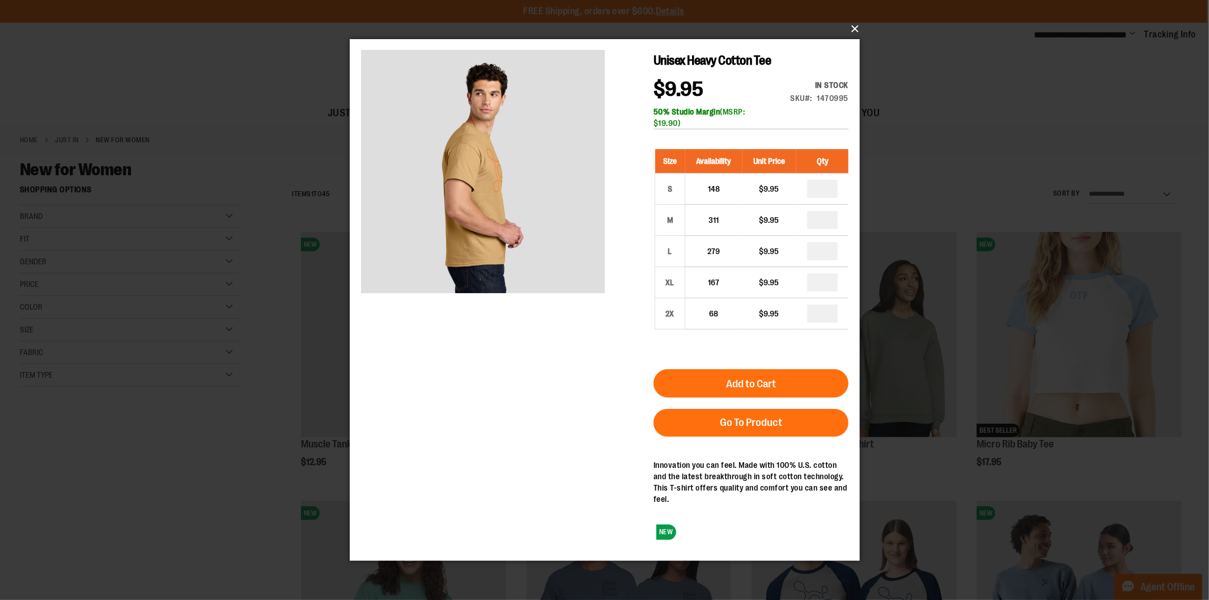
click at [848, 26] on button "×" at bounding box center [608, 28] width 510 height 25
